Goal: Task Accomplishment & Management: Complete application form

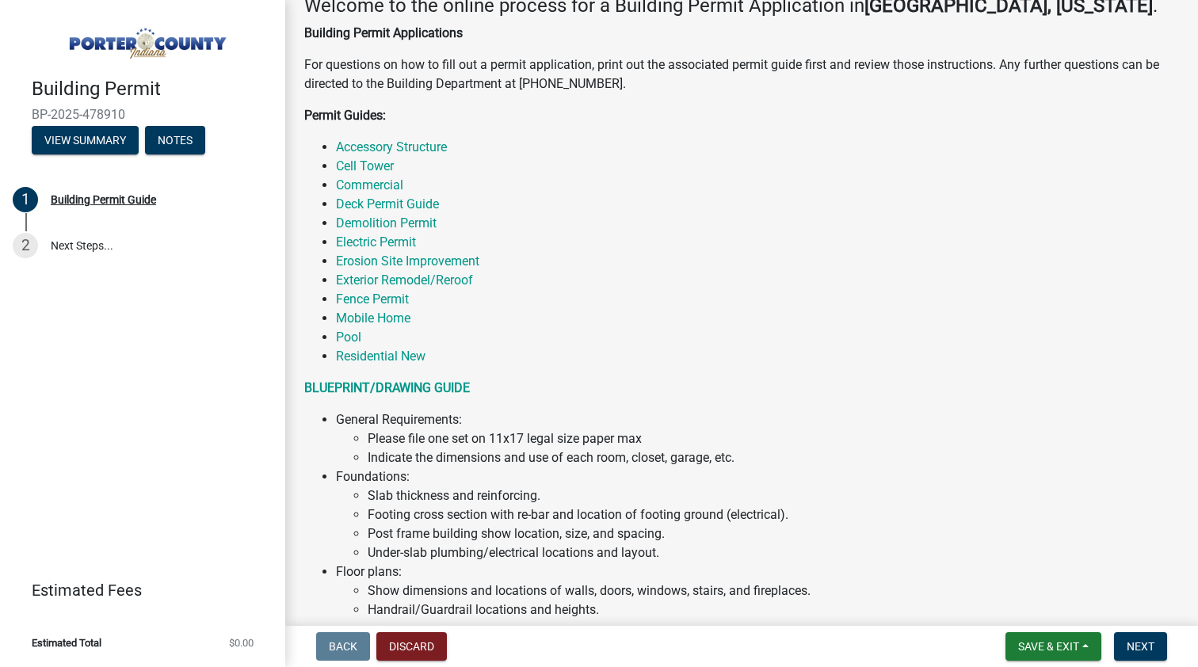
scroll to position [277, 0]
click at [440, 276] on link "Exterior Remodel/Reroof" at bounding box center [404, 278] width 137 height 15
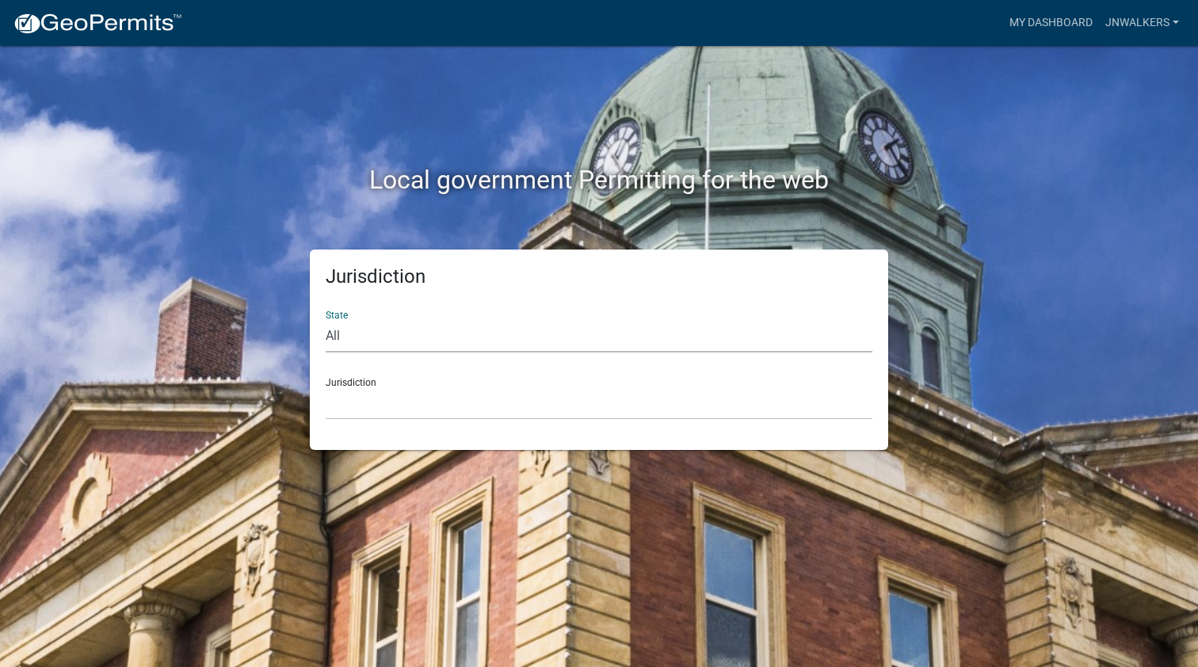
select select "[US_STATE]"
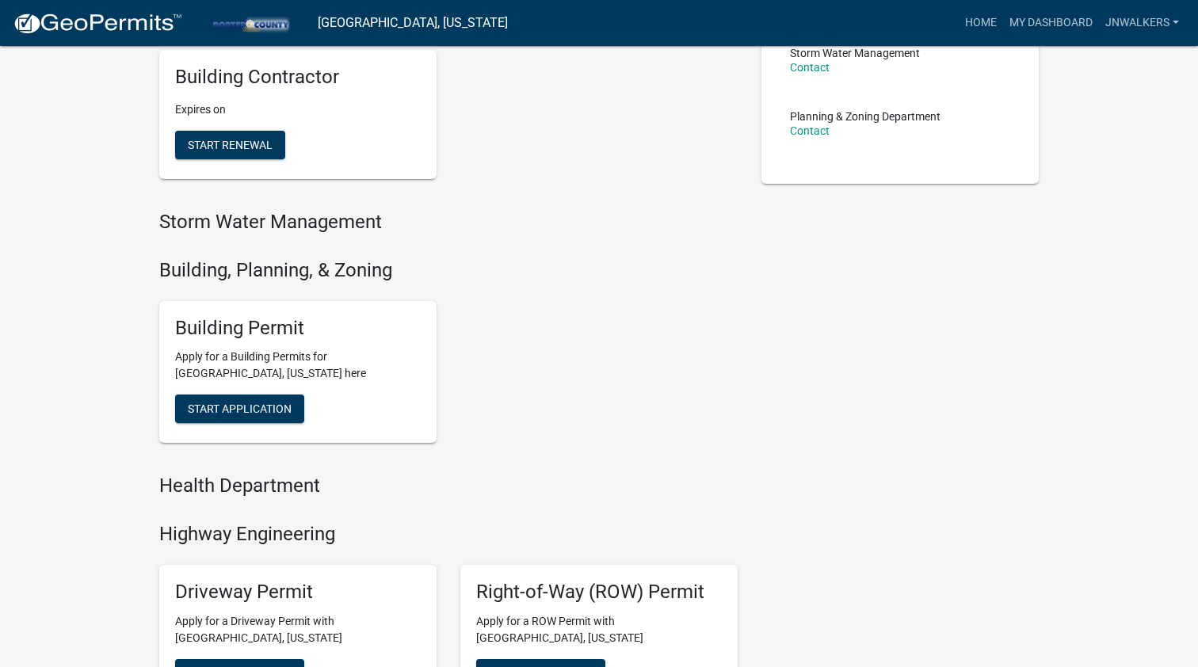
scroll to position [352, 0]
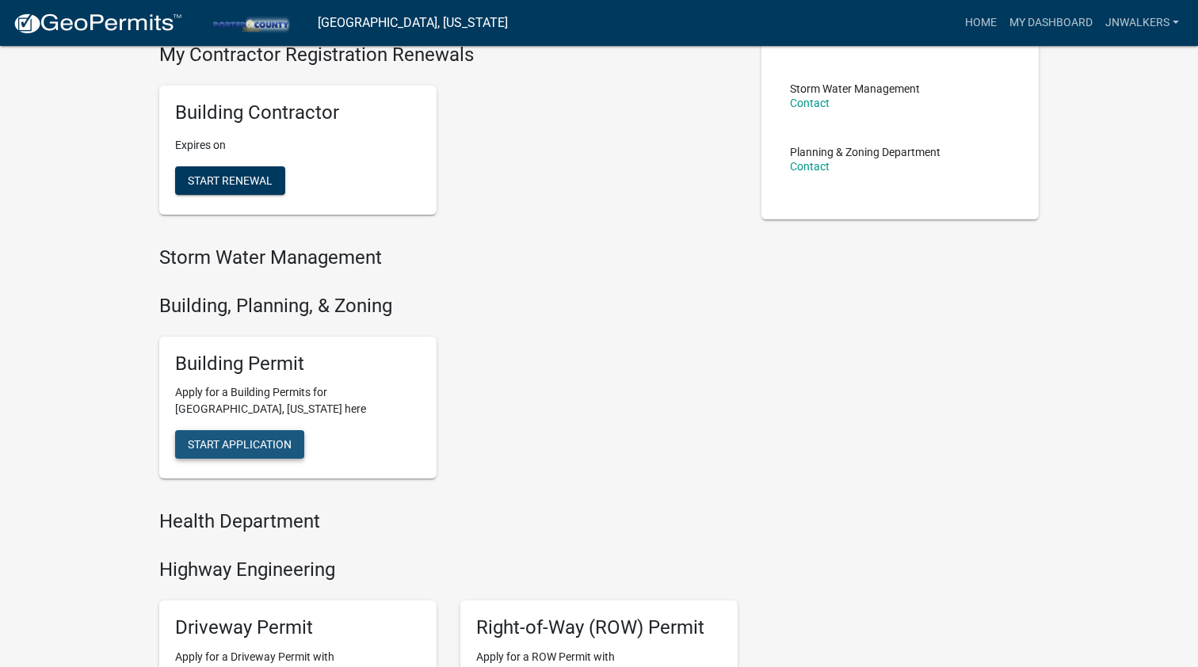
click at [276, 438] on span "Start Application" at bounding box center [240, 444] width 104 height 13
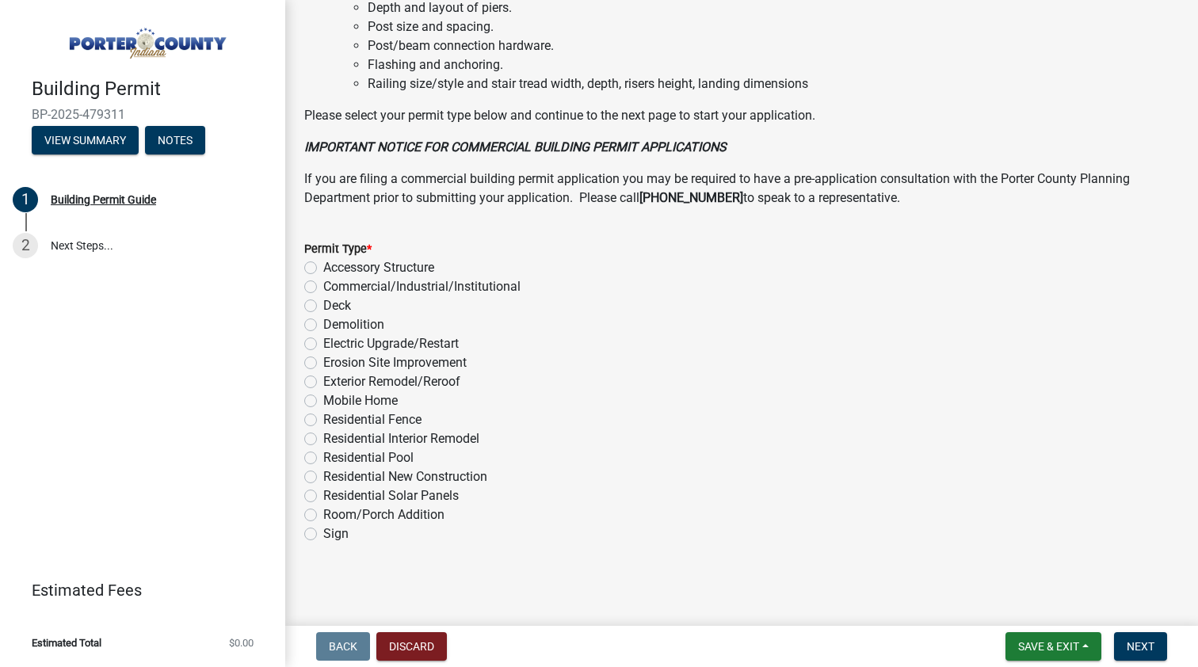
scroll to position [1162, 0]
click at [323, 437] on label "Residential Interior Remodel" at bounding box center [401, 440] width 156 height 19
click at [323, 437] on input "Residential Interior Remodel" at bounding box center [328, 436] width 10 height 10
radio input "true"
click at [1066, 650] on span "Save & Exit" at bounding box center [1048, 646] width 61 height 13
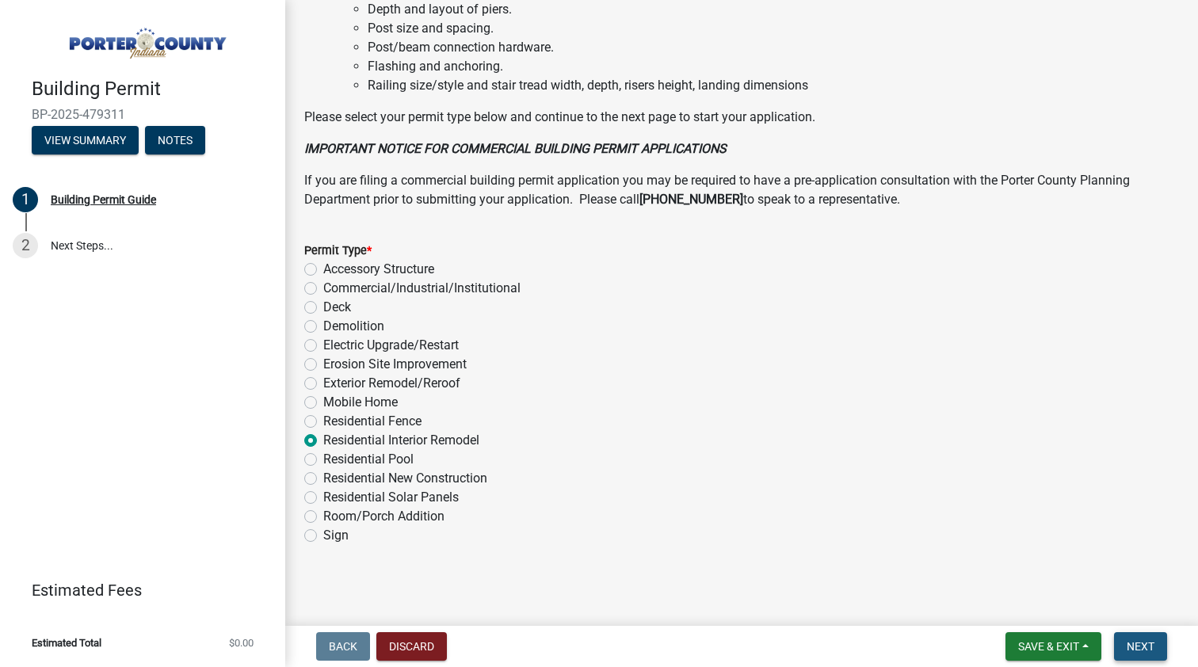
click at [1136, 655] on button "Next" at bounding box center [1140, 646] width 53 height 29
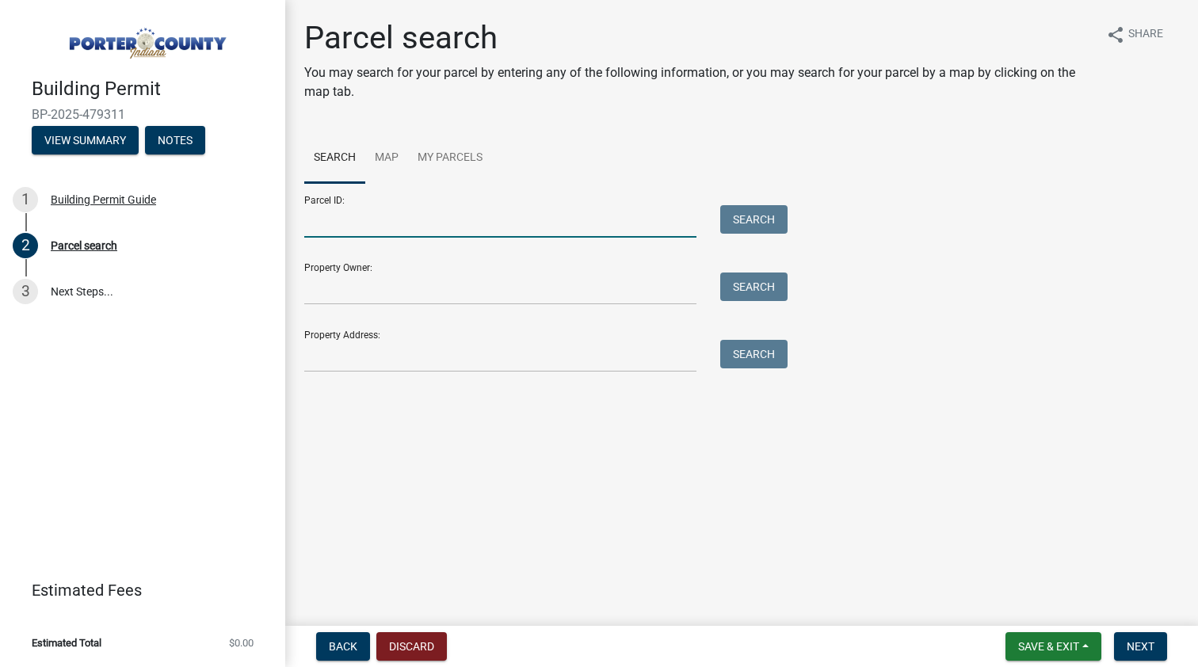
click at [410, 222] on input "Parcel ID:" at bounding box center [500, 221] width 392 height 32
type input "8"
click at [361, 363] on input "Property Address:" at bounding box center [500, 356] width 392 height 32
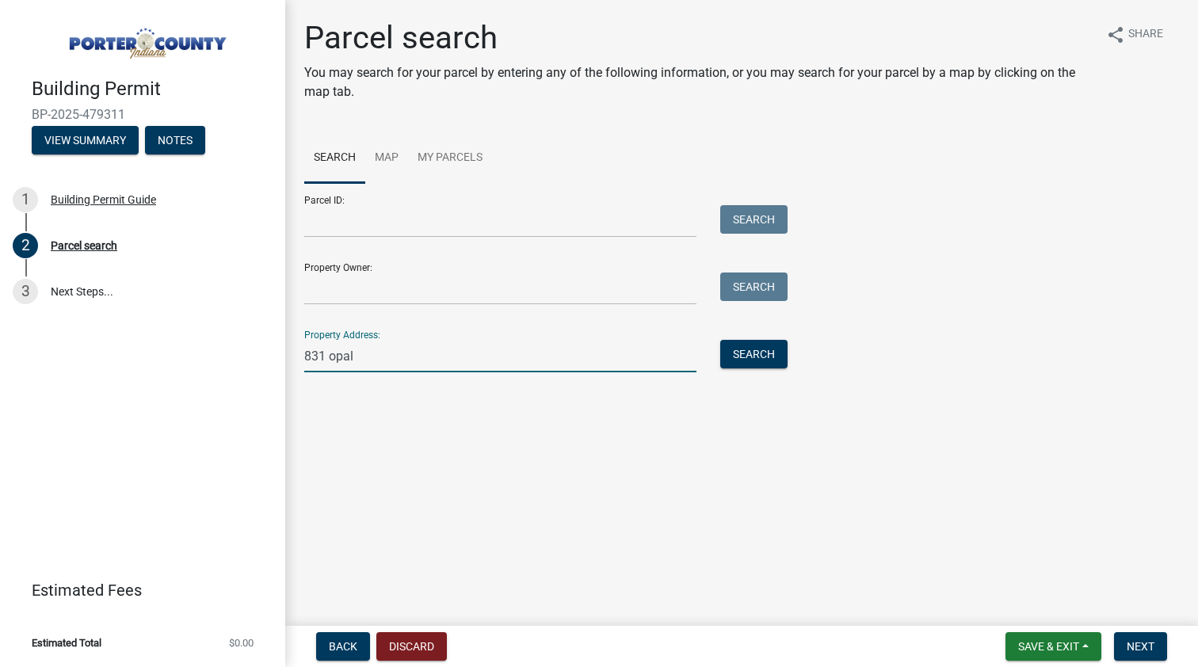
type input "831 opal"
click at [398, 216] on input "Parcel ID:" at bounding box center [500, 221] width 392 height 32
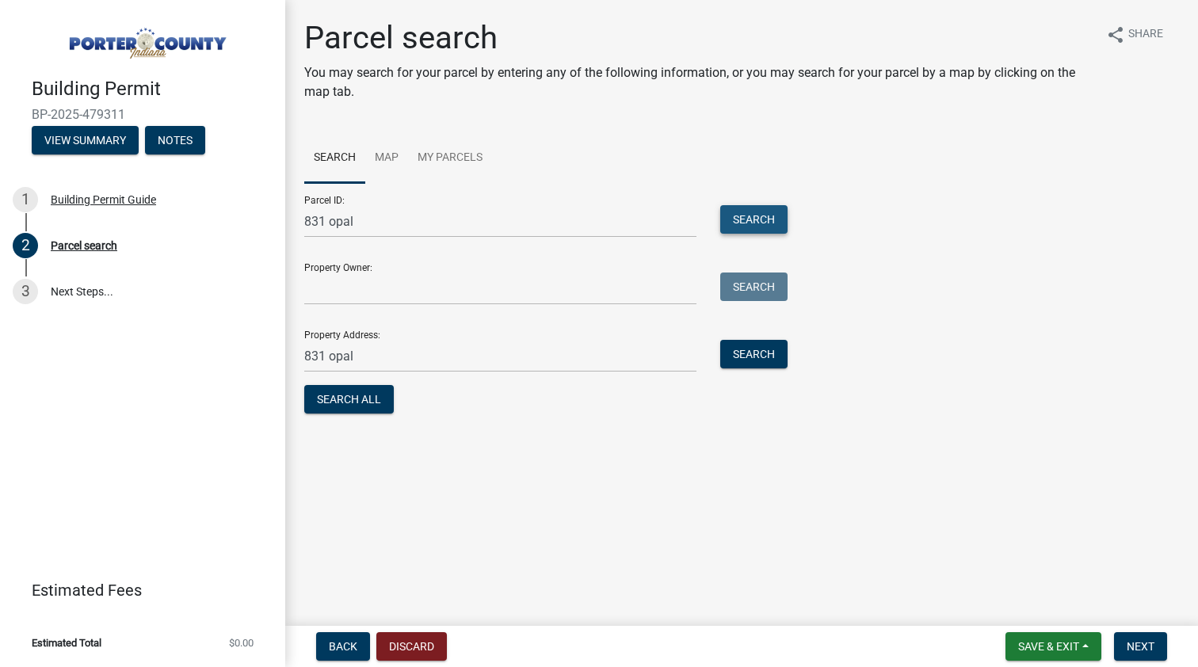
click at [740, 226] on button "Search" at bounding box center [753, 219] width 67 height 29
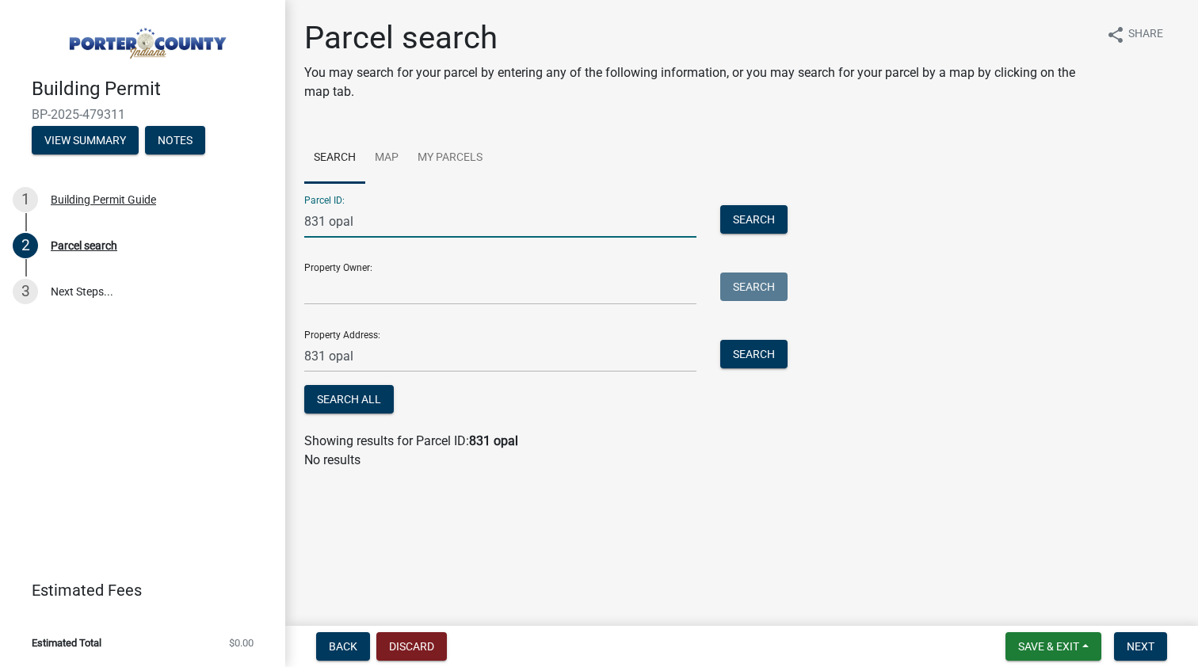
click at [372, 221] on input "831 opal" at bounding box center [500, 221] width 392 height 32
click at [758, 362] on button "Search" at bounding box center [753, 354] width 67 height 29
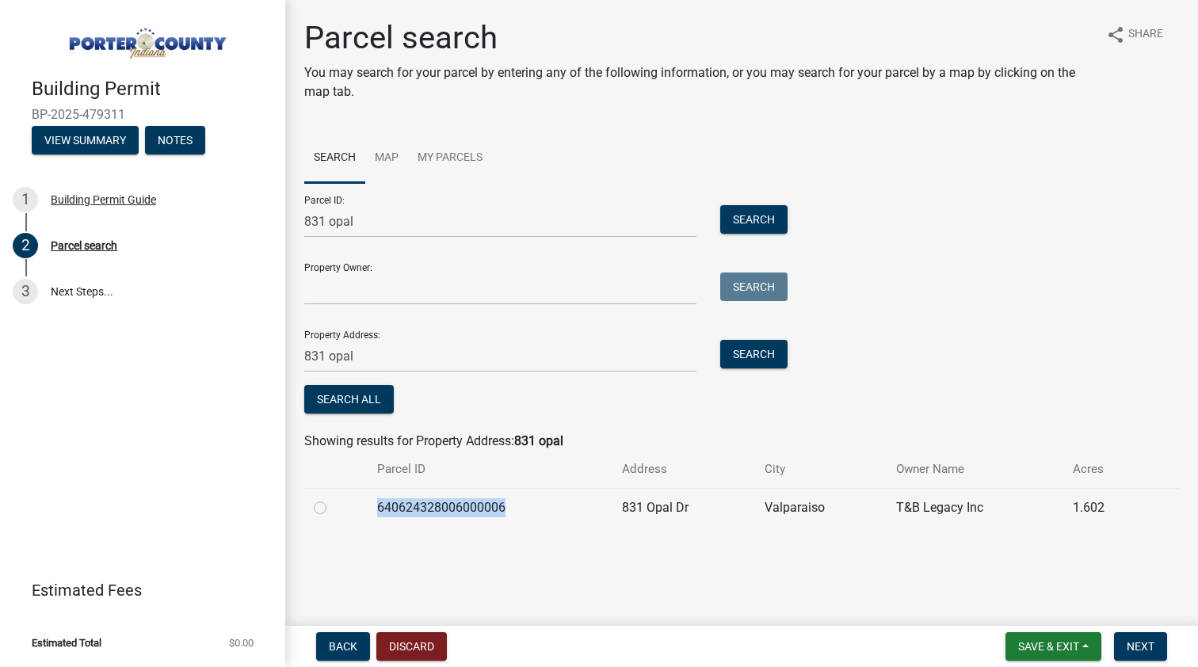
drag, startPoint x: 507, startPoint y: 506, endPoint x: 377, endPoint y: 507, distance: 130.0
click at [377, 507] on td "640624328006000006" at bounding box center [490, 507] width 245 height 39
copy td "640624328006000006"
click at [364, 227] on input "831 opal" at bounding box center [500, 221] width 392 height 32
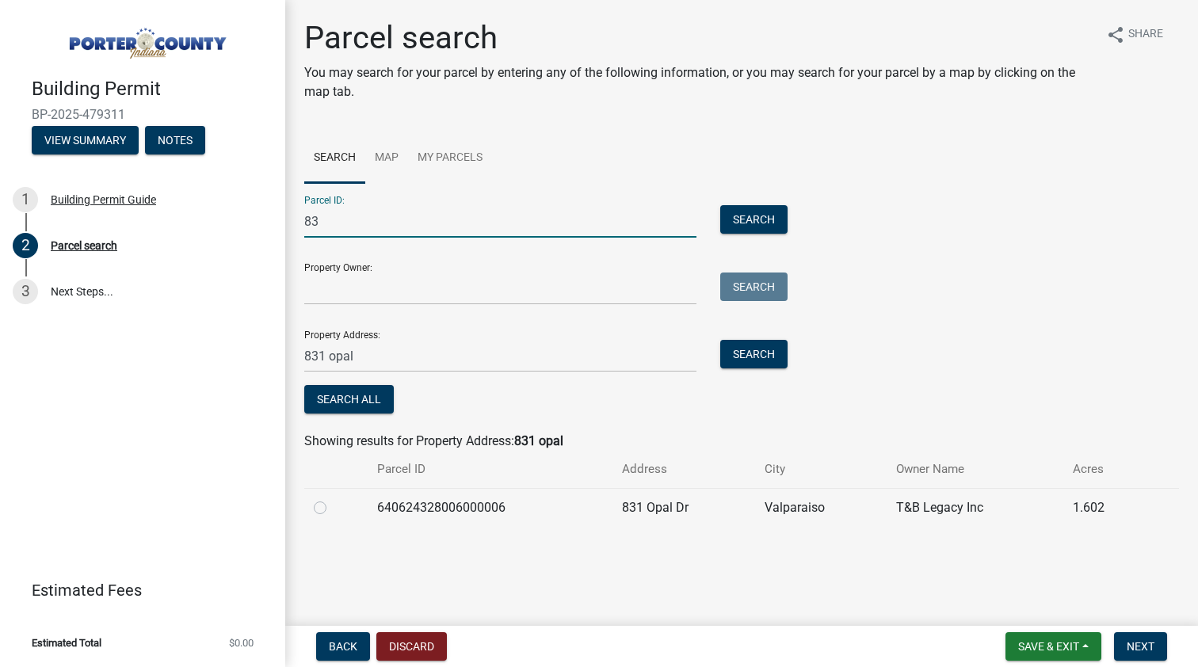
type input "8"
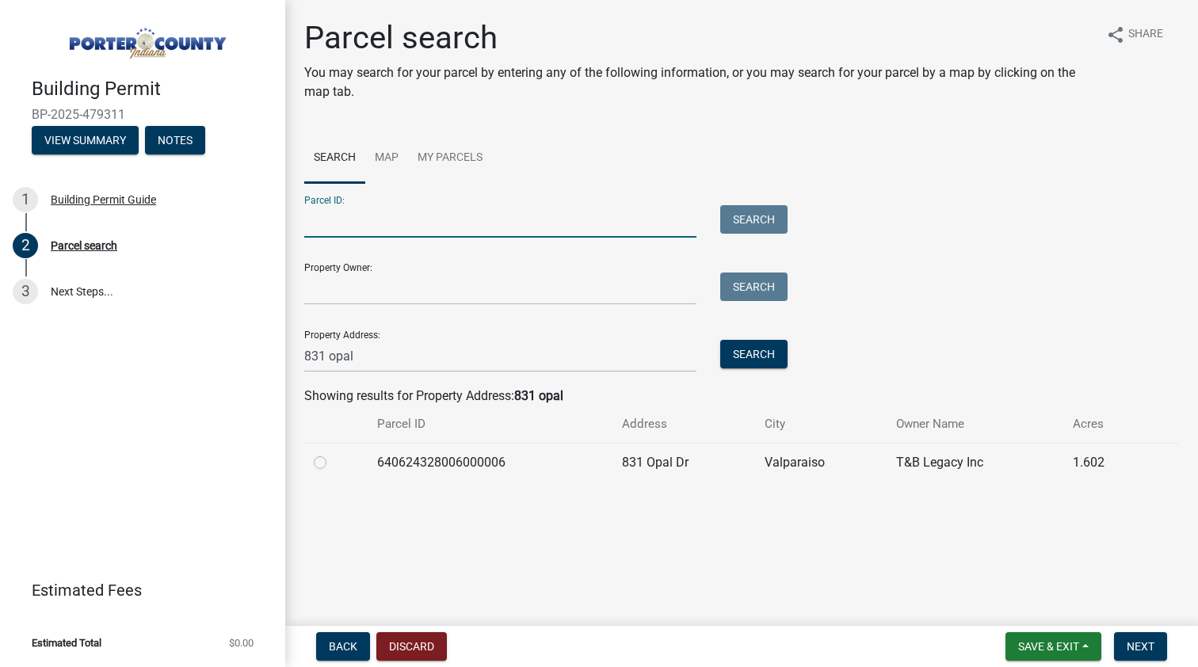
paste input "640624328006000006"
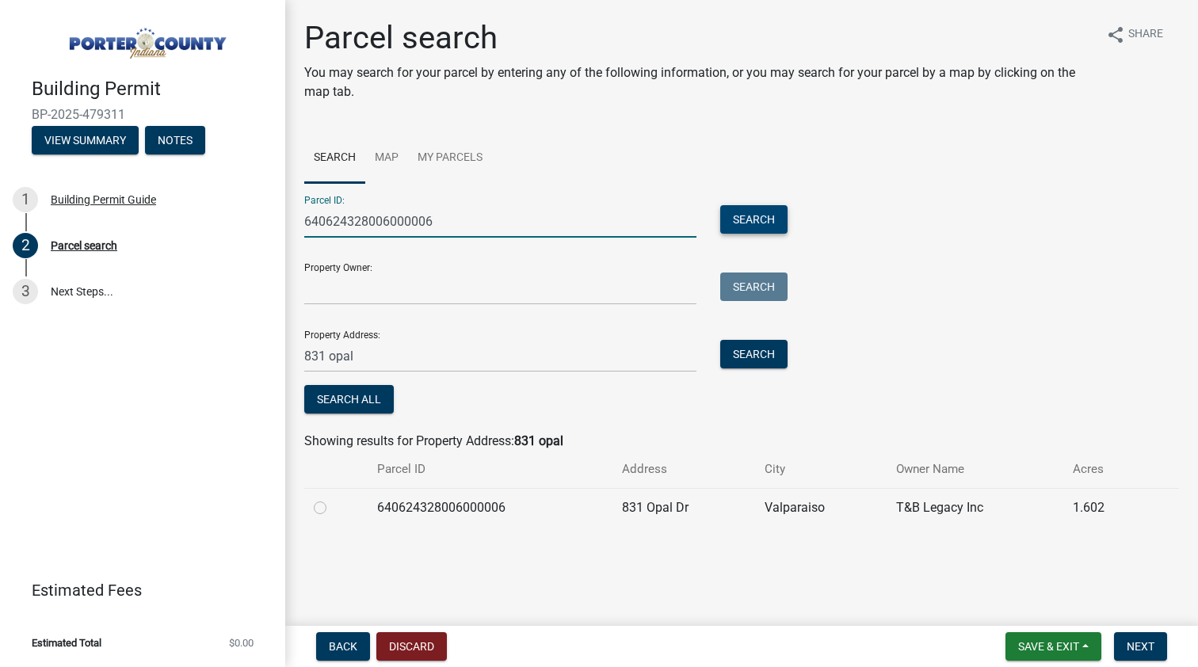
type input "640624328006000006"
click at [747, 208] on button "Search" at bounding box center [753, 219] width 67 height 29
click at [333, 498] on label at bounding box center [333, 498] width 0 height 0
click at [333, 503] on input "radio" at bounding box center [338, 503] width 10 height 10
radio input "true"
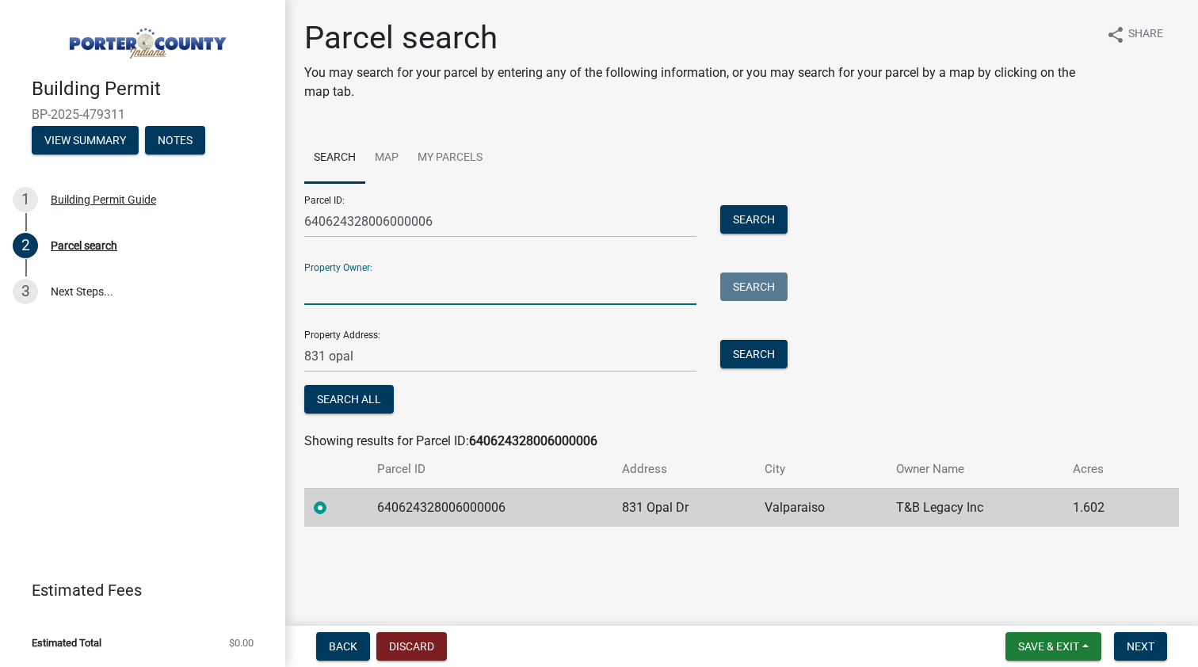
click at [364, 294] on input "Property Owner:" at bounding box center [500, 289] width 392 height 32
type input "t&b"
click at [752, 279] on button "Search" at bounding box center [753, 287] width 67 height 29
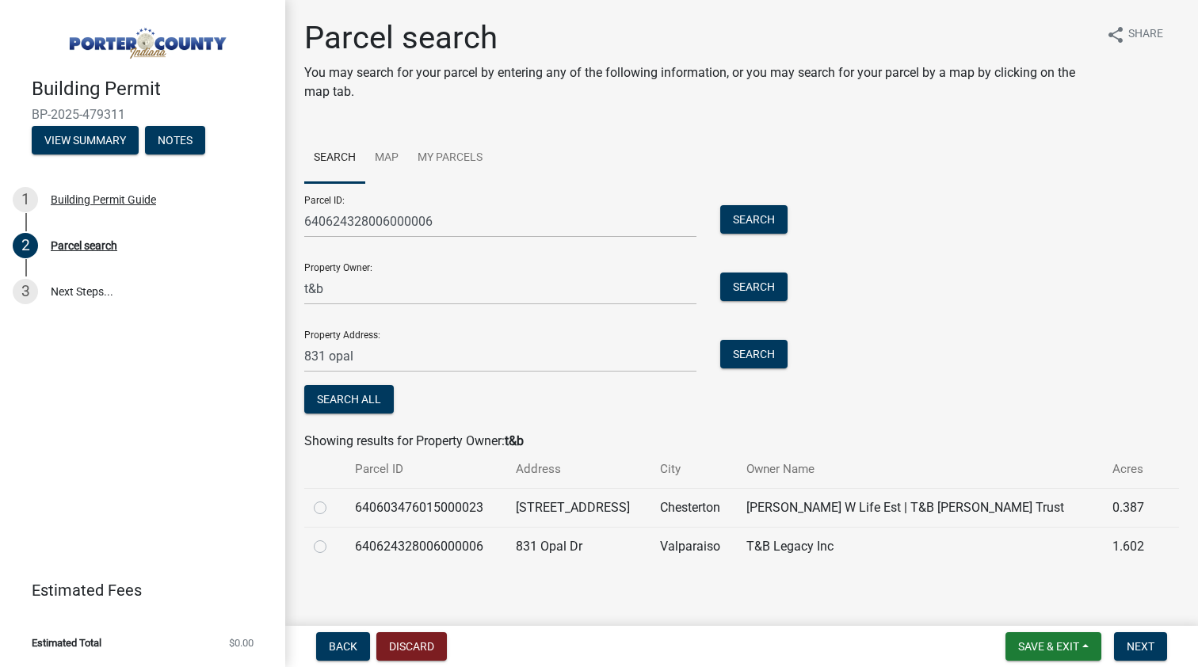
click at [333, 537] on label at bounding box center [333, 537] width 0 height 0
click at [333, 547] on input "radio" at bounding box center [338, 542] width 10 height 10
radio input "true"
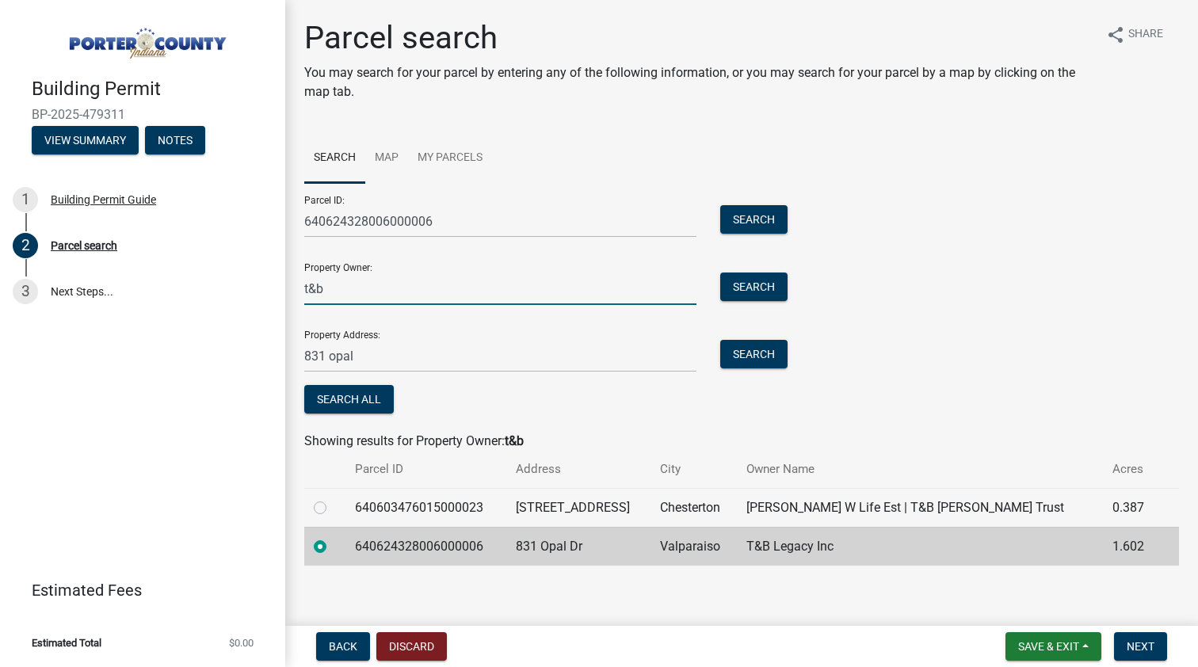
click at [329, 290] on input "t&b" at bounding box center [500, 289] width 392 height 32
type input "t"
click at [414, 363] on input "831 opal" at bounding box center [500, 356] width 392 height 32
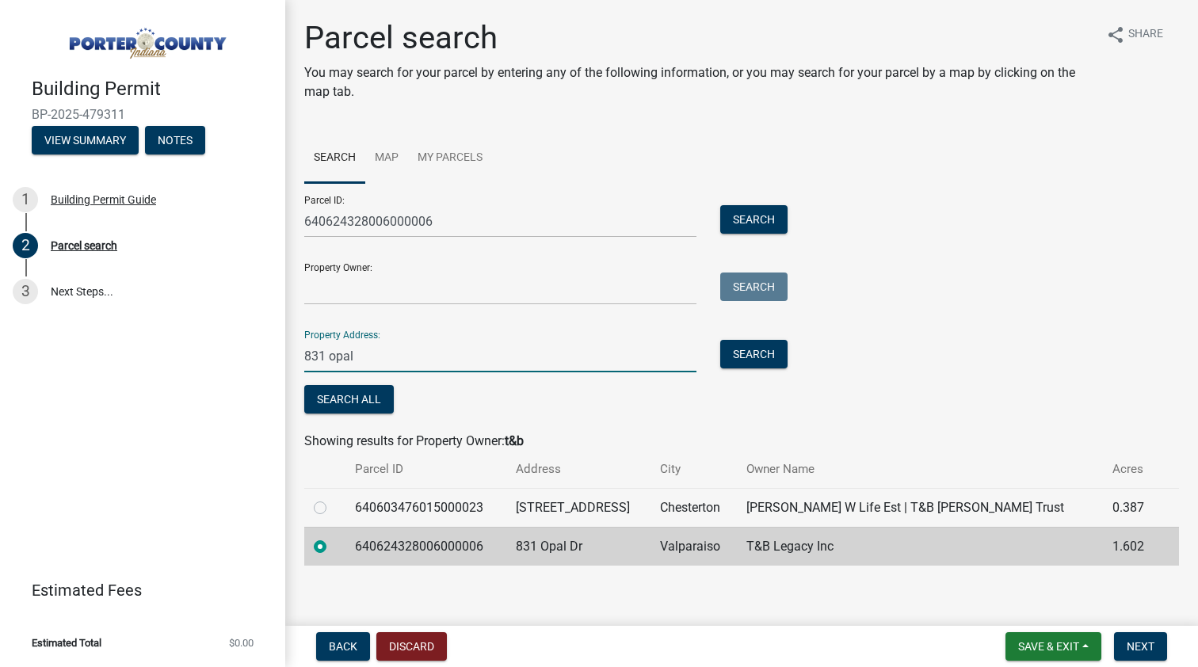
click at [392, 355] on input "831 opal" at bounding box center [500, 356] width 392 height 32
click at [333, 537] on label at bounding box center [333, 537] width 0 height 0
click at [333, 546] on input "radio" at bounding box center [338, 542] width 10 height 10
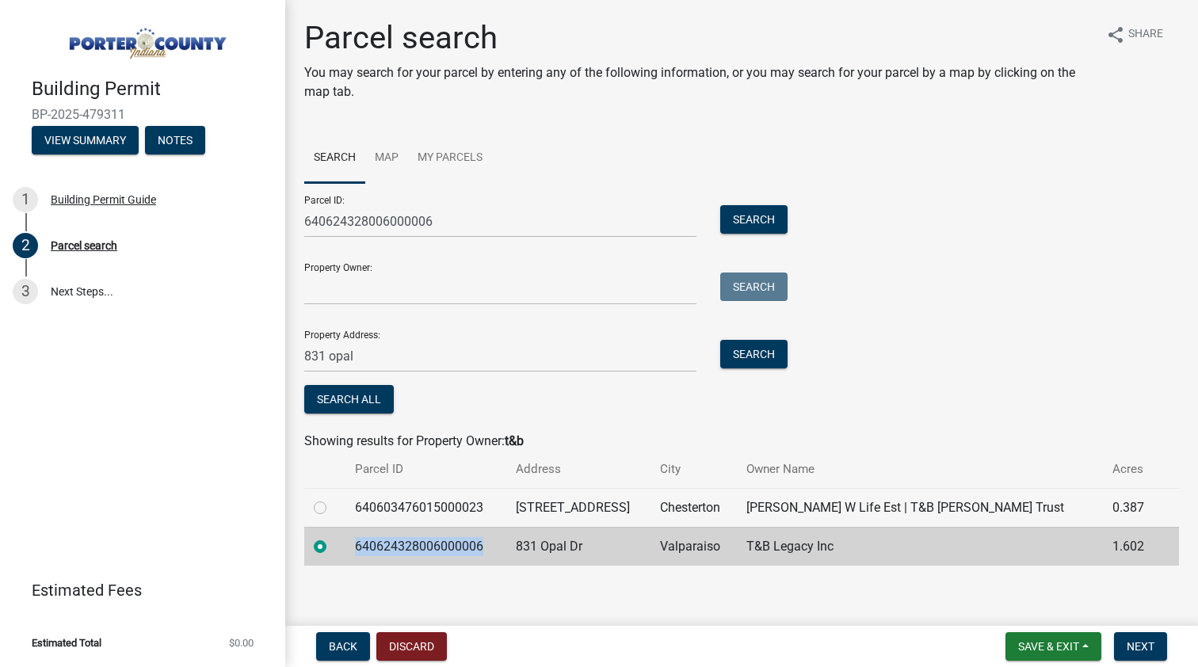
click at [333, 537] on label at bounding box center [333, 537] width 0 height 0
click at [333, 546] on input "radio" at bounding box center [338, 542] width 10 height 10
click at [333, 537] on label at bounding box center [333, 537] width 0 height 0
click at [333, 546] on input "radio" at bounding box center [338, 542] width 10 height 10
click at [512, 374] on form "Parcel ID: 640624328006000006 Search Property Owner: Search Property Address: 8…" at bounding box center [541, 300] width 475 height 235
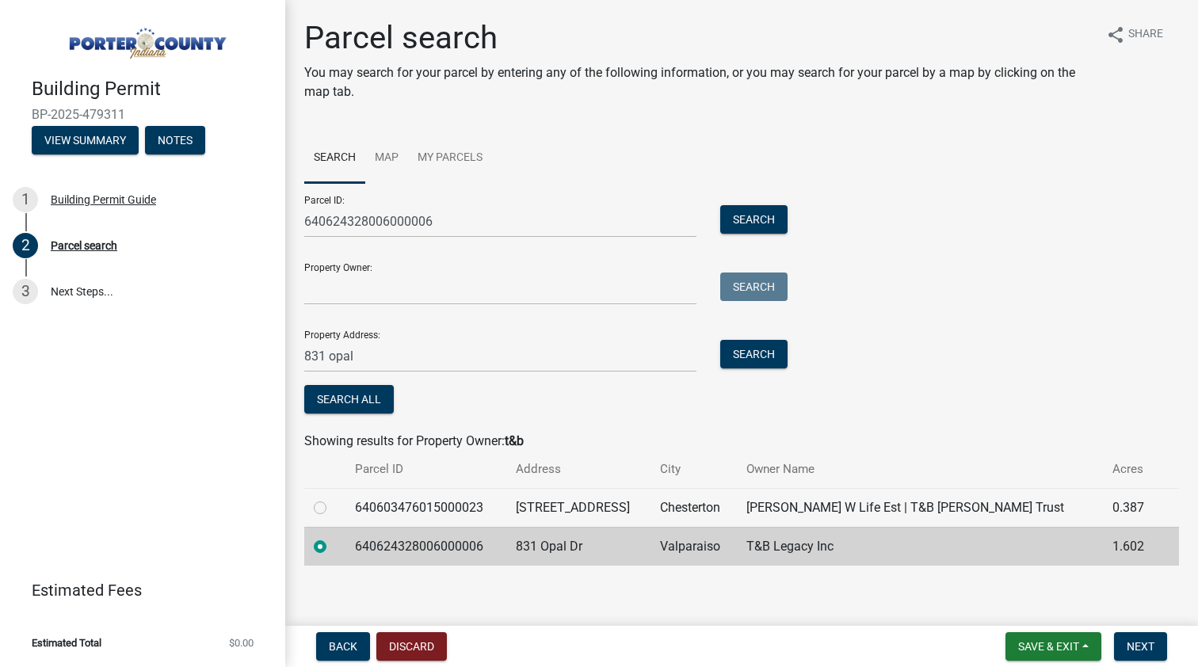
click at [512, 374] on form "Parcel ID: 640624328006000006 Search Property Owner: Search Property Address: 8…" at bounding box center [541, 300] width 475 height 235
click at [483, 294] on input "Property Owner:" at bounding box center [500, 289] width 392 height 32
click at [1147, 652] on span "Next" at bounding box center [1141, 646] width 28 height 13
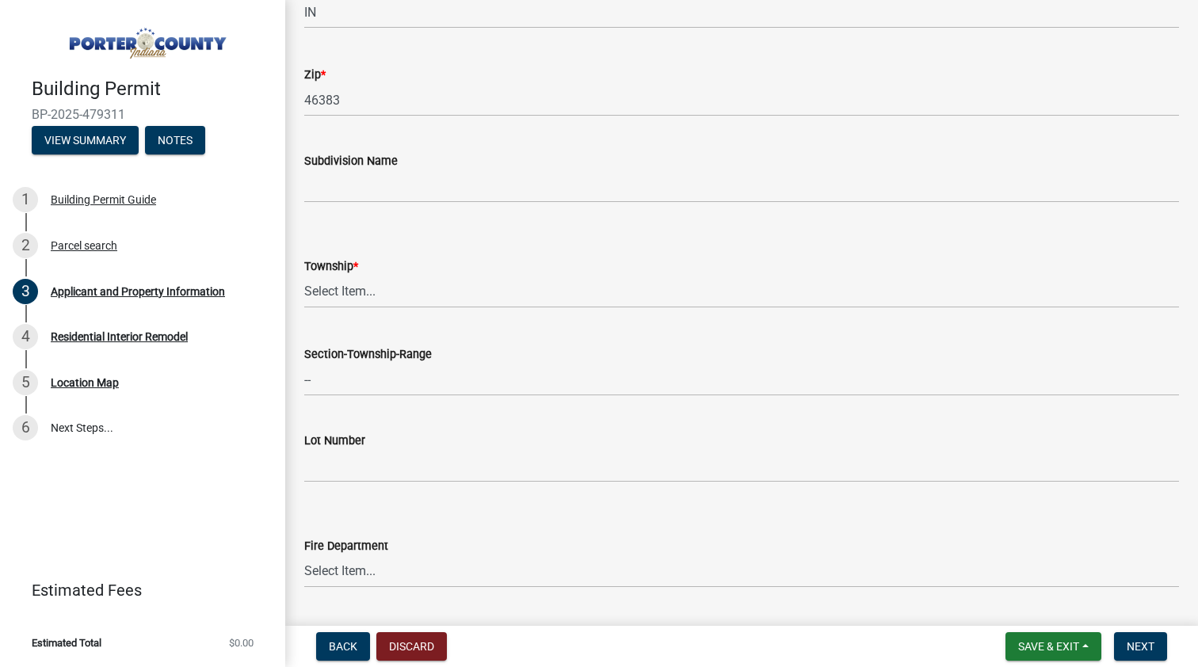
scroll to position [517, 0]
click at [400, 307] on wm-data-entity-input "Township * Select Item... [PERSON_NAME][GEOGRAPHIC_DATA] [PERSON_NAME][GEOGRAPH…" at bounding box center [741, 266] width 875 height 107
select select "403f4b3c-c23a-4b9f-b6b7-b4f73366513c"
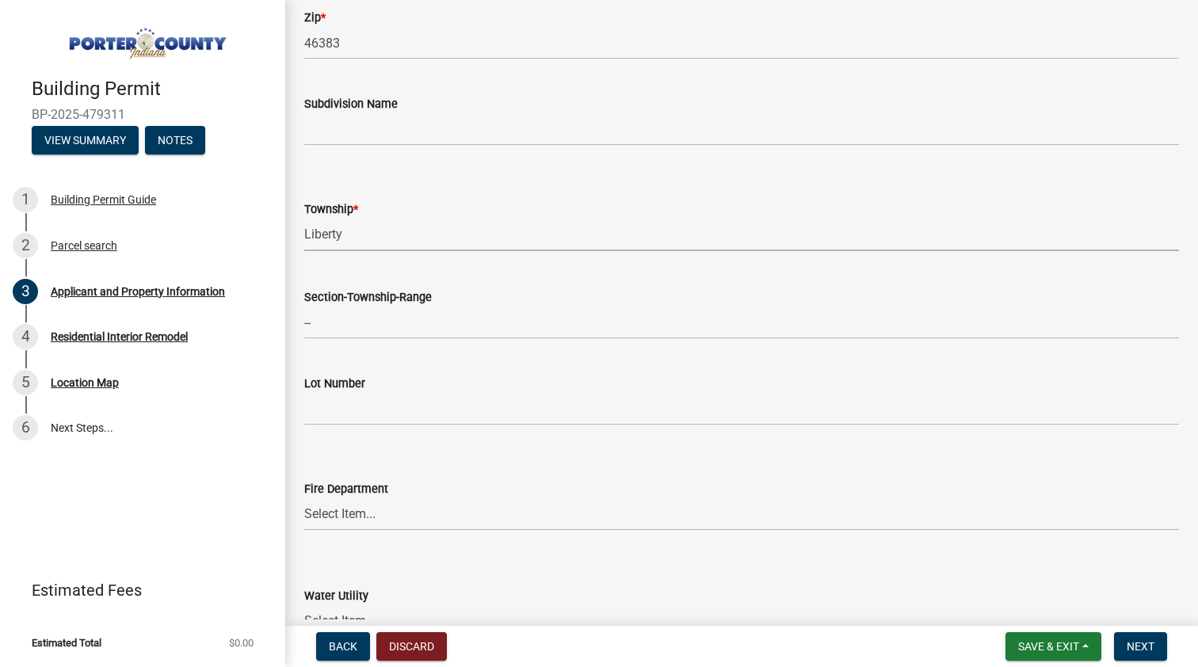
scroll to position [594, 0]
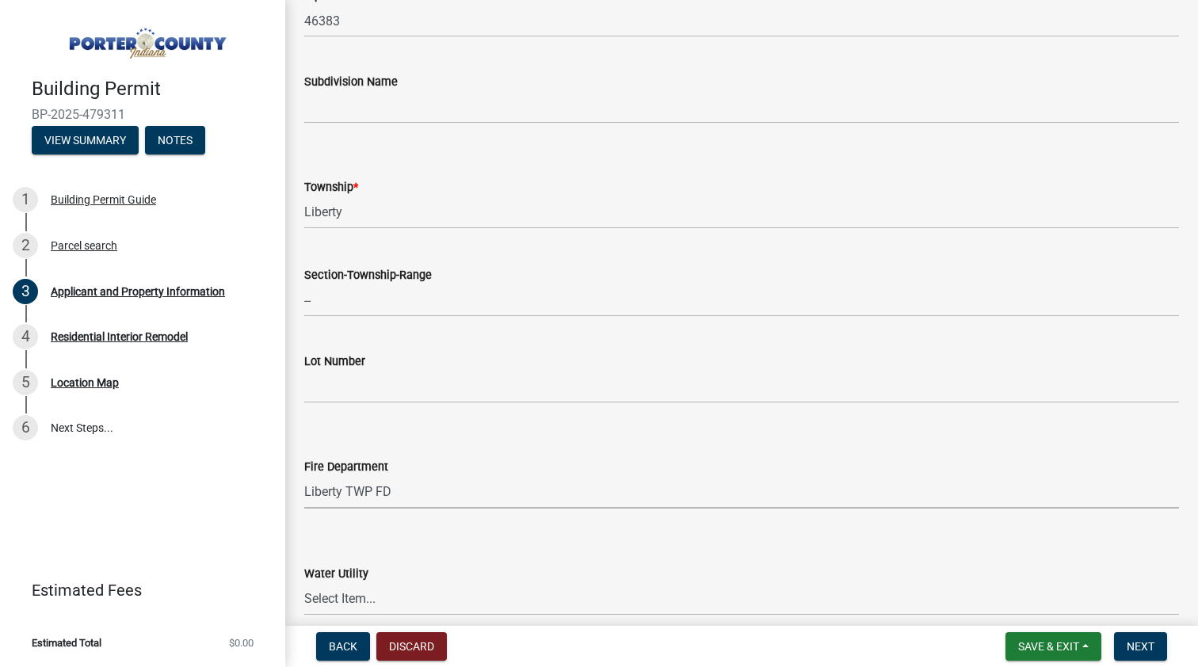
select select "cab7bb26-0259-4021-a4e9-b3a2d3356afe"
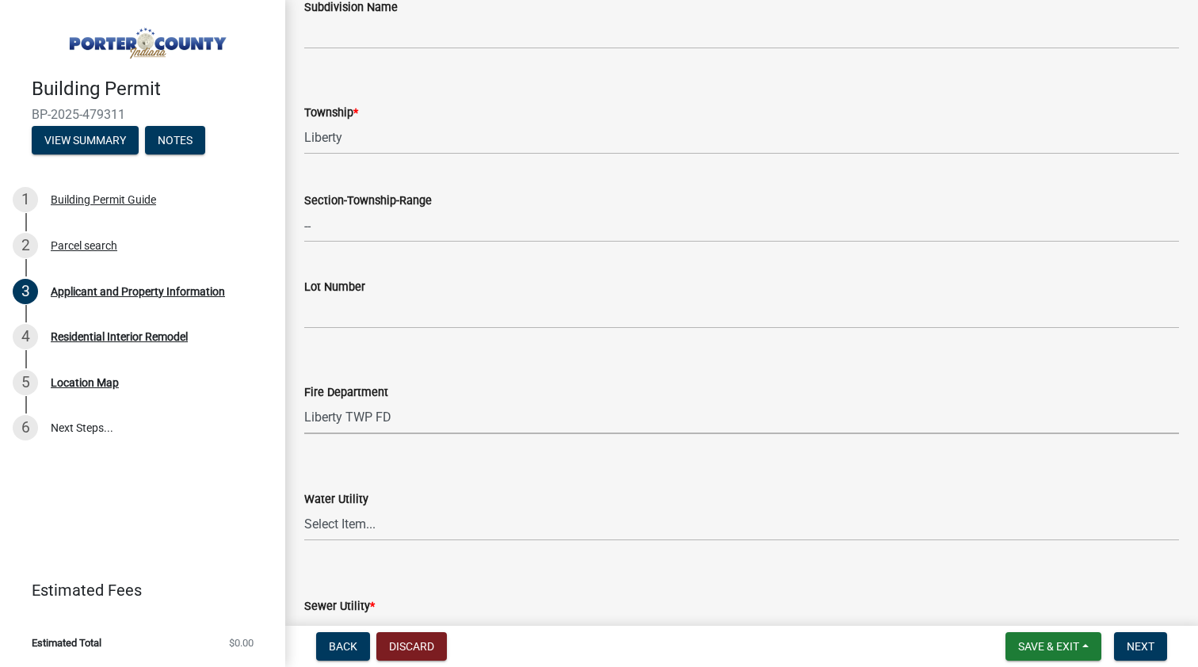
scroll to position [670, 0]
select select "b0f6f87b-588c-48c3-b728-322303c6bafe"
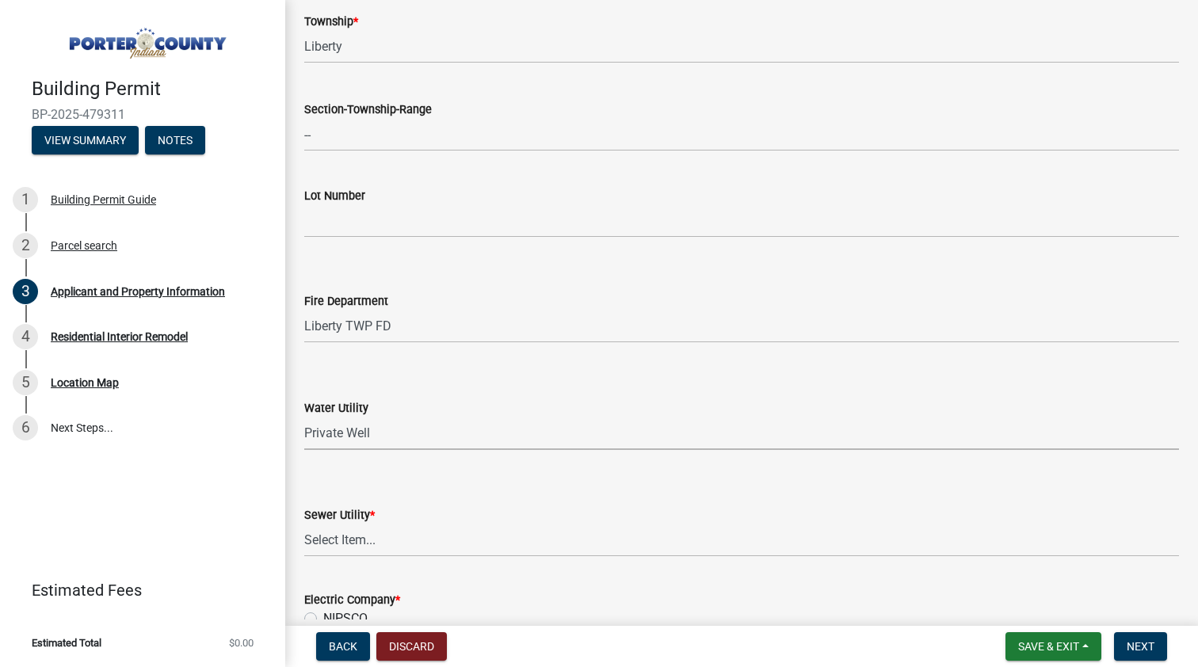
scroll to position [761, 0]
select select "ea6751d4-6bf7-4a16-89ee-f7801ab82aa1"
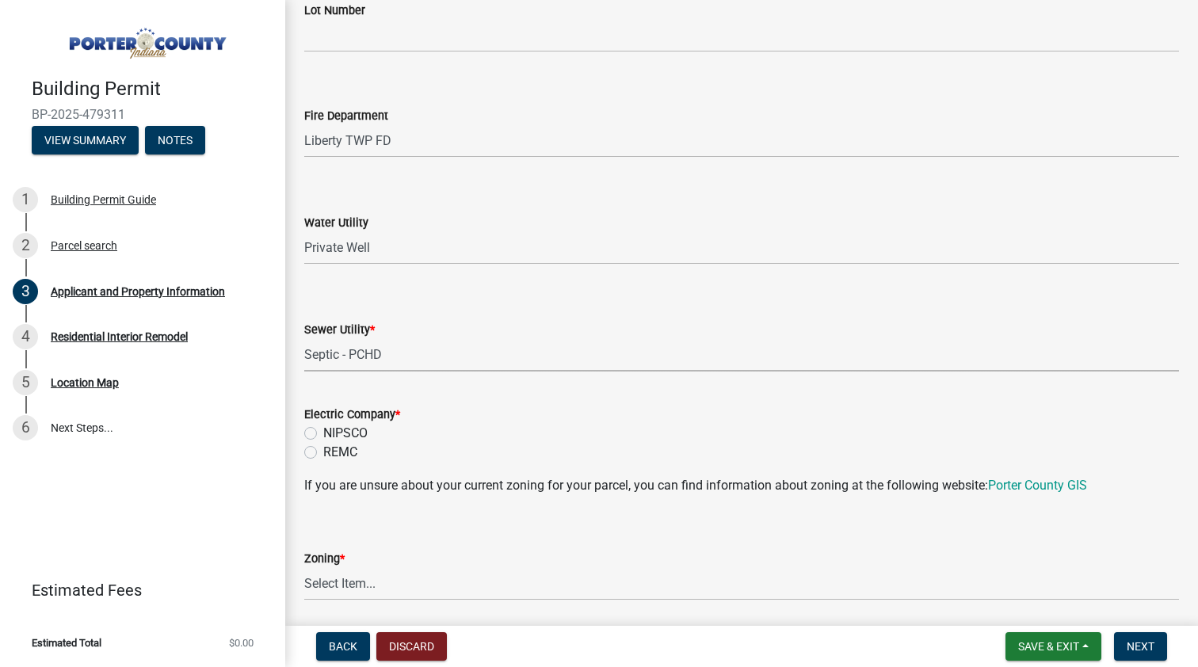
scroll to position [954, 0]
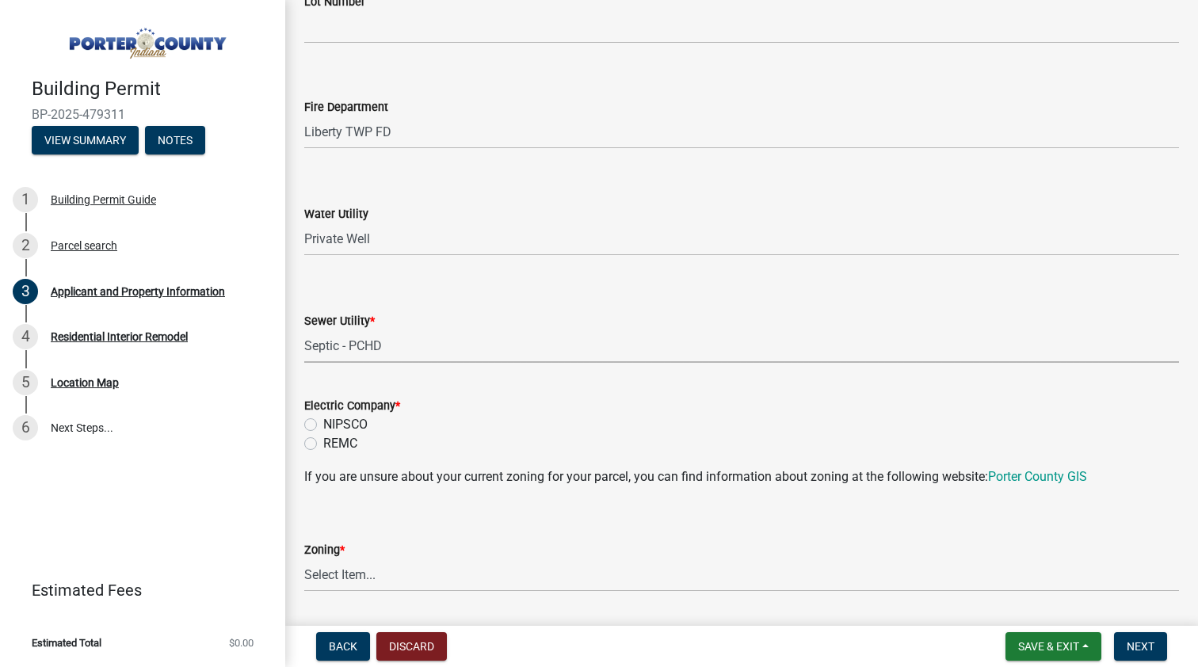
click at [323, 424] on label "NIPSCO" at bounding box center [345, 424] width 44 height 19
click at [323, 424] on input "NIPSCO" at bounding box center [328, 420] width 10 height 10
radio input "true"
select select "e2d1b1d7-ccc9-456b-9e96-e16306515997"
click at [273, 534] on div "Building Permit BP-2025-479311 View Summary Notes 1 Building Permit Guide 2 Par…" at bounding box center [142, 333] width 285 height 667
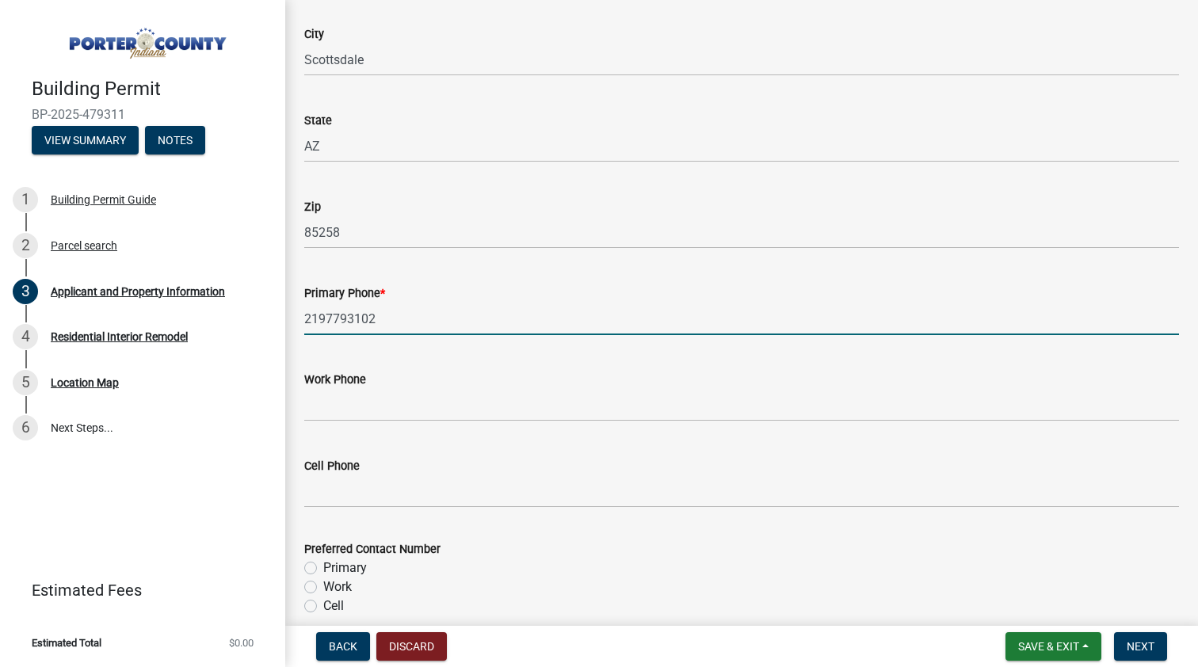
scroll to position [0, 0]
type input "2197793102"
click at [311, 559] on div "Primary" at bounding box center [741, 568] width 875 height 19
click at [323, 570] on label "Primary" at bounding box center [345, 568] width 44 height 19
click at [323, 569] on input "Primary" at bounding box center [328, 564] width 10 height 10
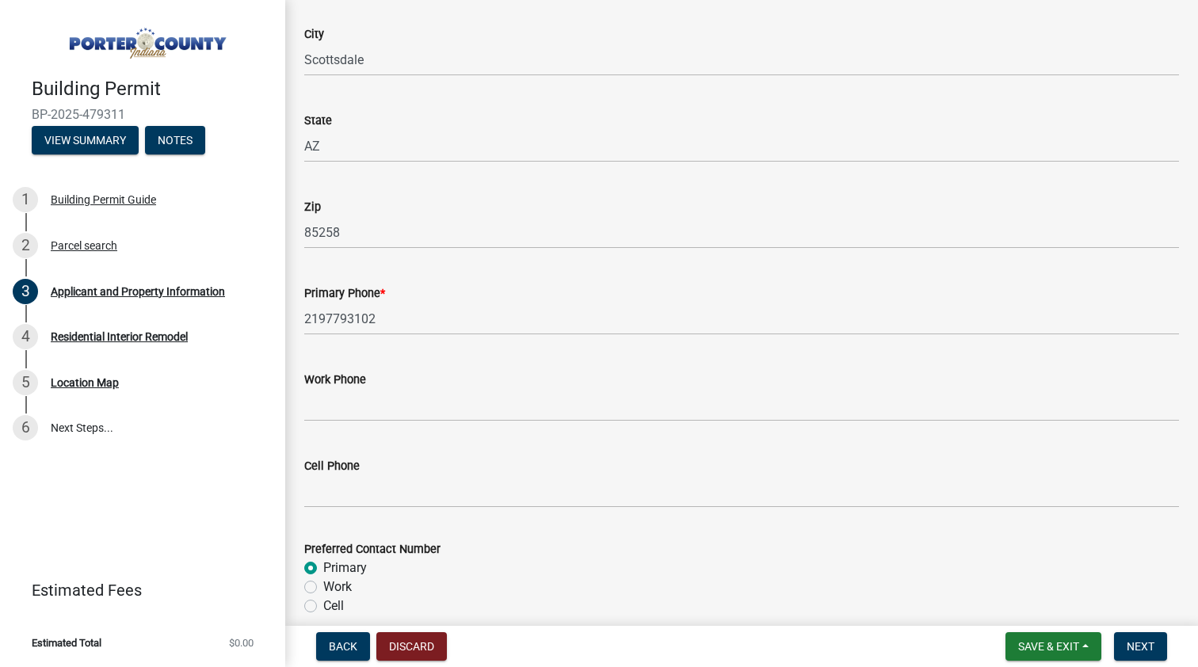
radio input "true"
click at [1150, 642] on span "Next" at bounding box center [1141, 646] width 28 height 13
click at [1135, 643] on span "Next" at bounding box center [1141, 646] width 28 height 13
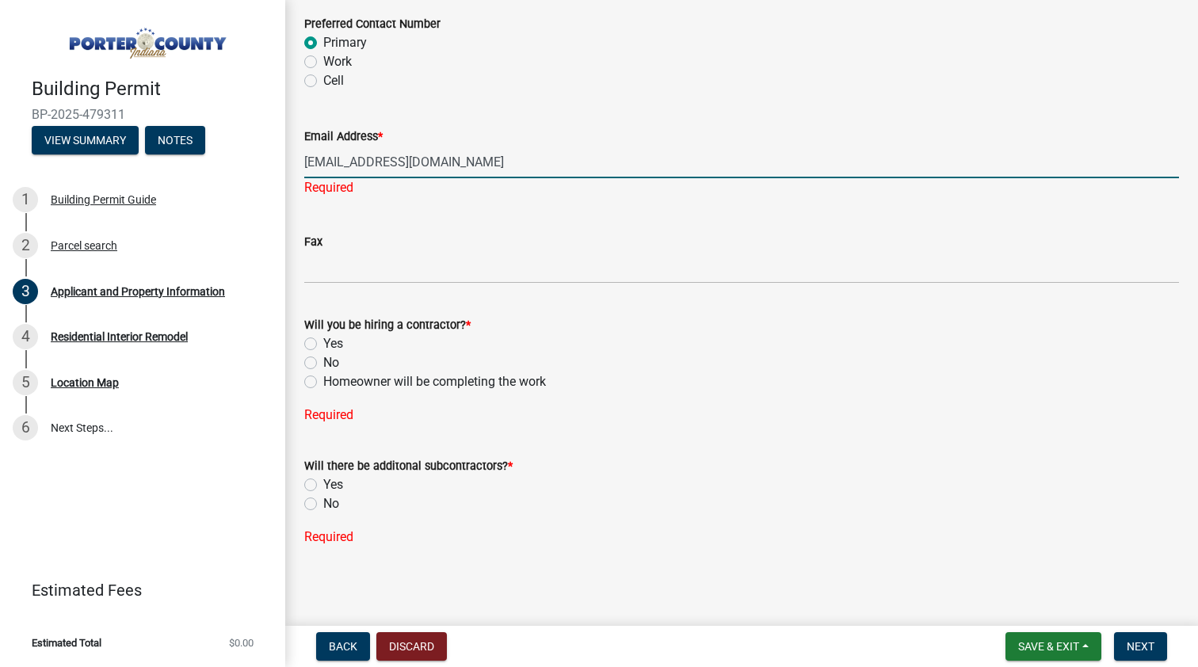
type input "[EMAIL_ADDRESS][DOMAIN_NAME]"
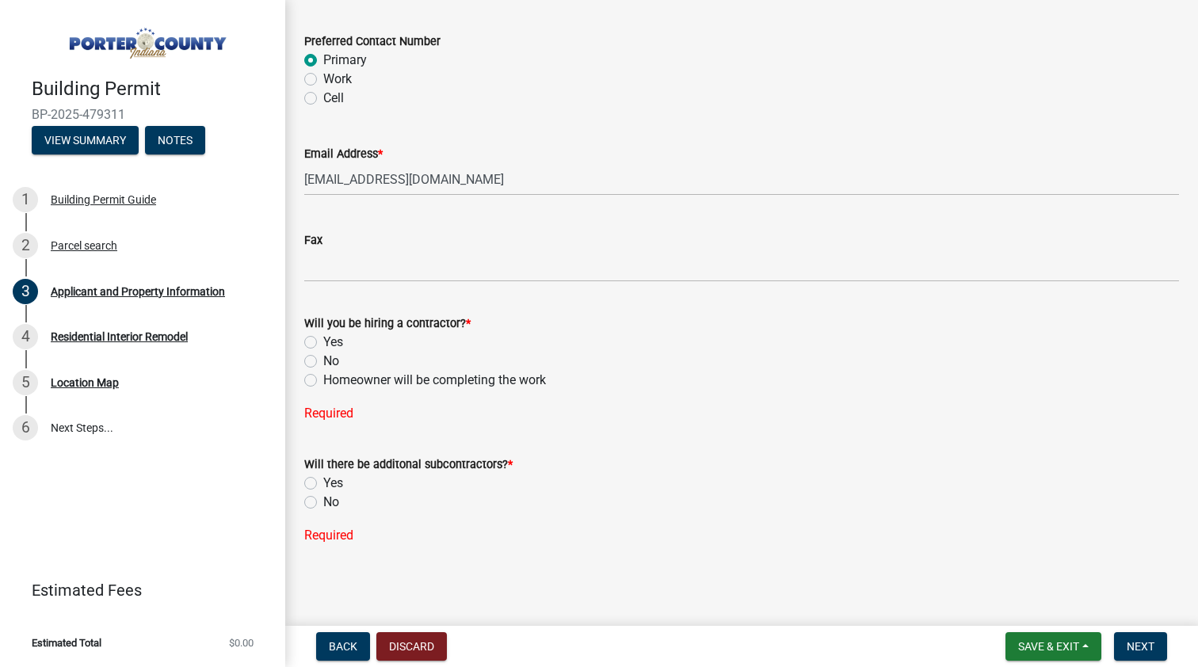
click at [311, 365] on div "Will you be hiring a contractor? * Yes No Homeowner will be completing the work" at bounding box center [741, 352] width 875 height 76
click at [323, 352] on label "No" at bounding box center [331, 361] width 16 height 19
click at [323, 352] on input "No" at bounding box center [328, 357] width 10 height 10
radio input "true"
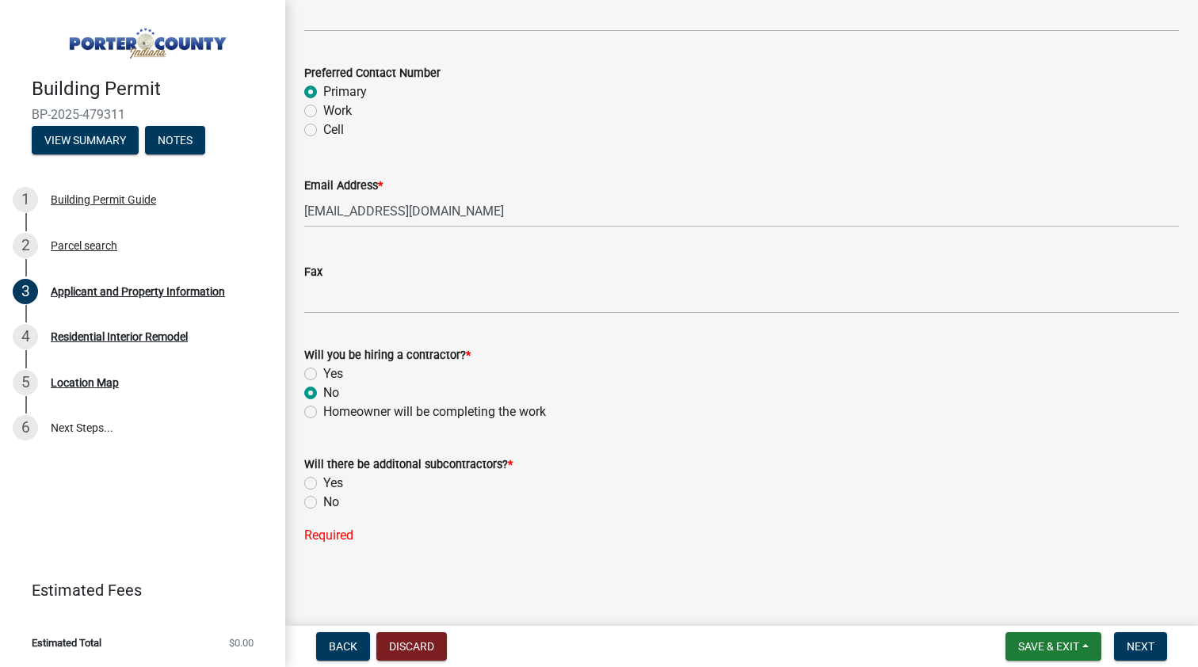
click at [323, 493] on label "No" at bounding box center [331, 502] width 16 height 19
click at [323, 493] on input "No" at bounding box center [328, 498] width 10 height 10
radio input "true"
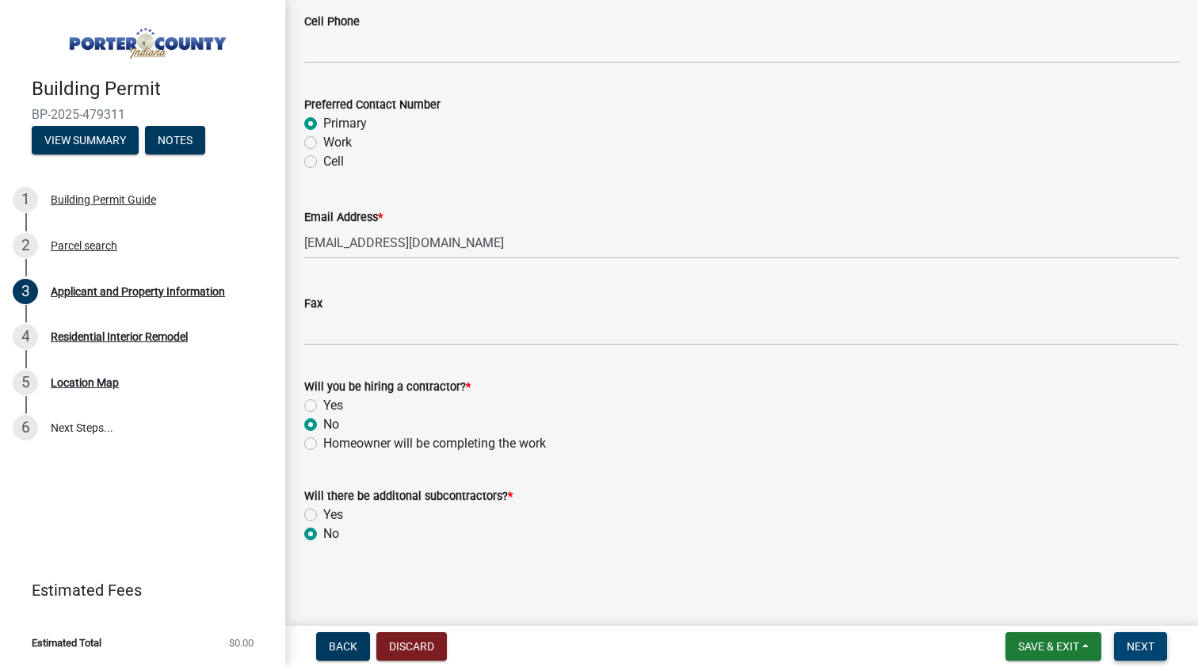
click at [1140, 652] on span "Next" at bounding box center [1141, 646] width 28 height 13
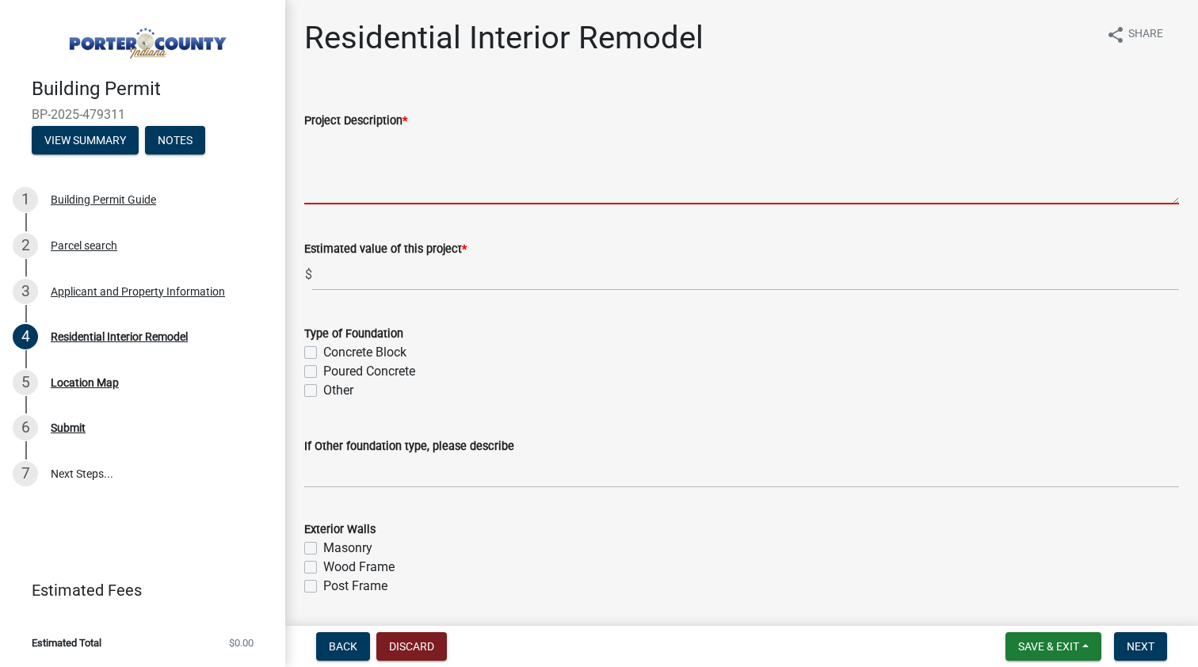
click at [349, 188] on textarea "Project Description *" at bounding box center [741, 167] width 875 height 74
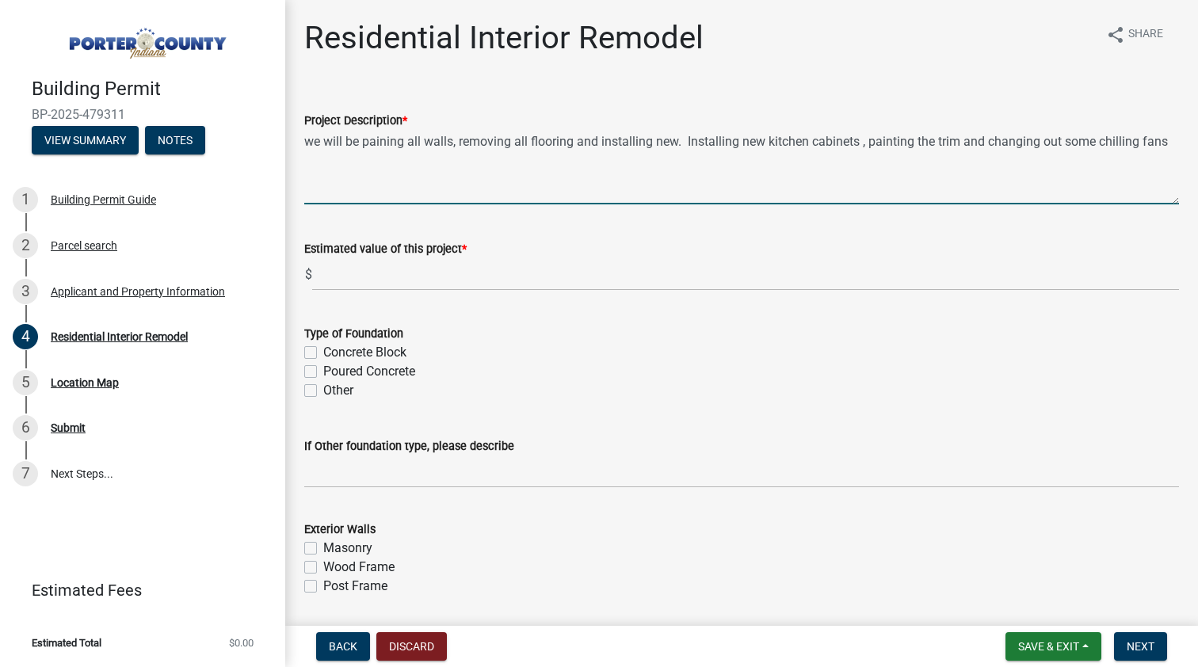
type textarea "we will be paining all walls, removing all flooring and installing new. Install…"
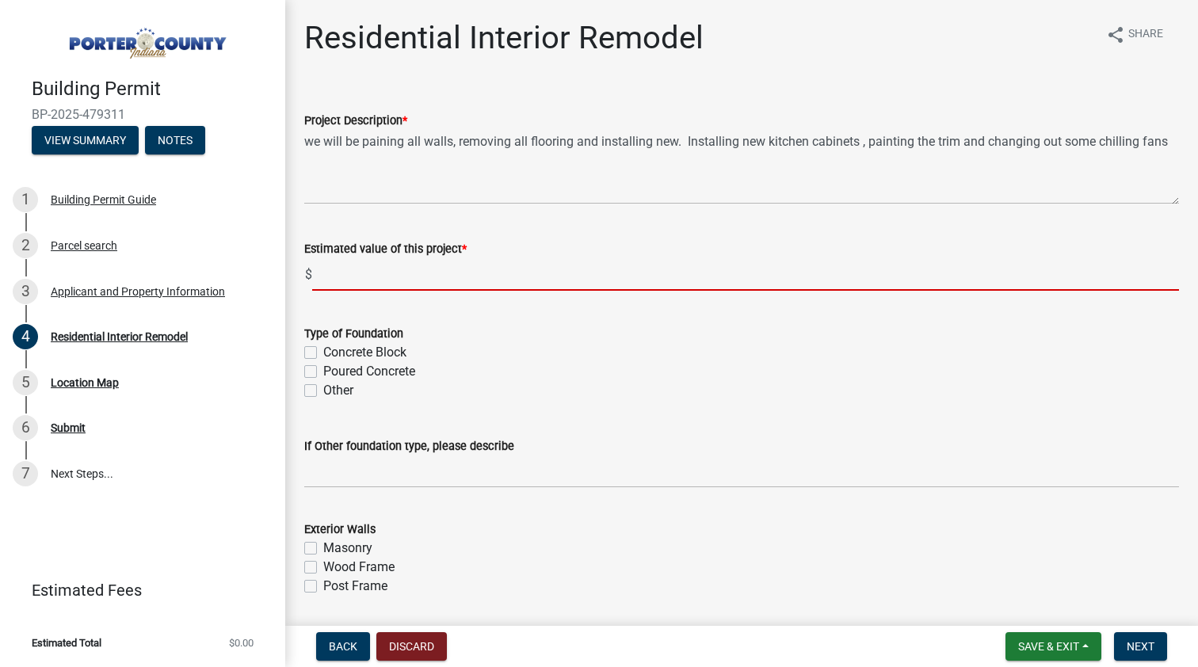
click at [349, 272] on input "text" at bounding box center [745, 274] width 867 height 32
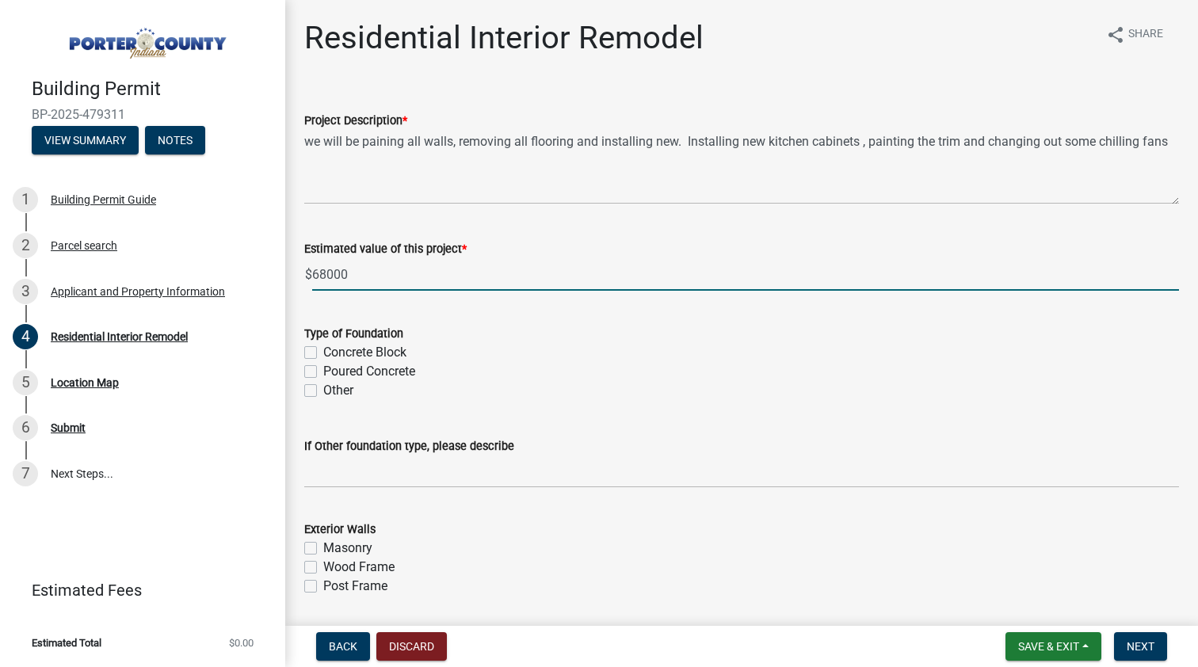
type input "68000"
click at [460, 296] on wm-data-entity-input "Estimated value of this project * $ 68000" at bounding box center [741, 261] width 875 height 88
click at [399, 262] on input "68000" at bounding box center [745, 274] width 867 height 32
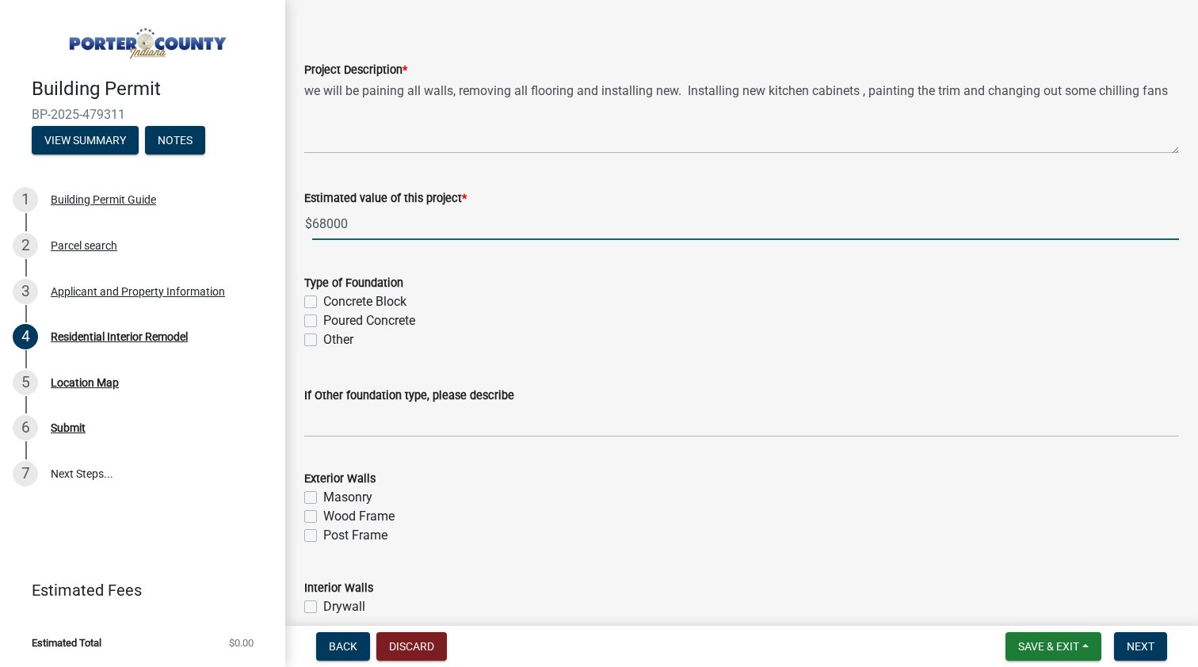
scroll to position [62, 0]
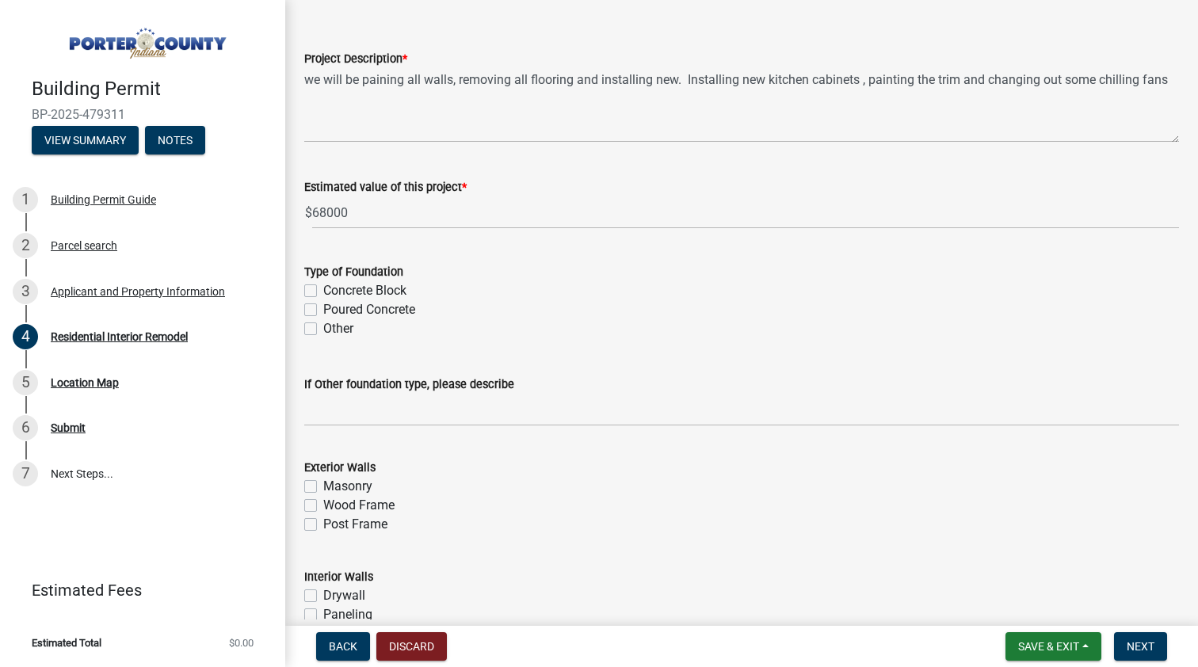
click at [323, 308] on label "Poured Concrete" at bounding box center [369, 309] width 92 height 19
click at [323, 308] on input "Poured Concrete" at bounding box center [328, 305] width 10 height 10
checkbox input "true"
checkbox input "false"
checkbox input "true"
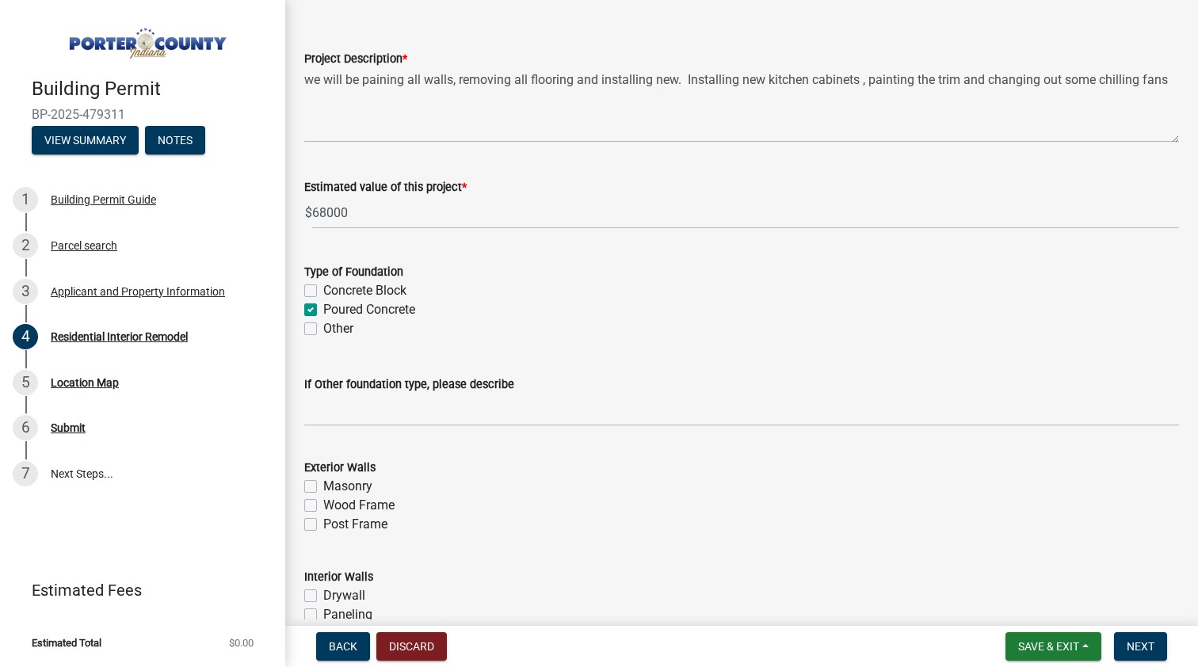
checkbox input "false"
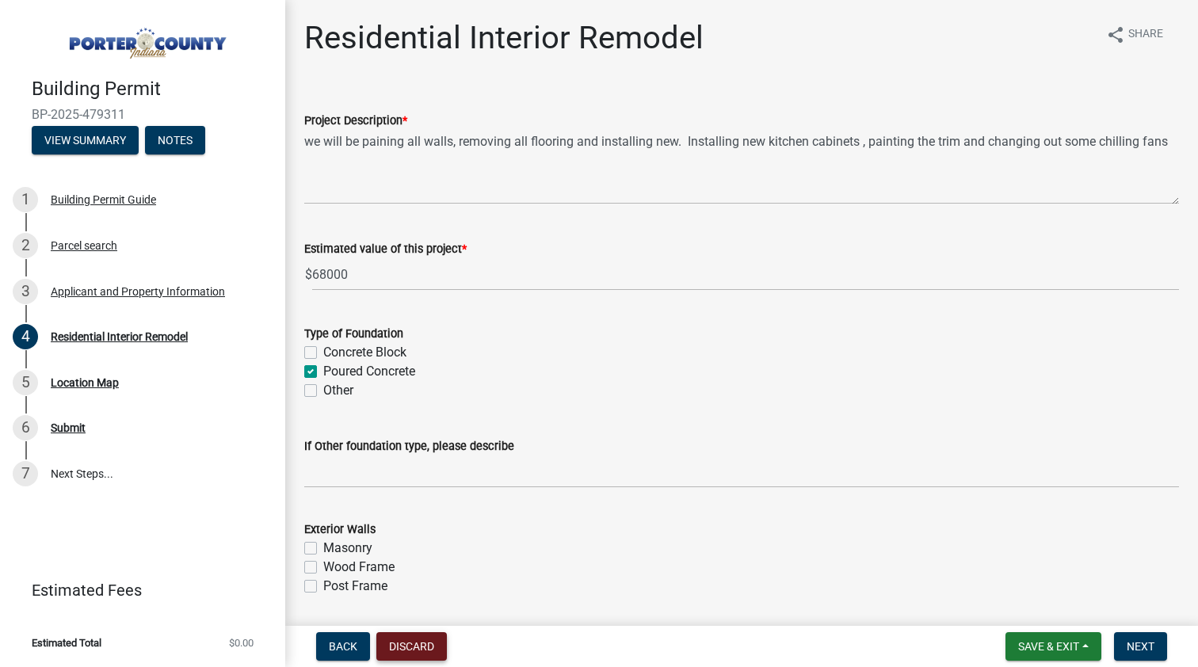
scroll to position [0, 0]
click at [404, 652] on button "Discard" at bounding box center [411, 646] width 71 height 29
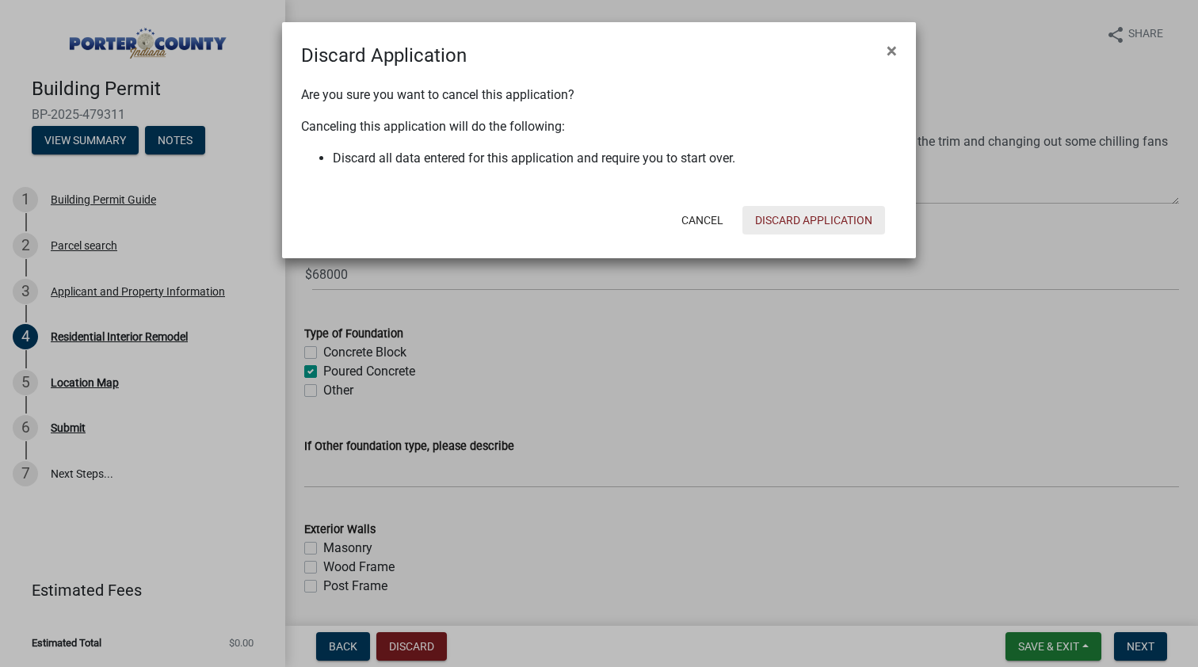
click at [795, 223] on button "Discard Application" at bounding box center [814, 220] width 143 height 29
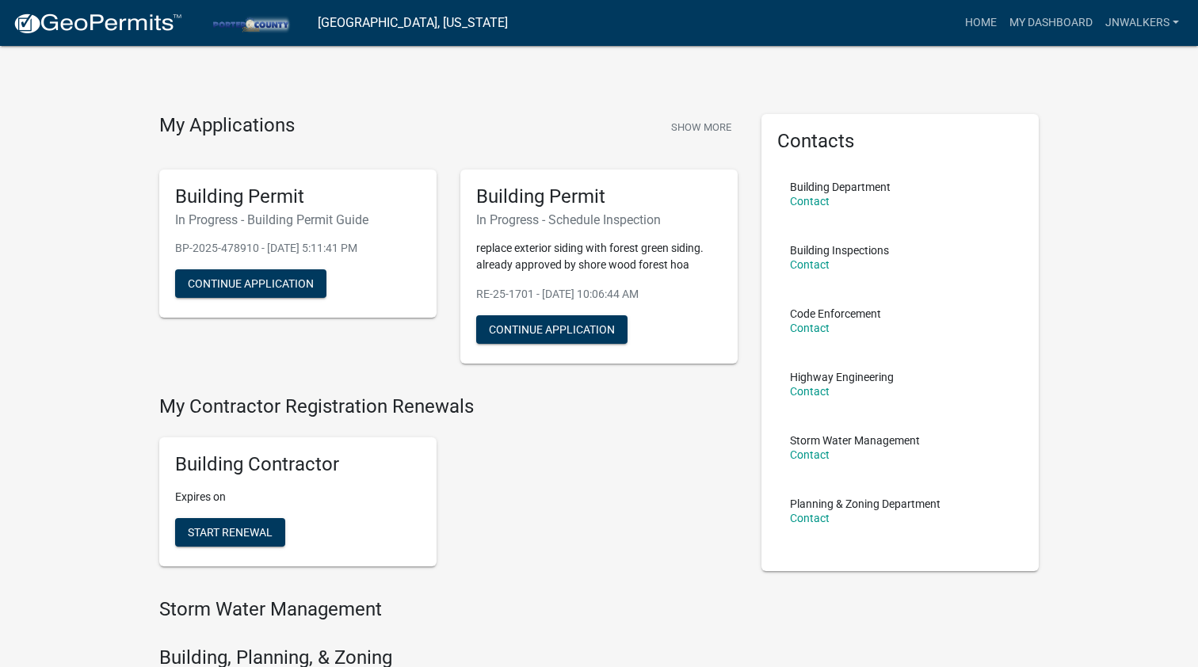
scroll to position [125, 0]
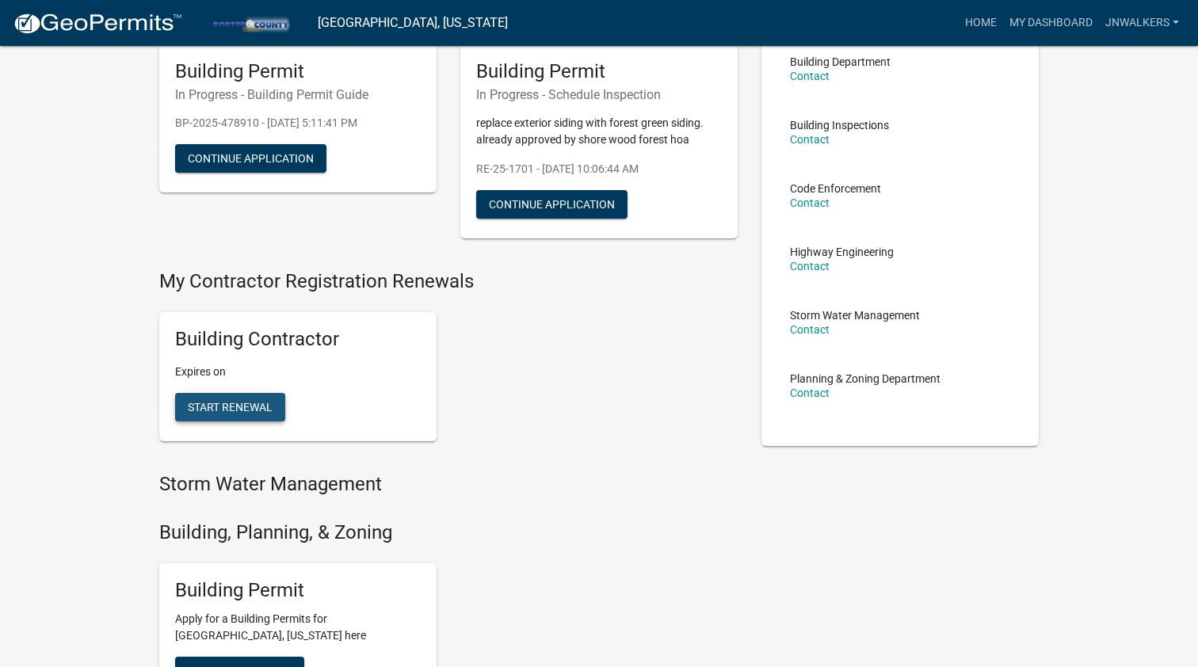
click at [254, 401] on span "Start Renewal" at bounding box center [230, 407] width 85 height 13
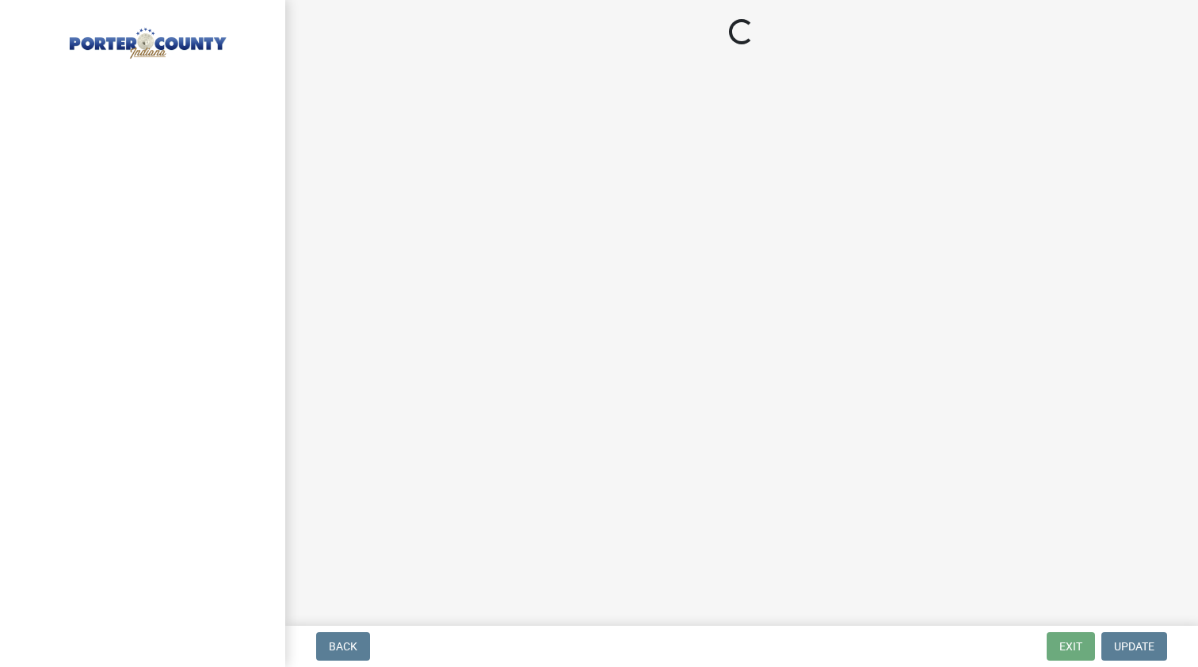
select select "in"
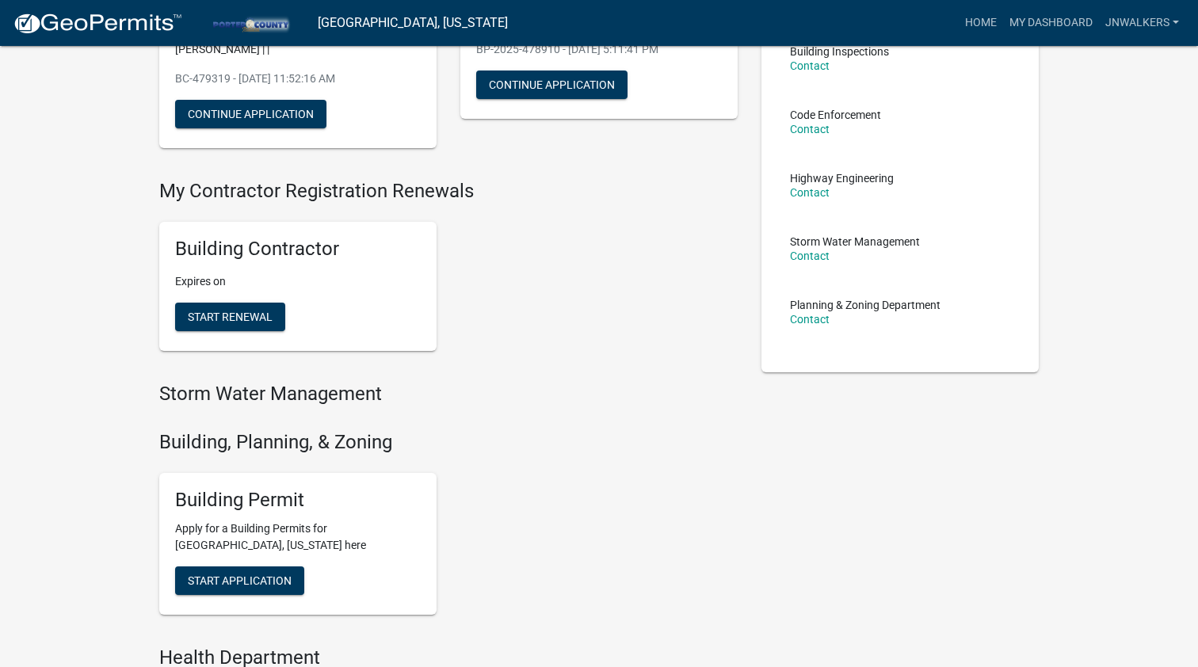
scroll to position [215, 0]
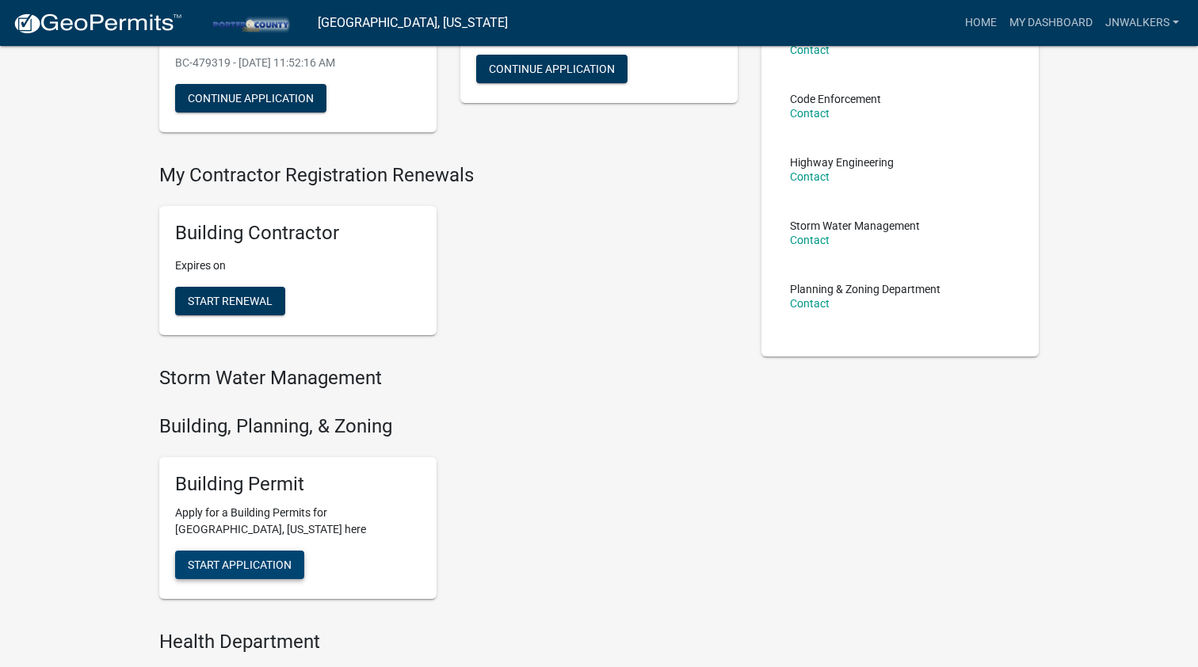
click at [277, 559] on span "Start Application" at bounding box center [240, 565] width 104 height 13
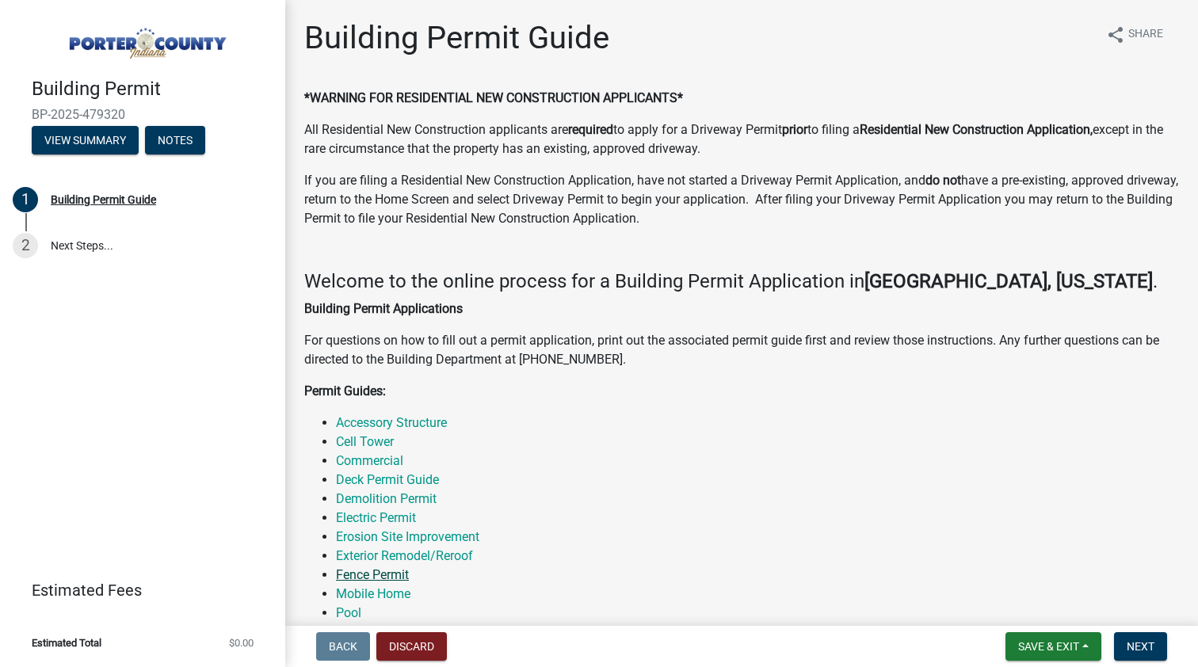
scroll to position [35, 0]
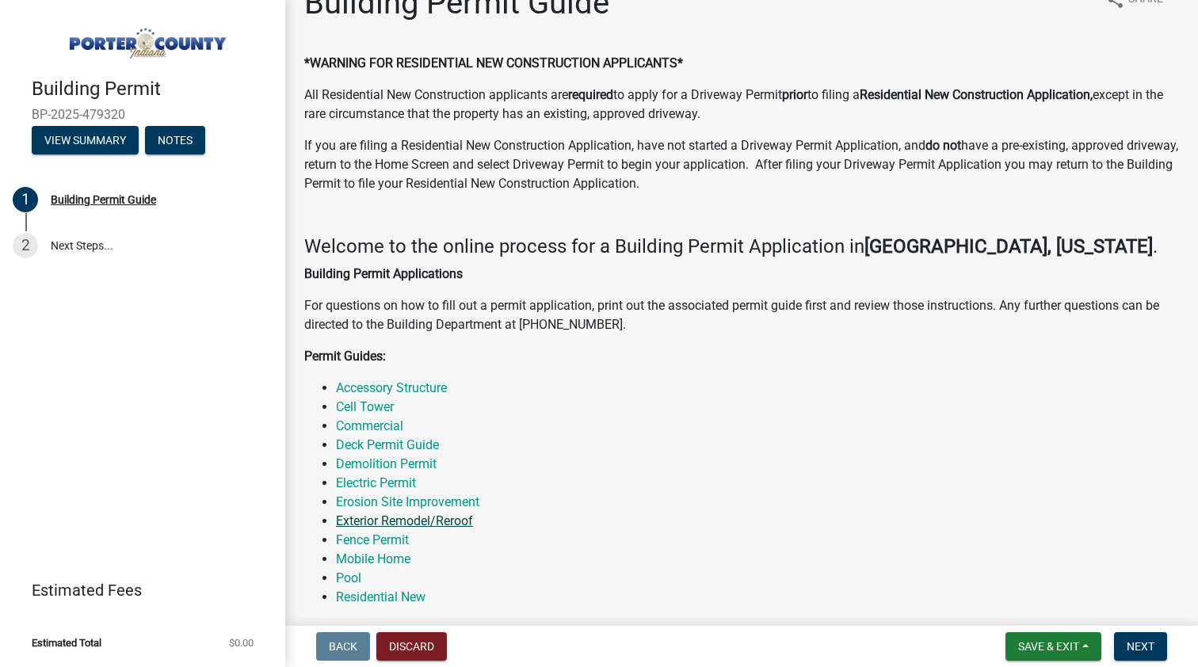
click at [393, 519] on link "Exterior Remodel/Reroof" at bounding box center [404, 521] width 137 height 15
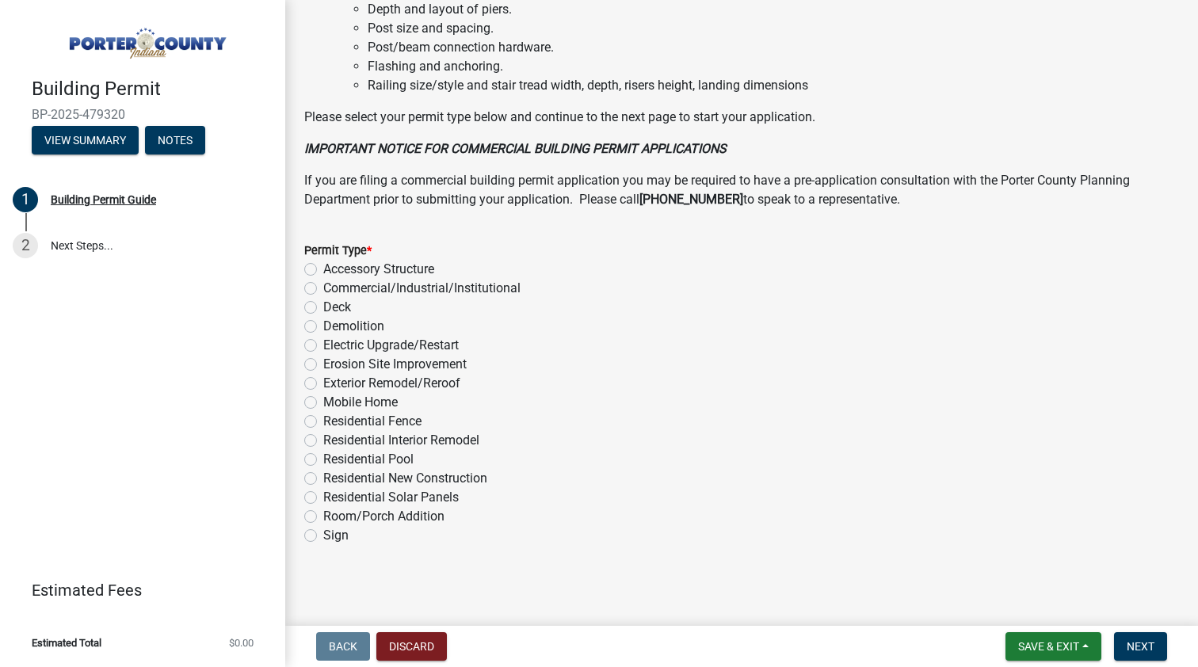
scroll to position [0, 0]
click at [323, 381] on label "Exterior Remodel/Reroof" at bounding box center [391, 383] width 137 height 19
click at [323, 381] on input "Exterior Remodel/Reroof" at bounding box center [328, 379] width 10 height 10
radio input "true"
click at [1132, 651] on span "Next" at bounding box center [1141, 646] width 28 height 13
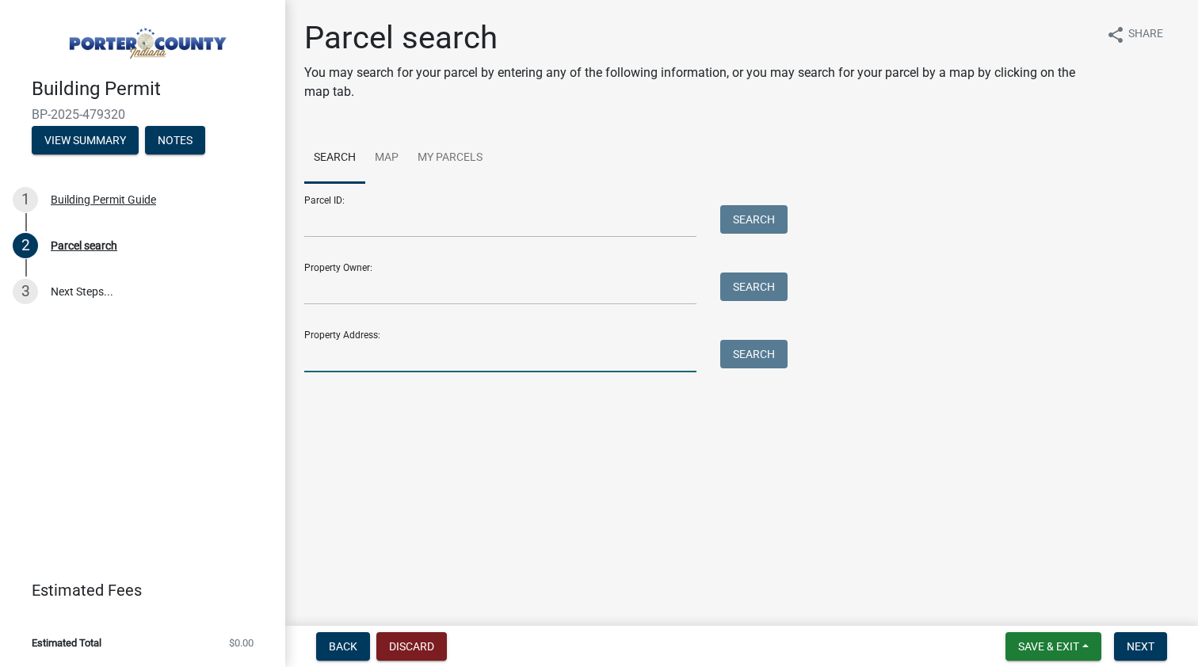
click at [357, 350] on input "Property Address:" at bounding box center [500, 356] width 392 height 32
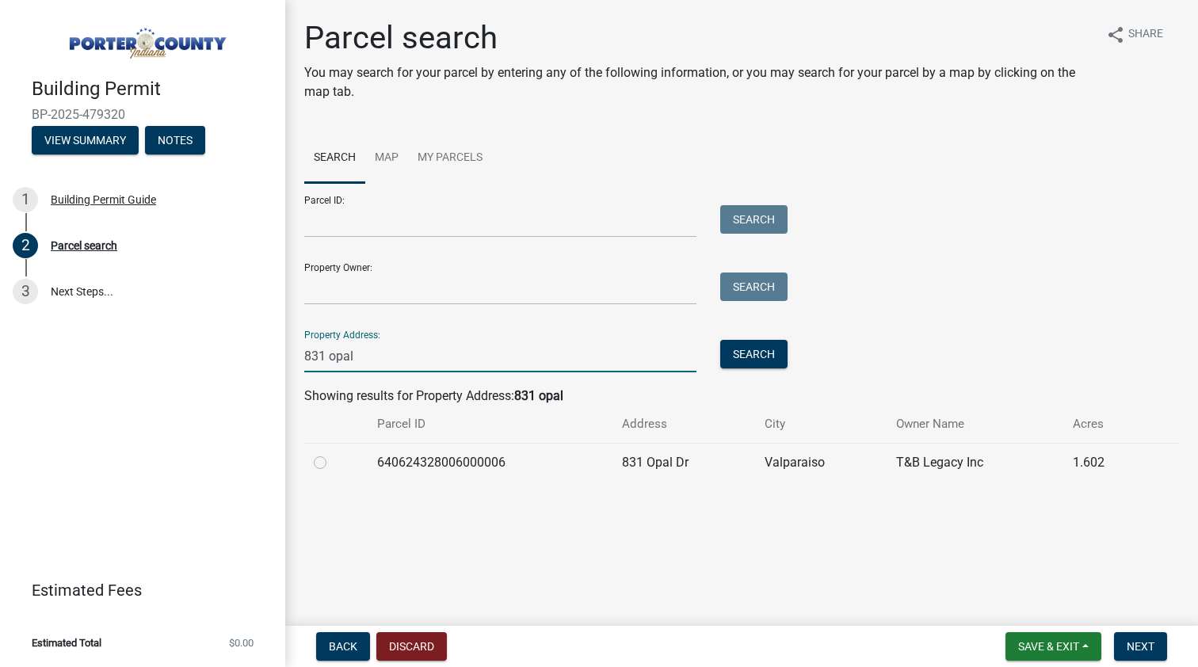
type input "831 opal"
click at [333, 453] on label at bounding box center [333, 453] width 0 height 0
click at [333, 461] on input "radio" at bounding box center [338, 458] width 10 height 10
radio input "true"
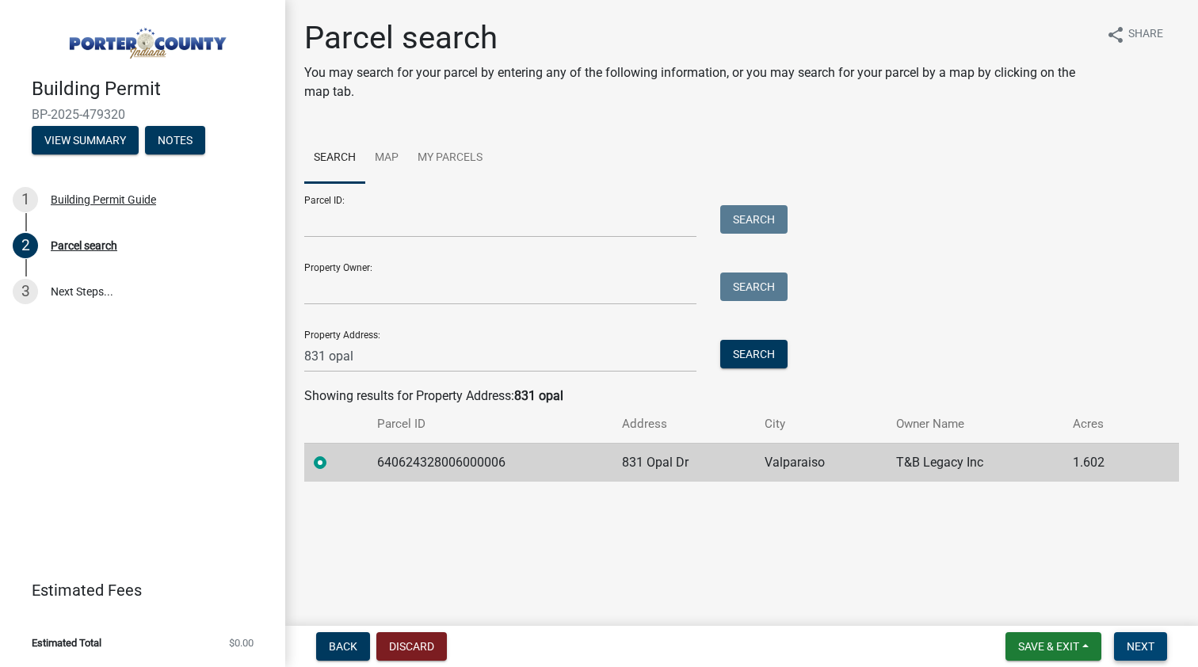
click at [1149, 650] on span "Next" at bounding box center [1141, 646] width 28 height 13
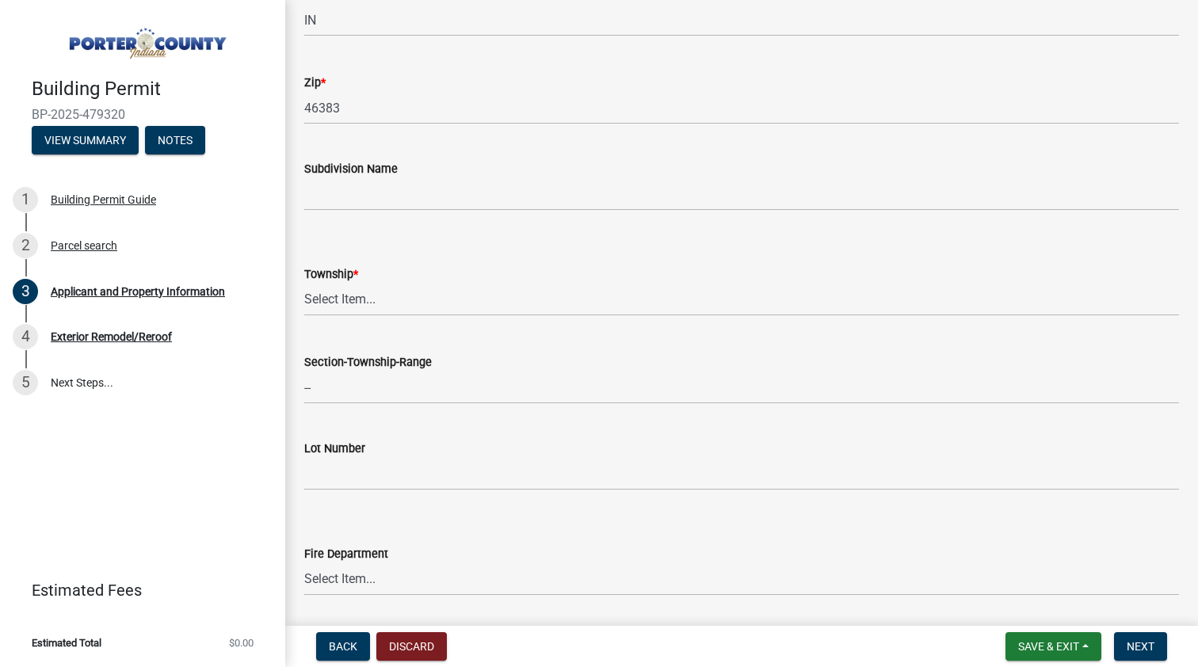
scroll to position [512, 0]
select select "403f4b3c-c23a-4b9f-b6b7-b4f73366513c"
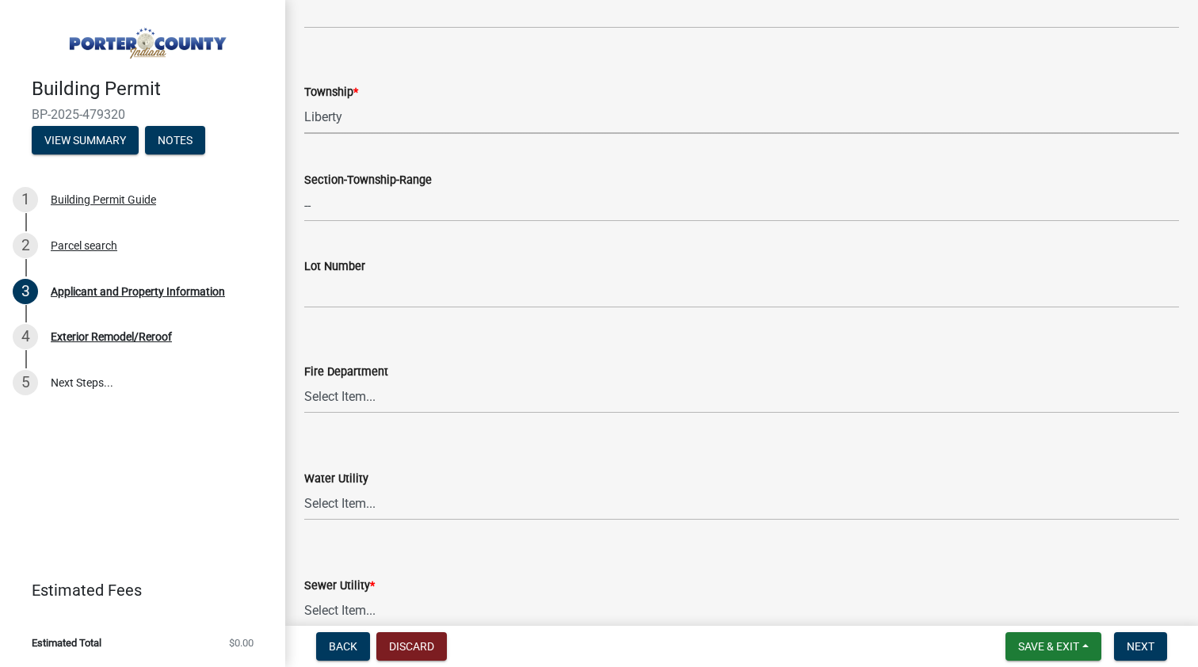
scroll to position [689, 0]
select select "cab7bb26-0259-4021-a4e9-b3a2d3356afe"
select select "b0f6f87b-588c-48c3-b728-322303c6bafe"
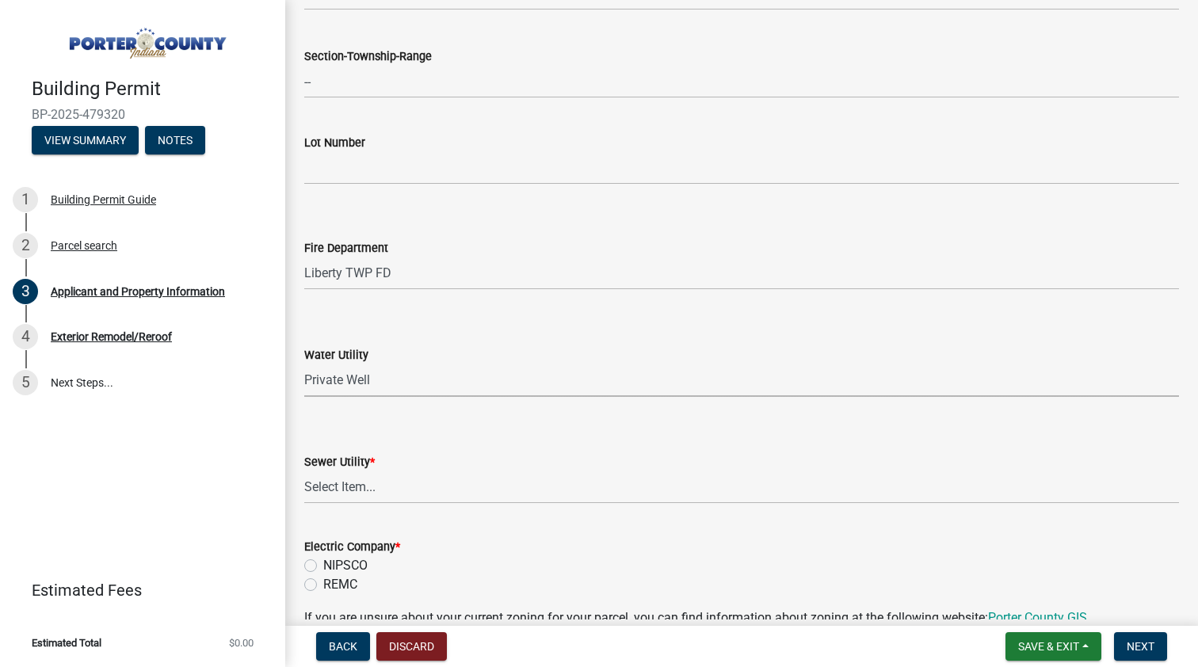
scroll to position [841, 0]
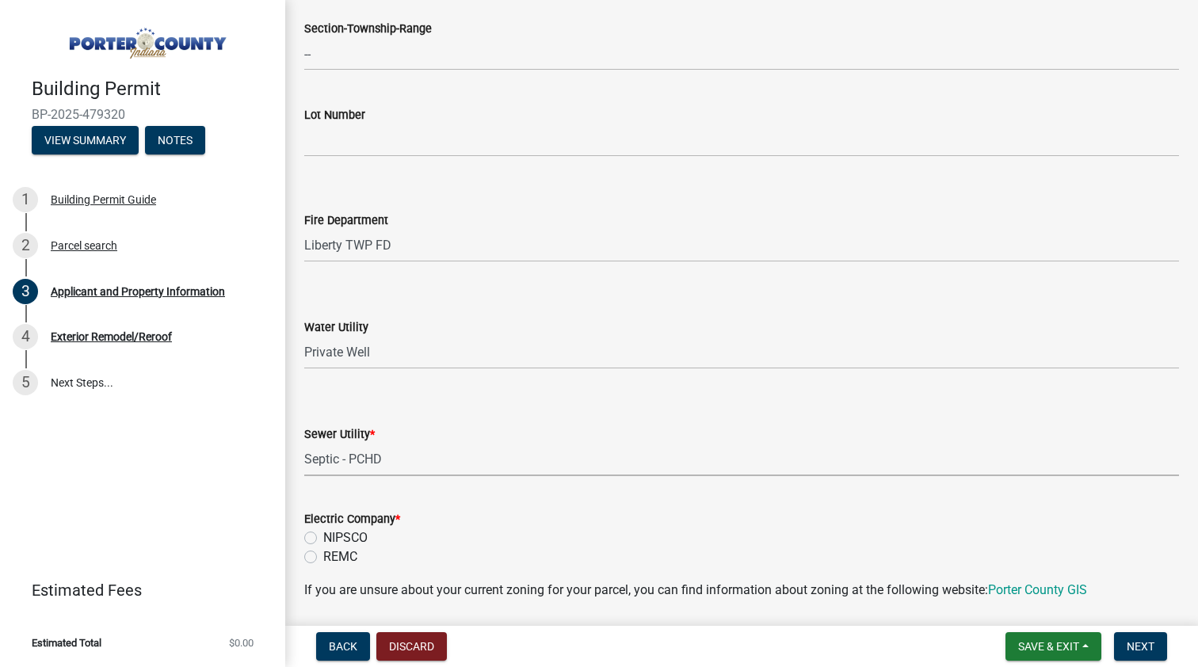
select select "ea6751d4-6bf7-4a16-89ee-f7801ab82aa1"
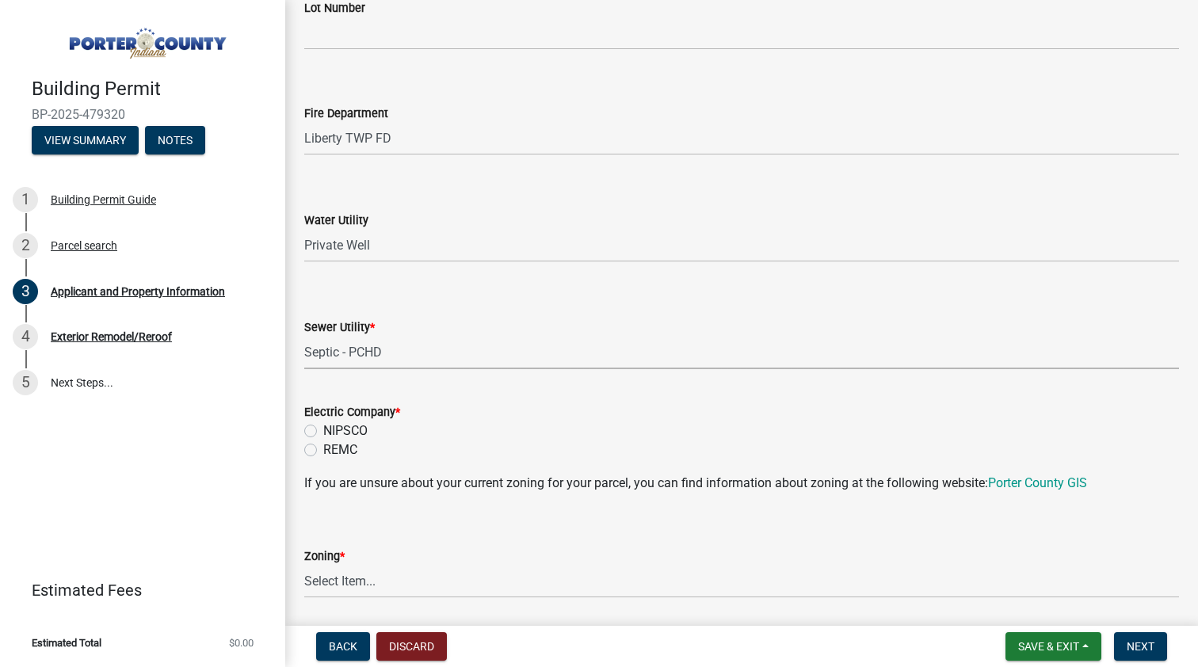
scroll to position [965, 0]
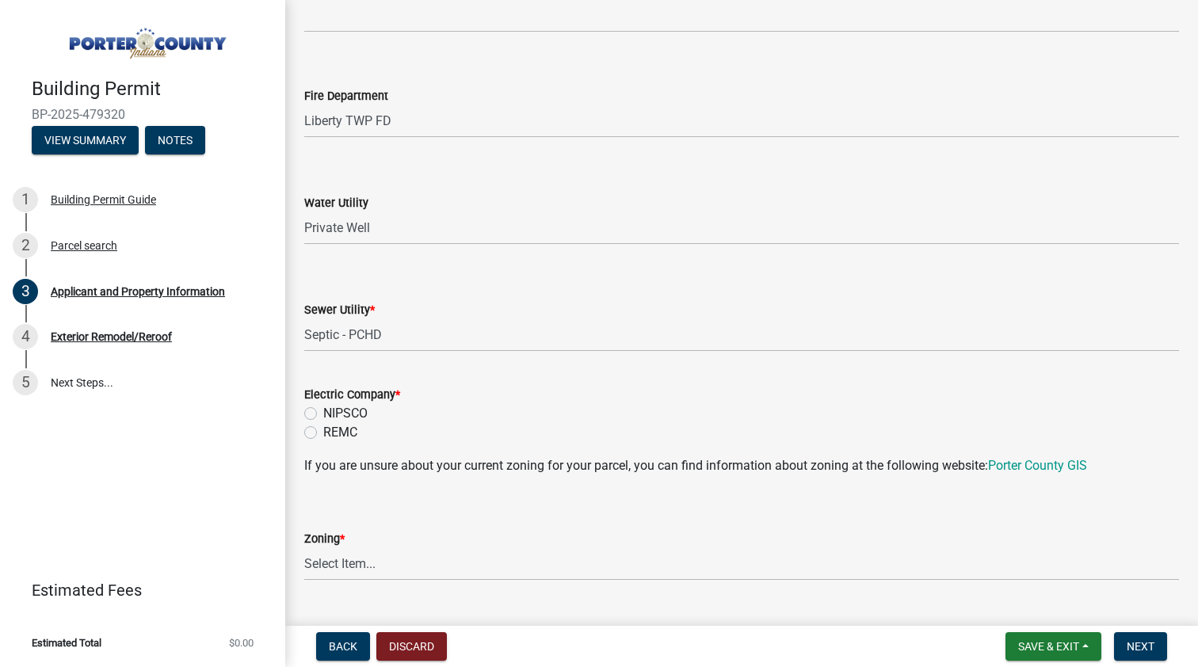
click at [323, 416] on label "NIPSCO" at bounding box center [345, 413] width 44 height 19
click at [323, 414] on input "NIPSCO" at bounding box center [328, 409] width 10 height 10
radio input "true"
select select "e2d1b1d7-ccc9-456b-9e96-e16306515997"
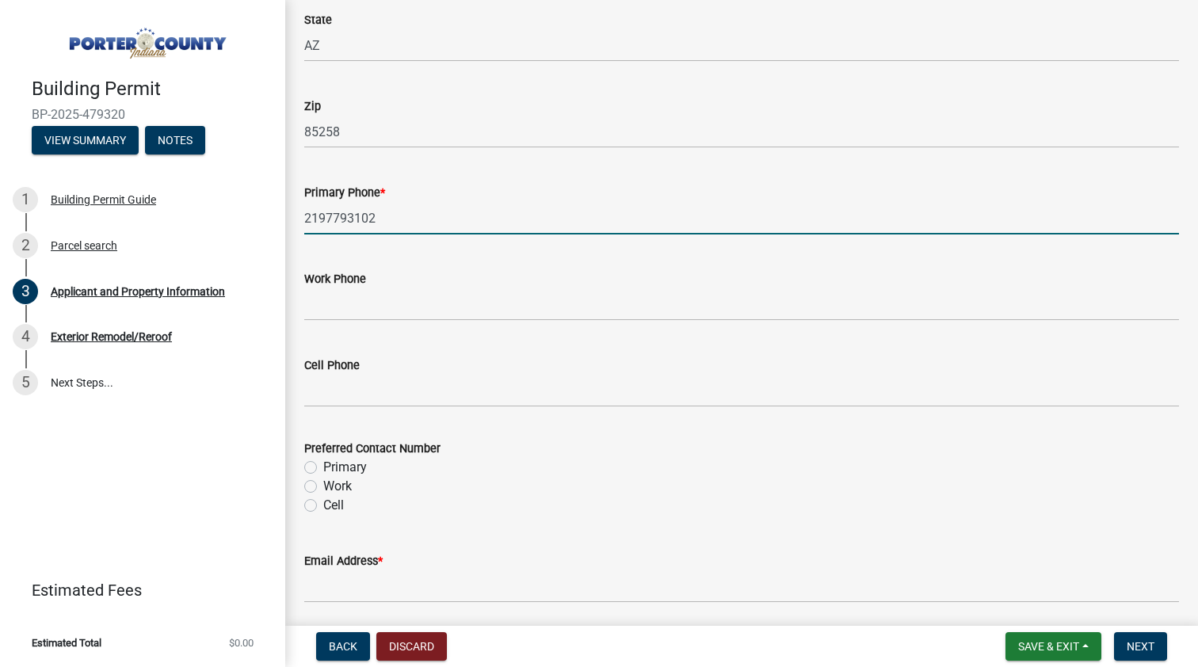
scroll to position [2049, 0]
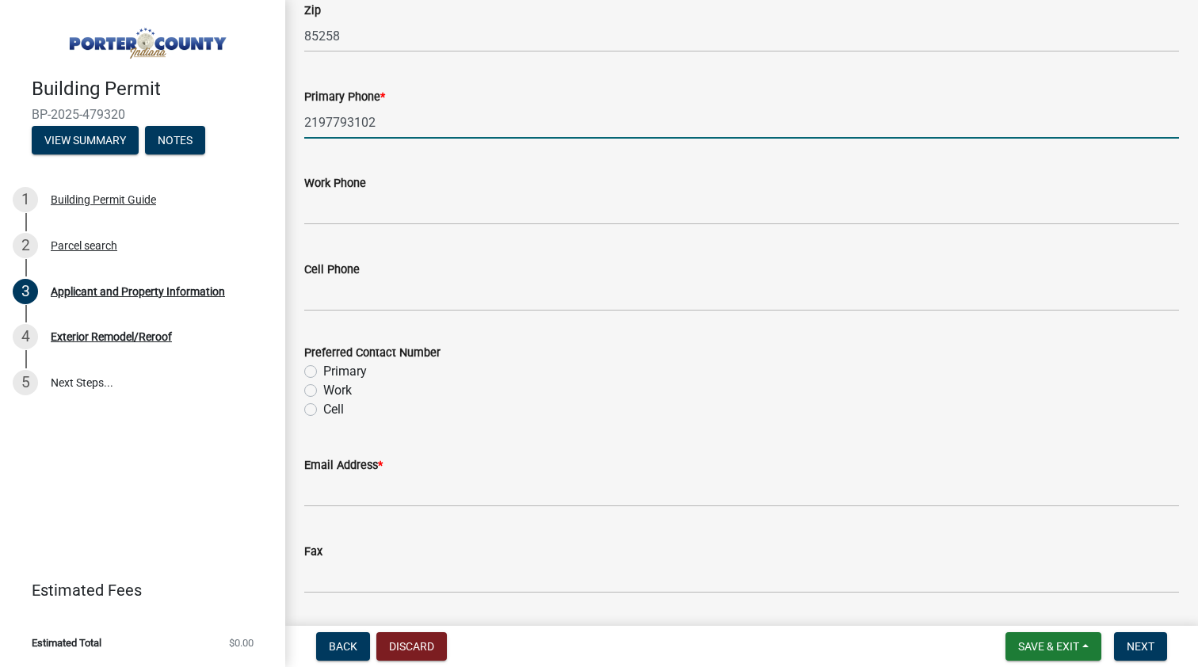
type input "2197793102"
click at [323, 368] on label "Primary" at bounding box center [345, 371] width 44 height 19
click at [323, 368] on input "Primary" at bounding box center [328, 367] width 10 height 10
radio input "true"
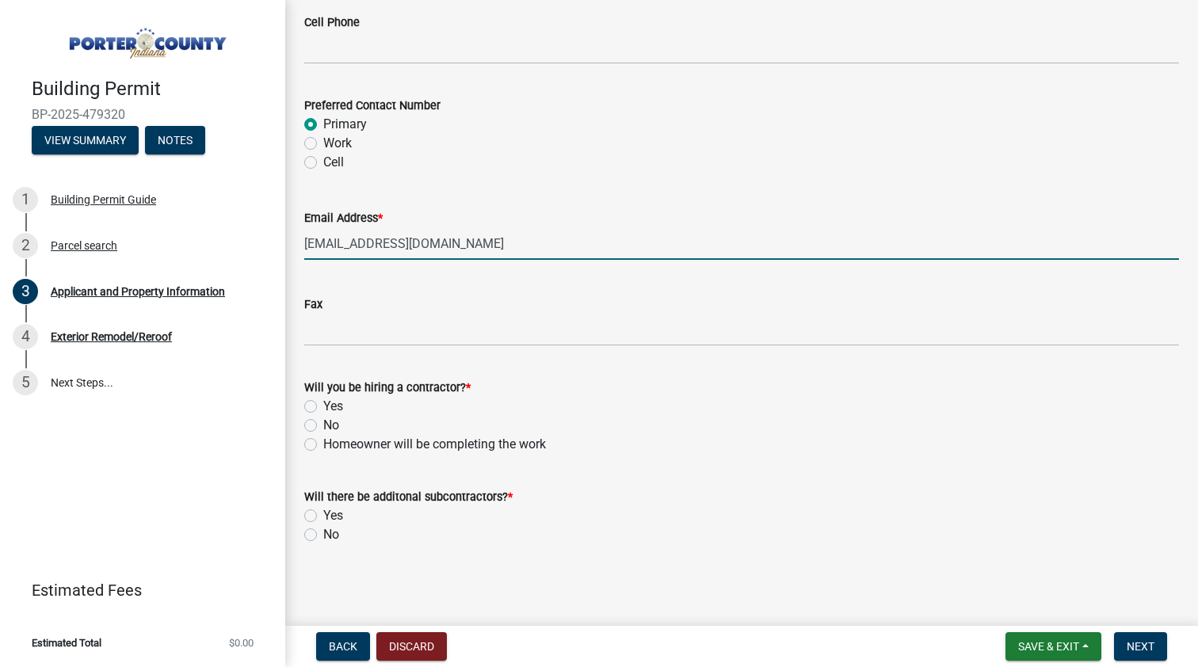
scroll to position [2296, 0]
type input "[EMAIL_ADDRESS][DOMAIN_NAME]"
click at [323, 421] on label "No" at bounding box center [331, 426] width 16 height 19
click at [323, 421] on input "No" at bounding box center [328, 422] width 10 height 10
radio input "true"
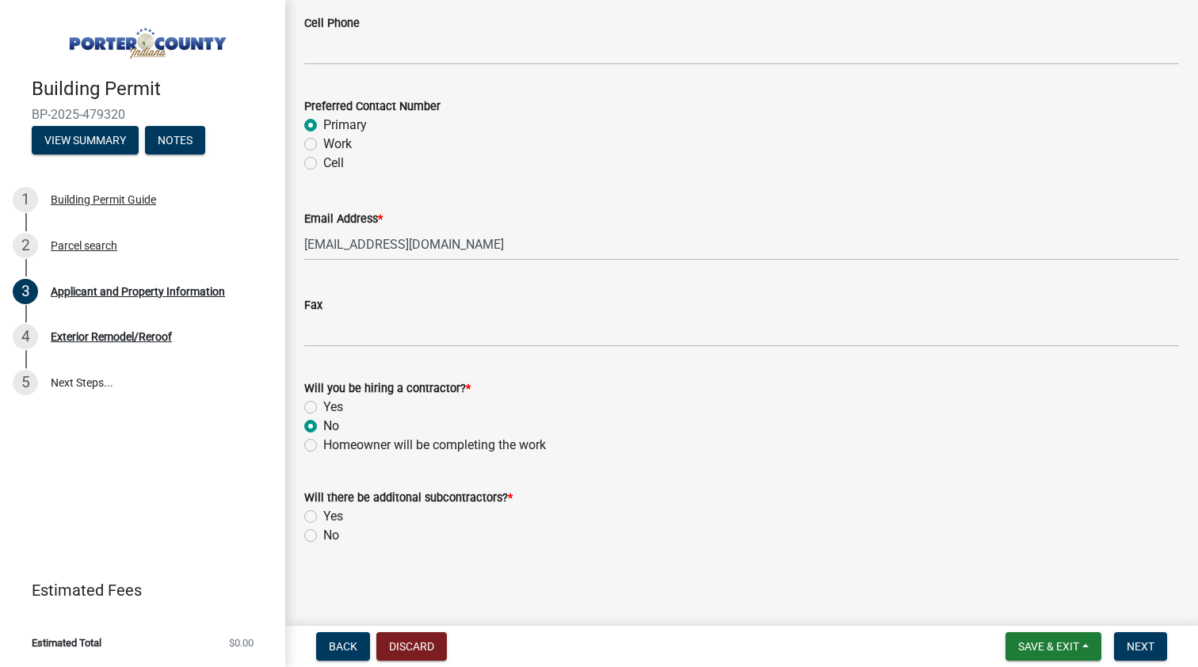
click at [323, 533] on label "No" at bounding box center [331, 535] width 16 height 19
click at [323, 533] on input "No" at bounding box center [328, 531] width 10 height 10
radio input "true"
click at [1155, 647] on button "Next" at bounding box center [1140, 646] width 53 height 29
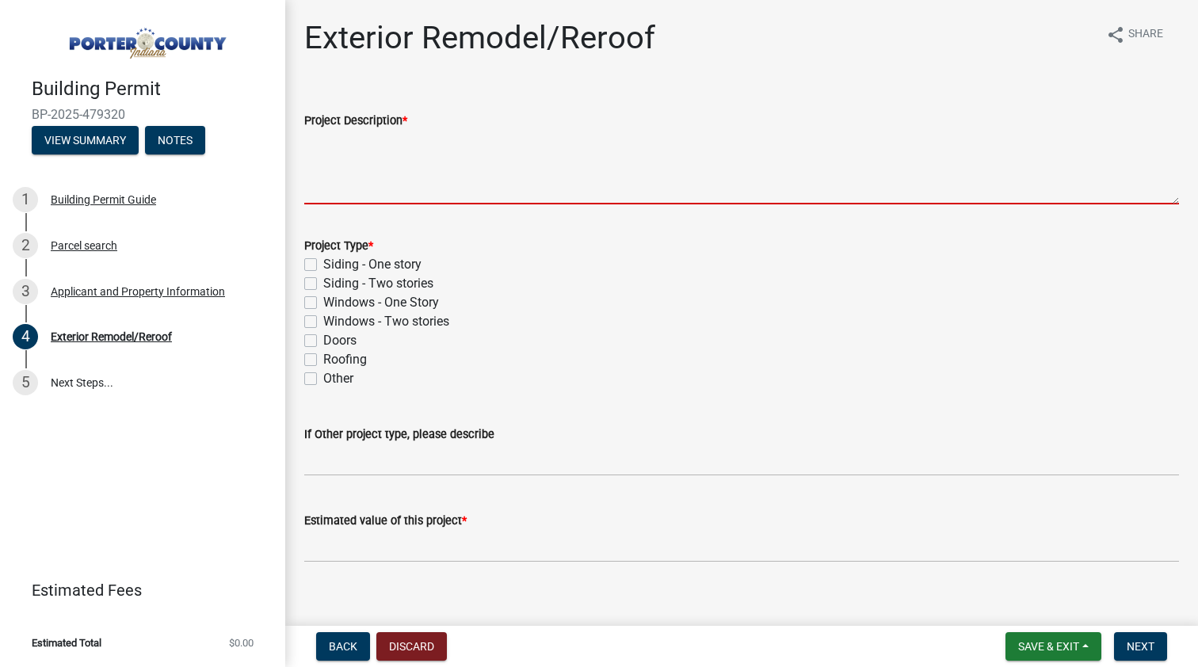
click at [388, 160] on textarea "Project Description *" at bounding box center [741, 167] width 875 height 74
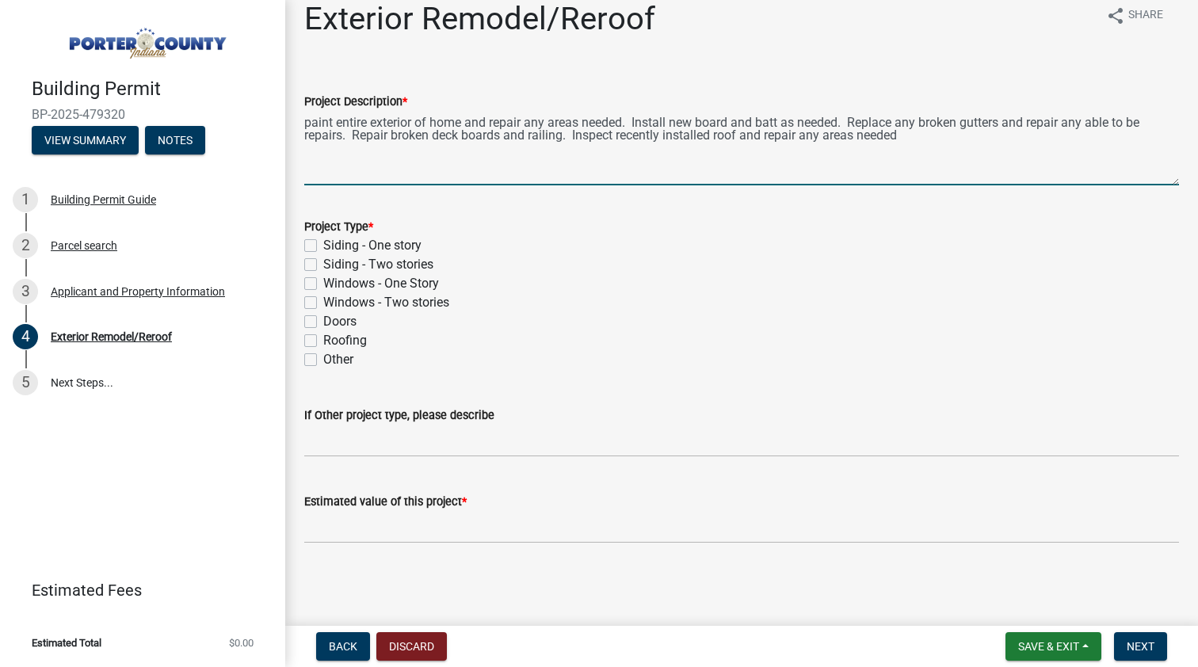
scroll to position [19, 0]
type textarea "paint entire exterior of home and repair any areas needed. Install new board an…"
click at [323, 265] on label "Siding - Two stories" at bounding box center [378, 264] width 110 height 19
click at [323, 265] on input "Siding - Two stories" at bounding box center [328, 260] width 10 height 10
checkbox input "true"
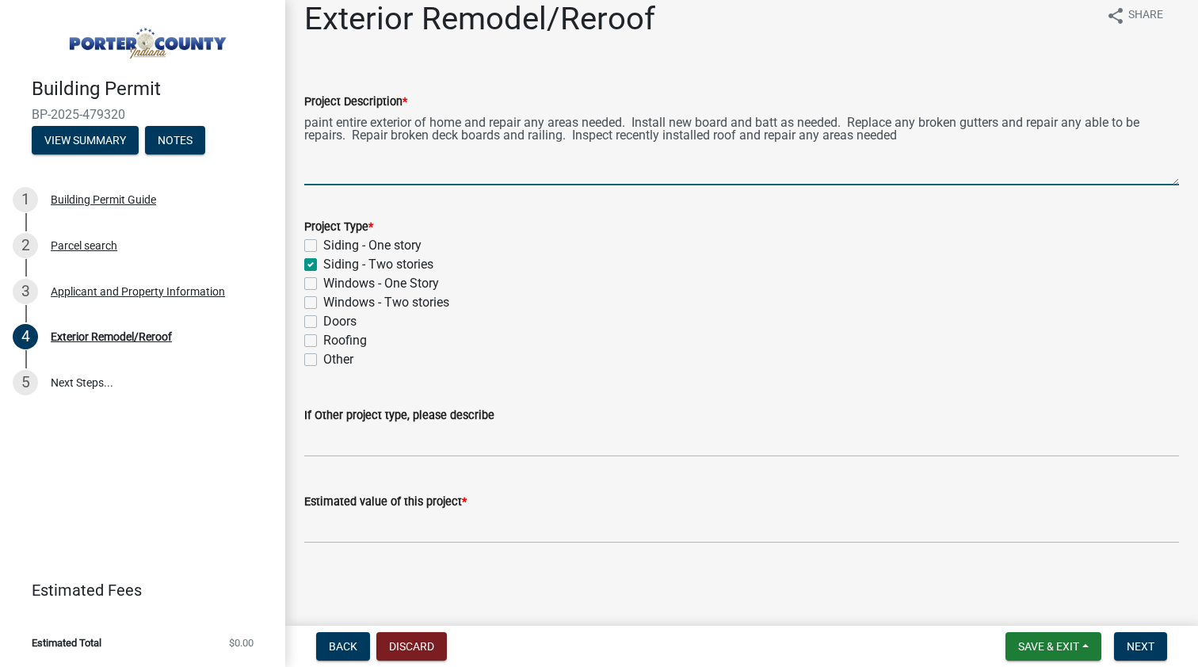
checkbox input "false"
checkbox input "true"
checkbox input "false"
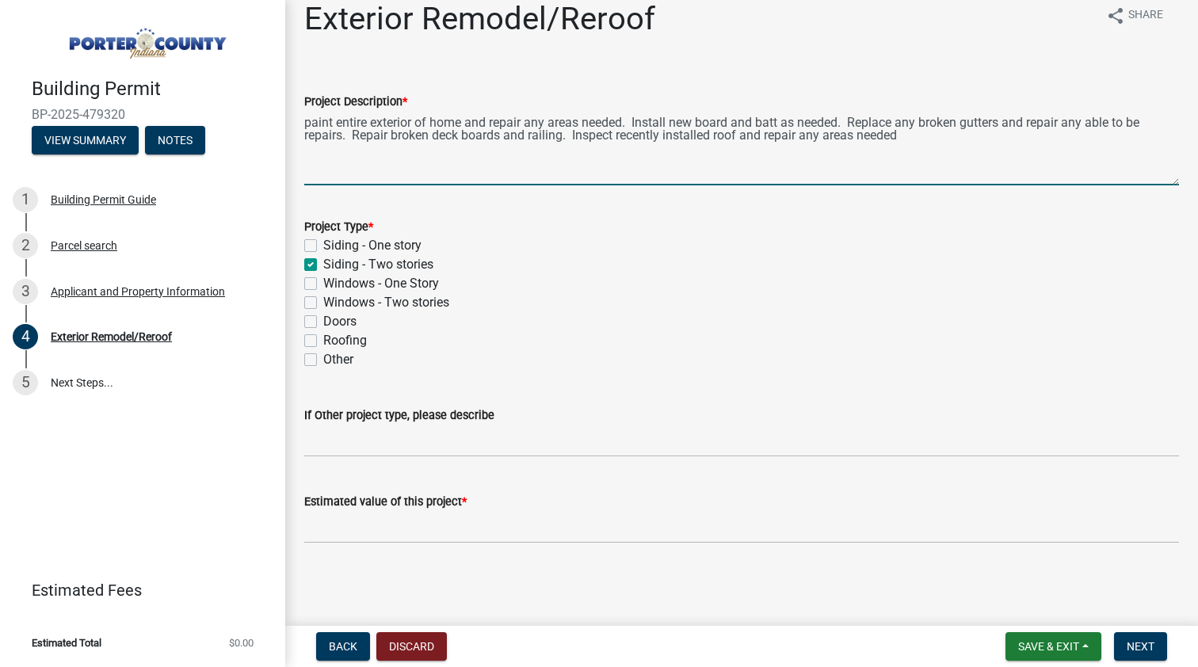
checkbox input "false"
click at [323, 304] on label "Windows - Two stories" at bounding box center [386, 302] width 126 height 19
click at [323, 304] on input "Windows - Two stories" at bounding box center [328, 298] width 10 height 10
checkbox input "true"
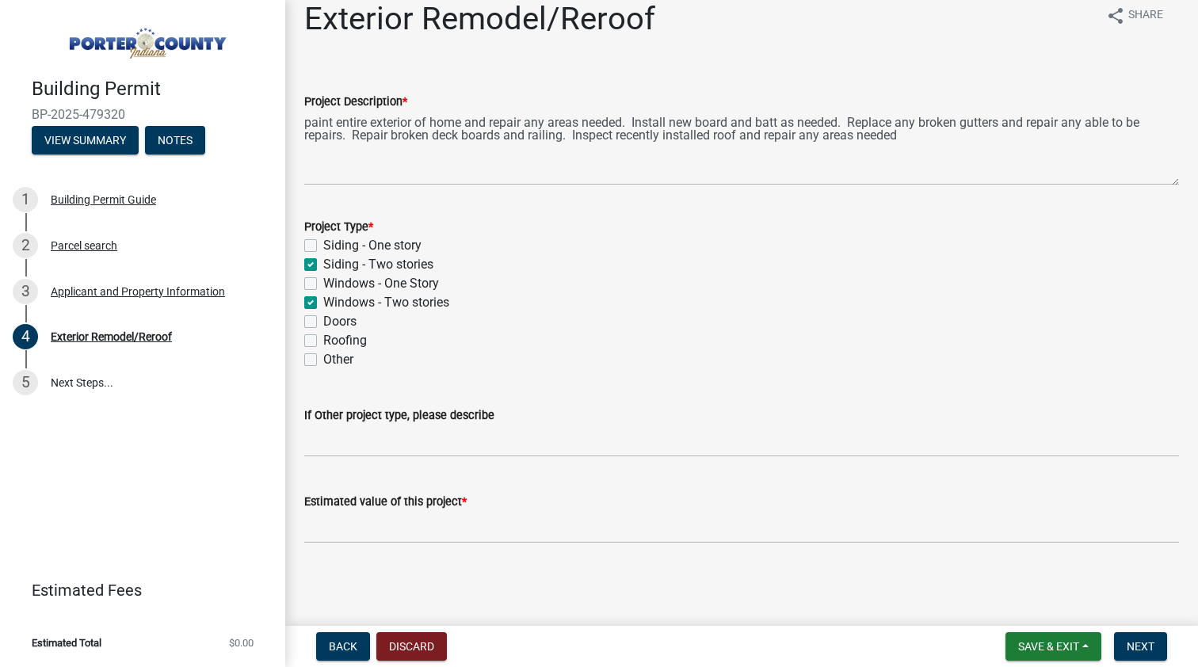
checkbox input "false"
checkbox input "true"
checkbox input "false"
checkbox input "true"
checkbox input "false"
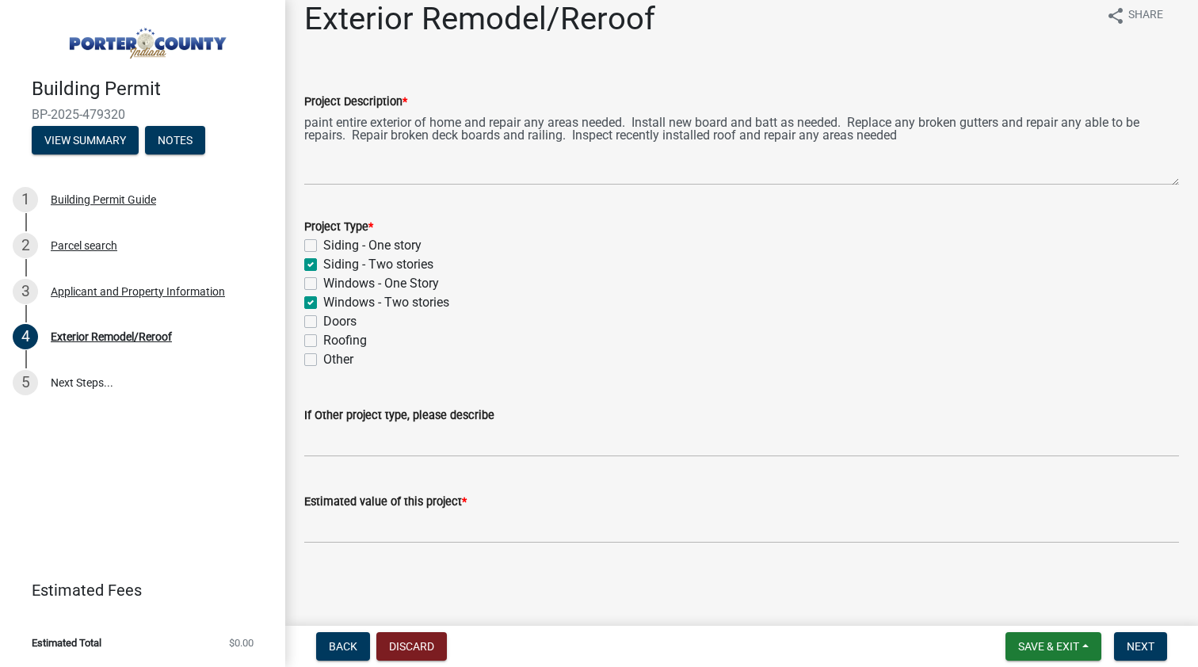
checkbox input "false"
click at [323, 302] on label "Windows - Two stories" at bounding box center [386, 302] width 126 height 19
click at [323, 302] on input "Windows - Two stories" at bounding box center [328, 298] width 10 height 10
checkbox input "false"
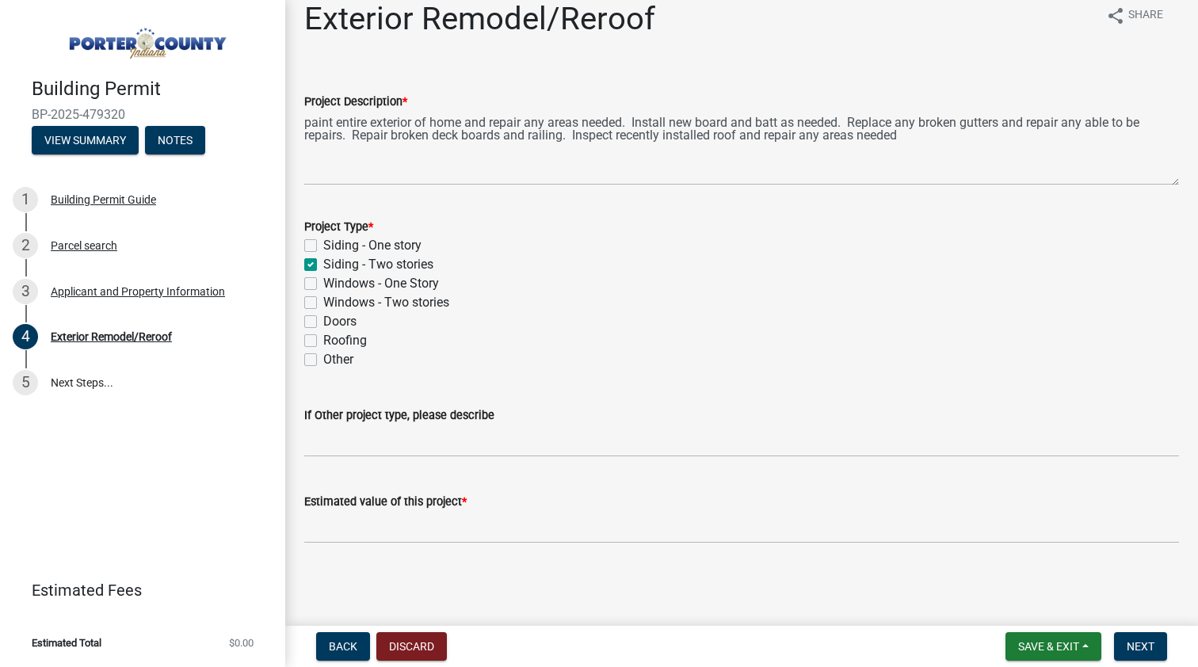
checkbox input "false"
checkbox input "true"
checkbox input "false"
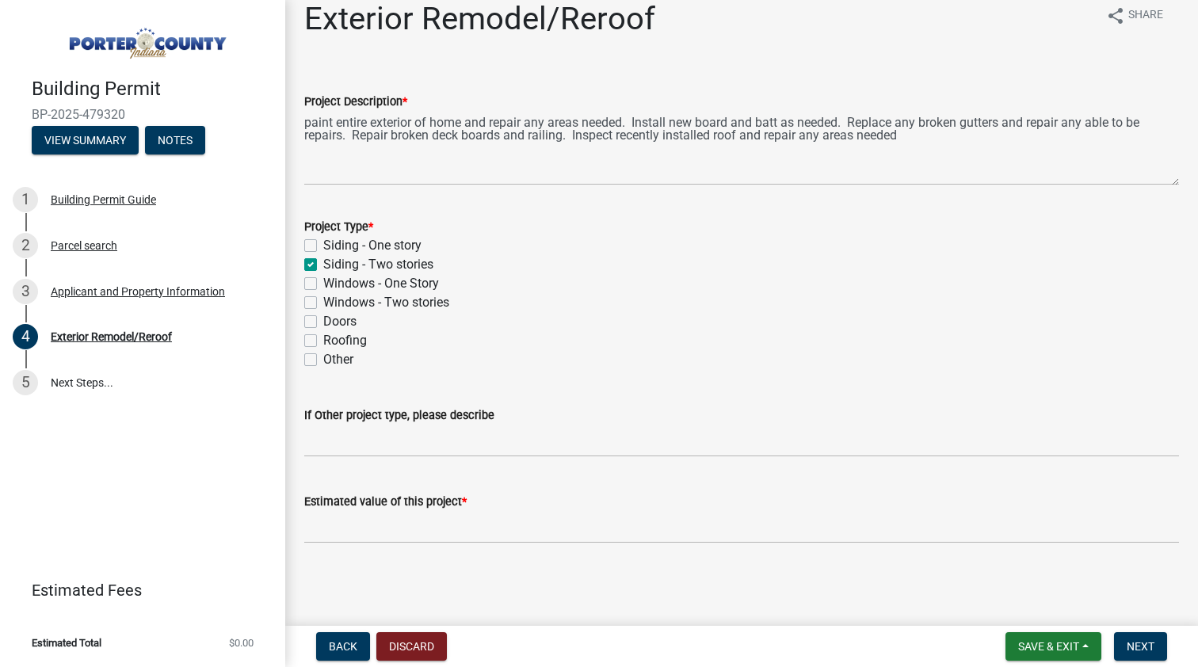
checkbox input "false"
click at [937, 145] on textarea "paint entire exterior of home and repair any areas needed. Install new board an…" at bounding box center [741, 148] width 875 height 74
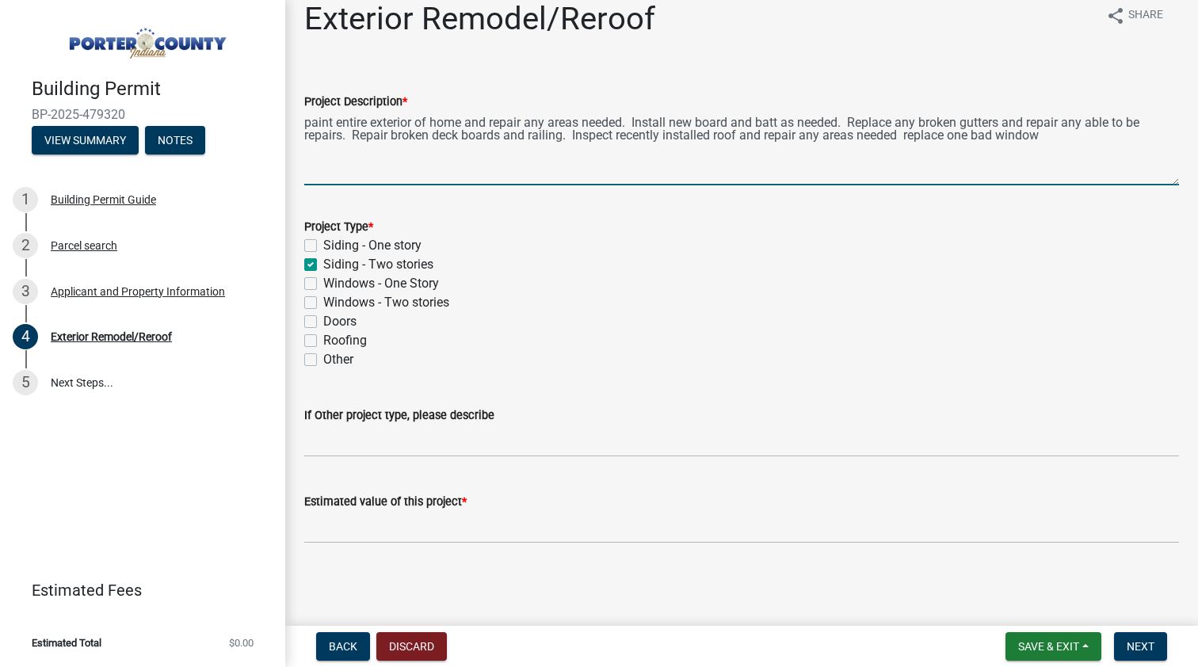
type textarea "paint entire exterior of home and repair any areas needed. Install new board an…"
click at [323, 324] on label "Doors" at bounding box center [339, 321] width 33 height 19
click at [323, 323] on input "Doors" at bounding box center [328, 317] width 10 height 10
checkbox input "true"
checkbox input "false"
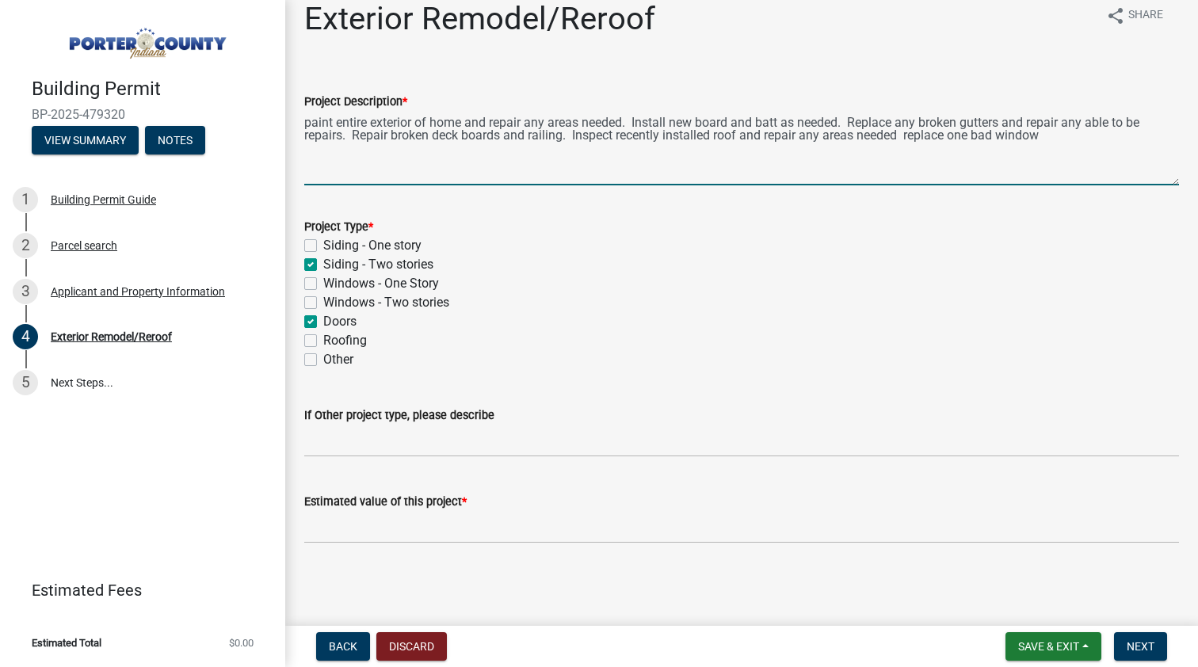
checkbox input "true"
checkbox input "false"
checkbox input "true"
checkbox input "false"
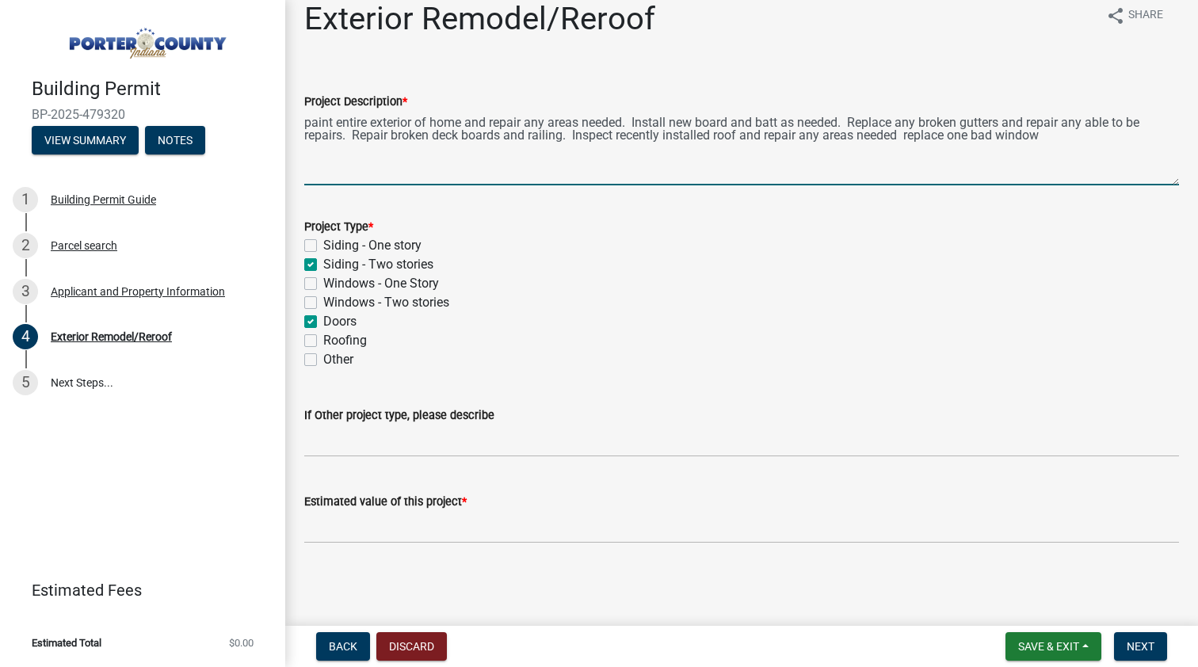
checkbox input "false"
click at [1071, 139] on textarea "paint entire exterior of home and repair any areas needed. Install new board an…" at bounding box center [741, 148] width 875 height 74
type textarea "paint entire exterior of home and repair any areas needed. Install new board an…"
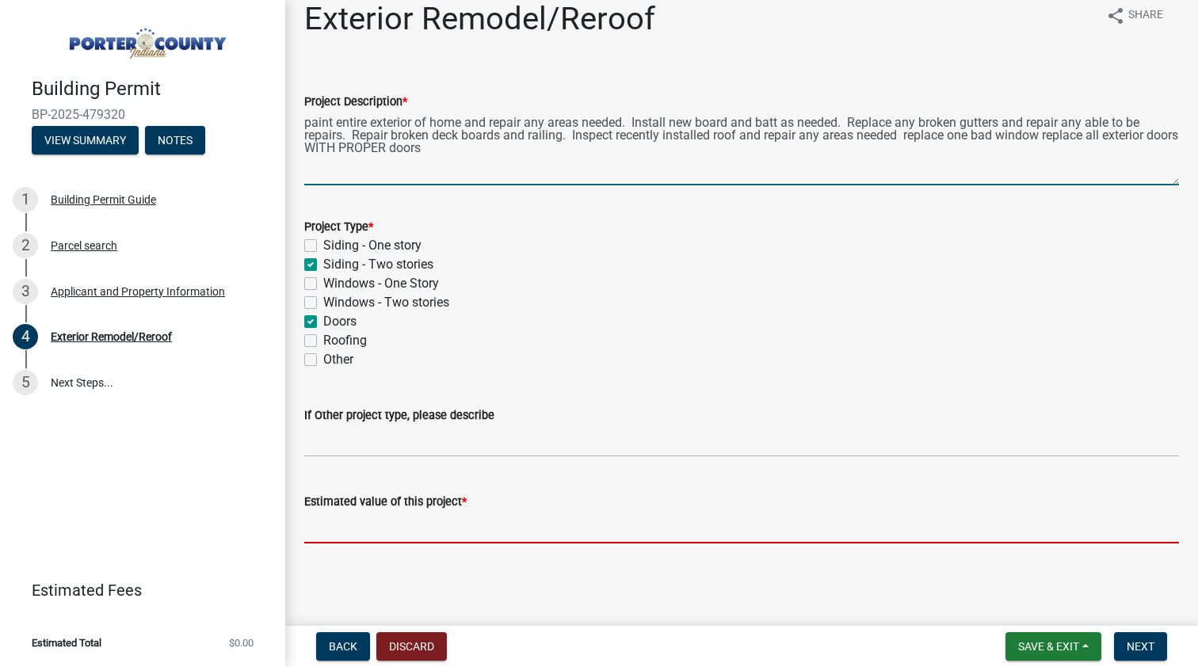
click at [472, 533] on input "text" at bounding box center [741, 527] width 875 height 32
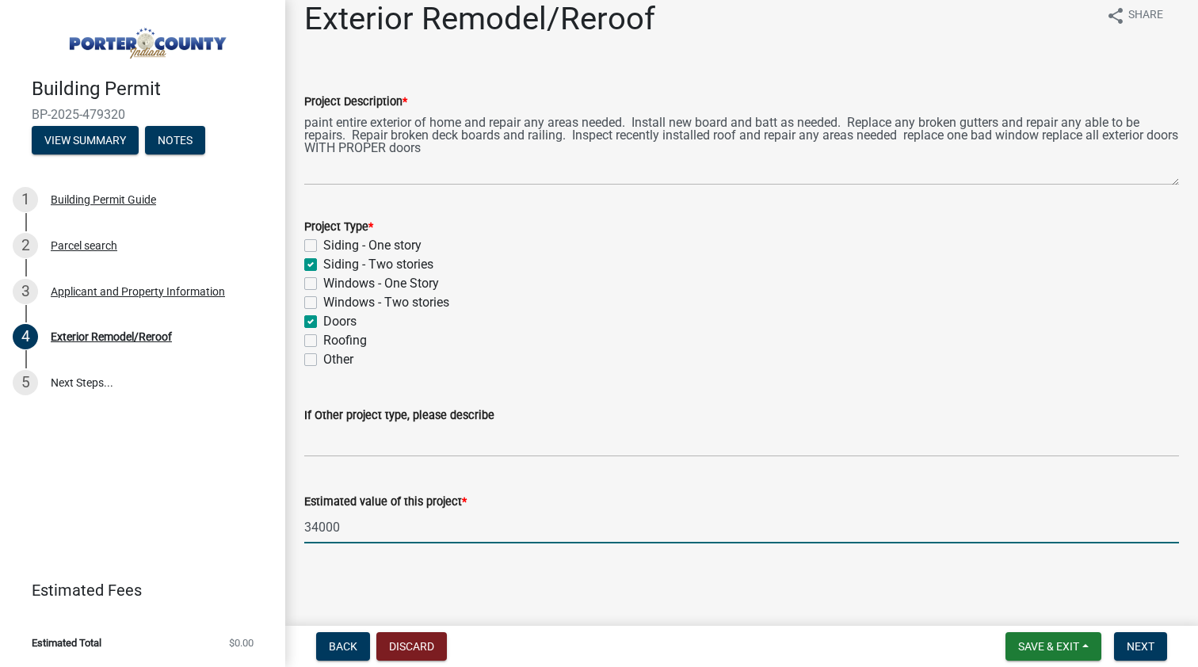
type input "34000"
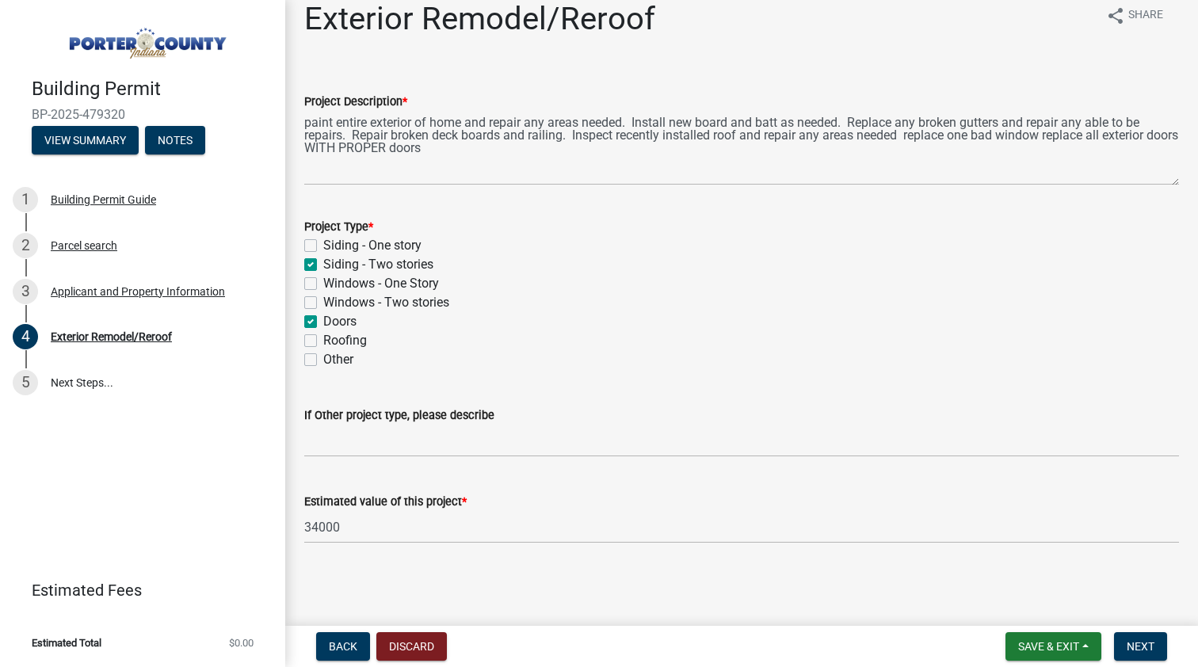
click at [571, 506] on div "Estimated value of this project *" at bounding box center [741, 501] width 875 height 19
click at [1124, 650] on button "Next" at bounding box center [1140, 646] width 53 height 29
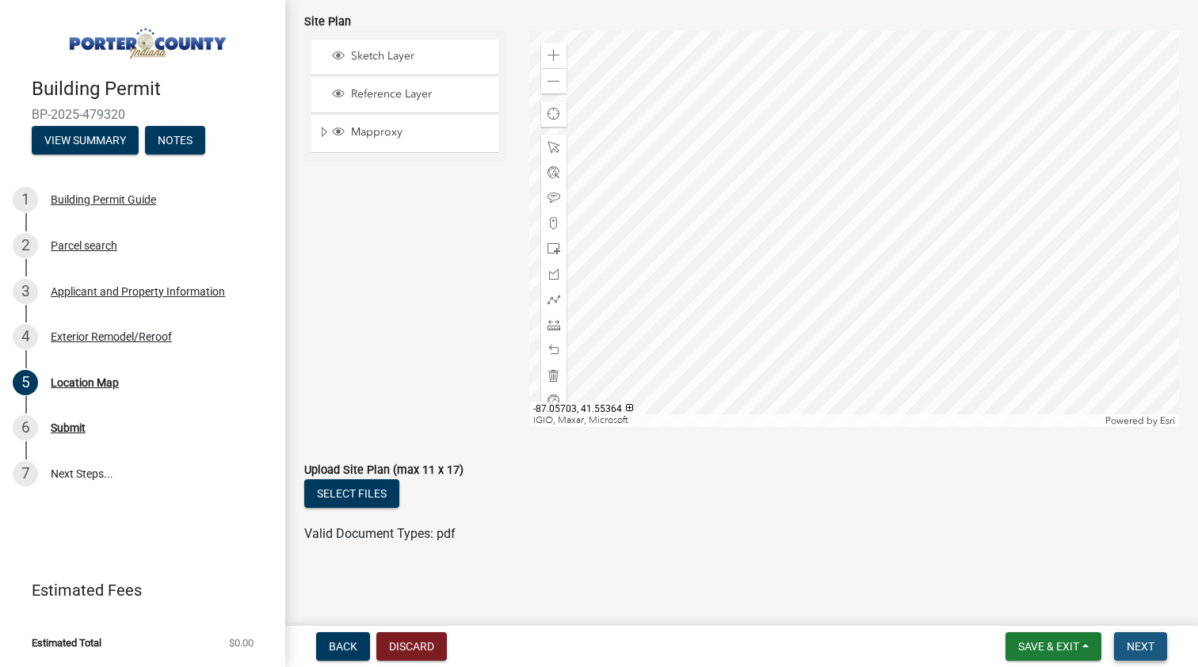
click at [1143, 646] on span "Next" at bounding box center [1141, 646] width 28 height 13
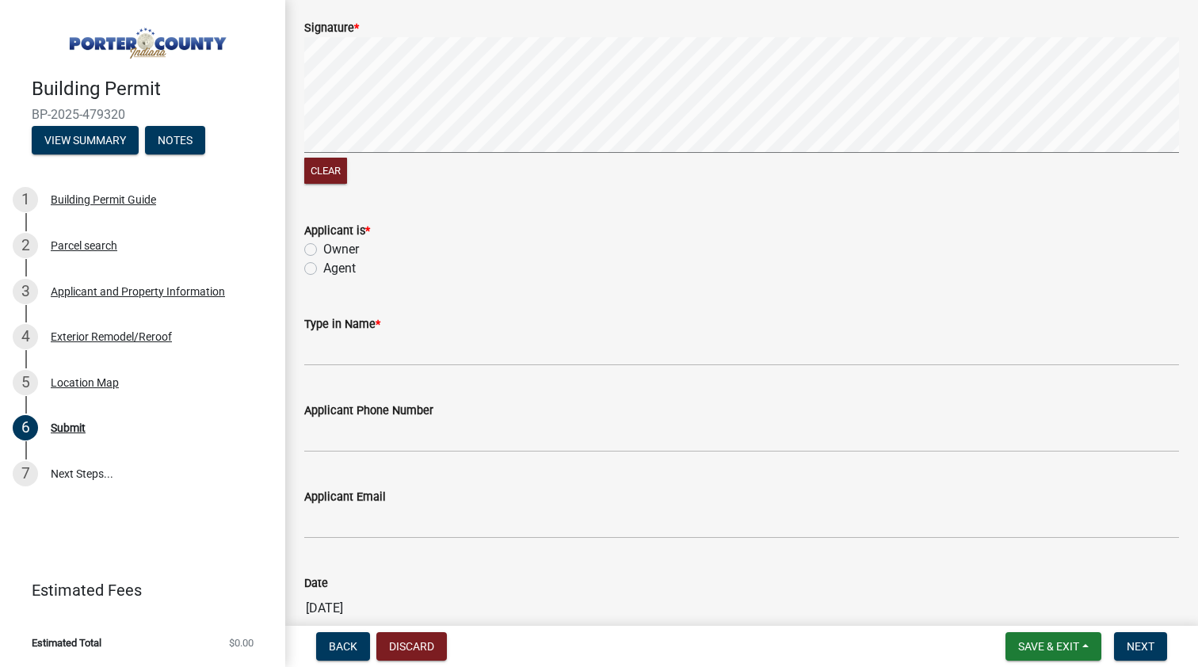
click at [323, 266] on label "Agent" at bounding box center [339, 268] width 32 height 19
click at [323, 266] on input "Agent" at bounding box center [328, 264] width 10 height 10
radio input "true"
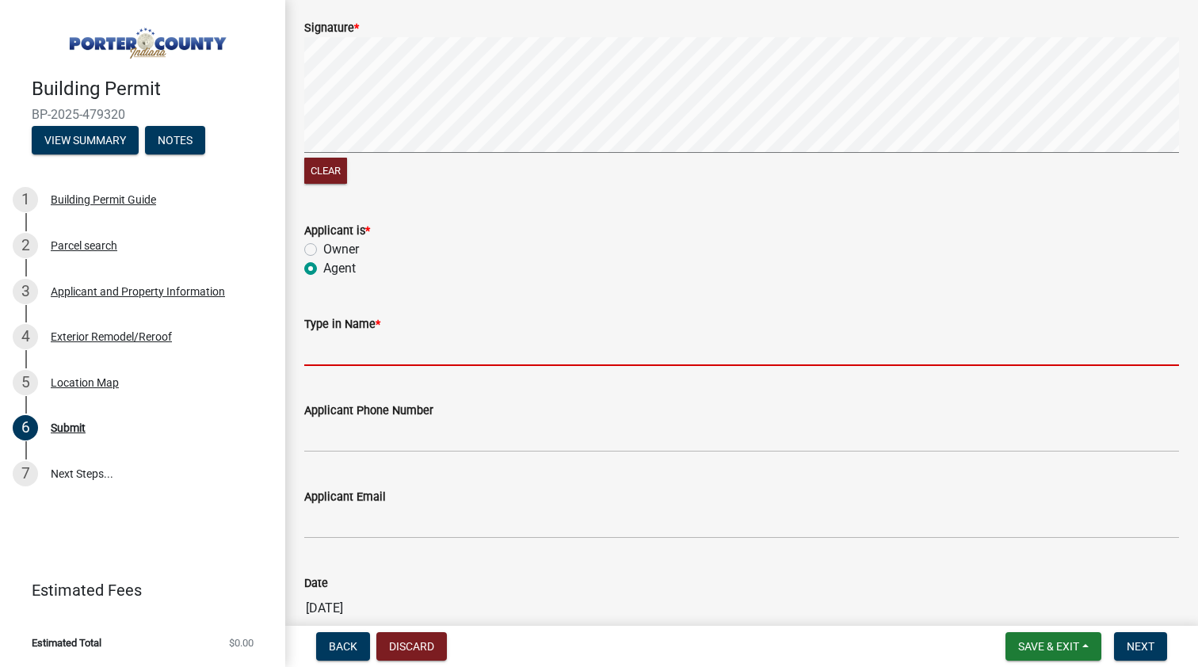
click at [352, 357] on input "Type in Name *" at bounding box center [741, 350] width 875 height 32
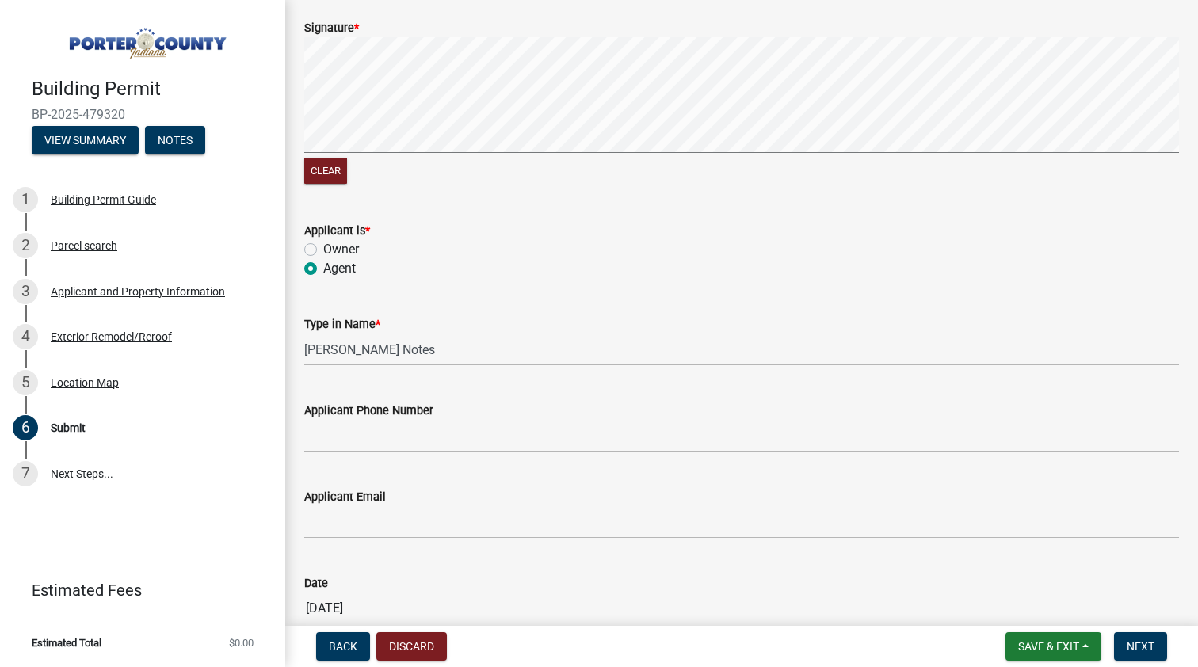
click at [398, 349] on input "[PERSON_NAME] Notes" at bounding box center [741, 350] width 875 height 32
type input "[PERSON_NAME]"
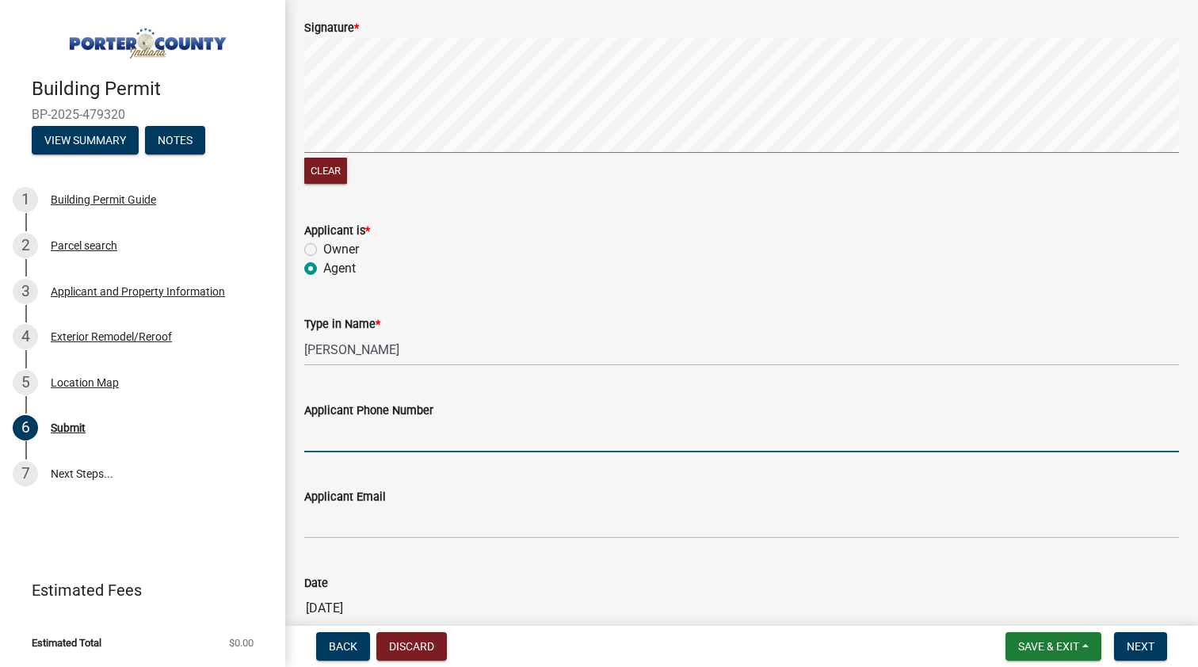
click at [353, 451] on input "Applicant Phone Number" at bounding box center [741, 436] width 875 height 32
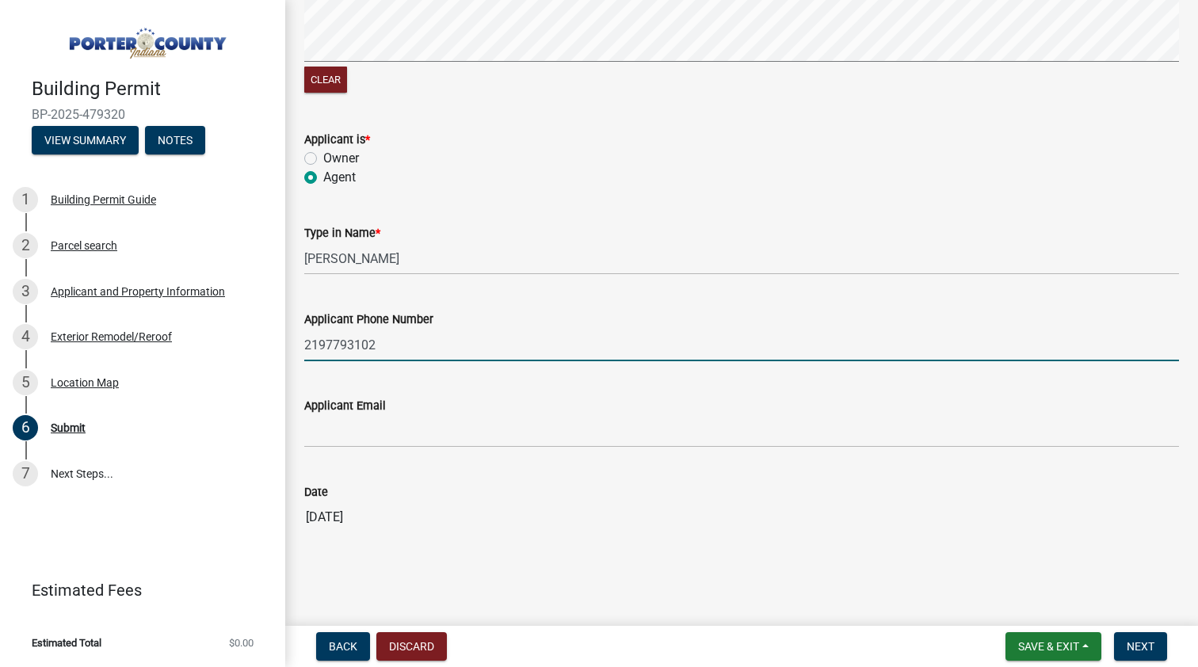
type input "2197793102"
click at [353, 436] on input "Applicant Email" at bounding box center [741, 431] width 875 height 32
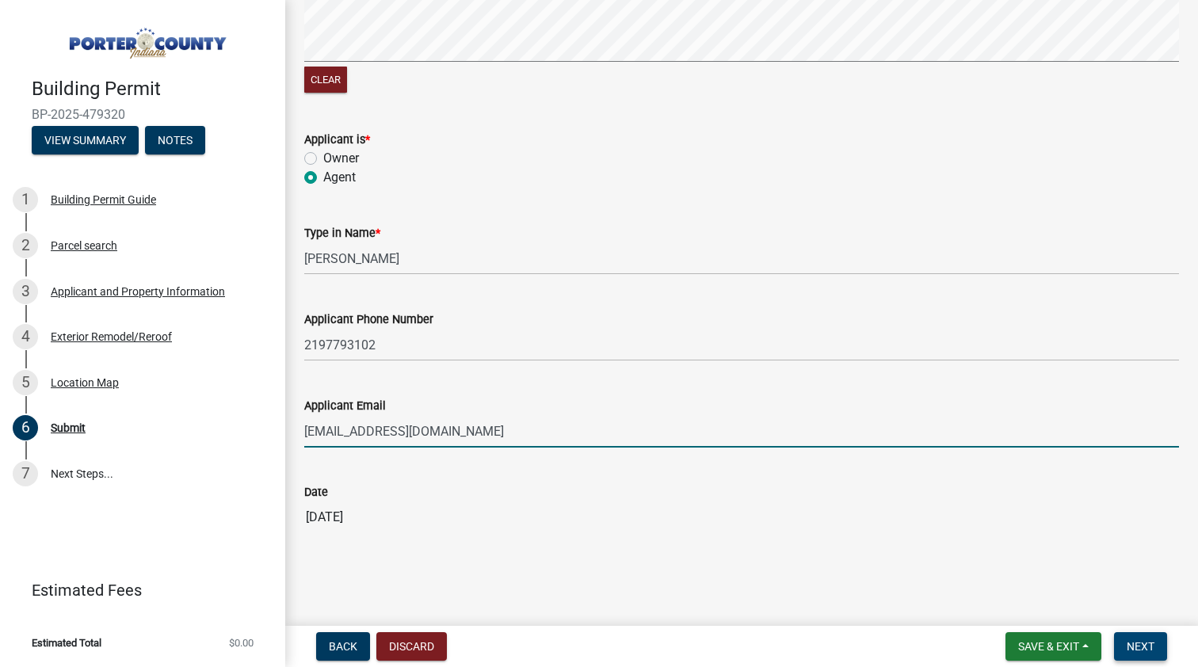
type input "[EMAIL_ADDRESS][DOMAIN_NAME]"
click at [1147, 642] on span "Next" at bounding box center [1141, 646] width 28 height 13
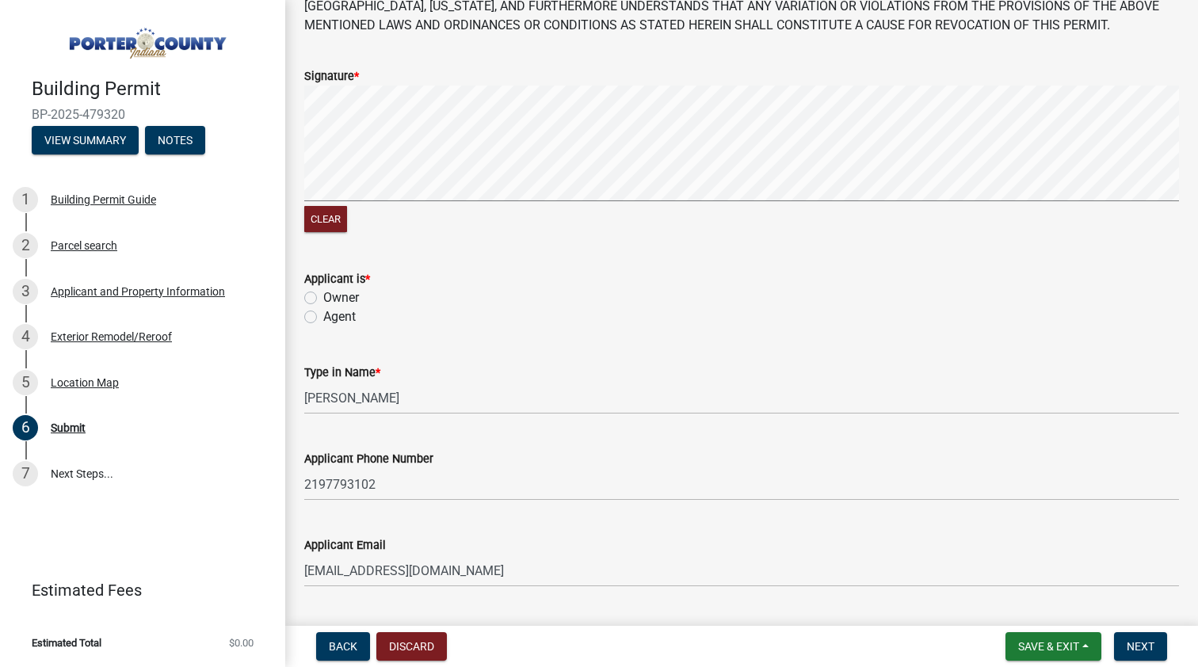
scroll to position [182, 0]
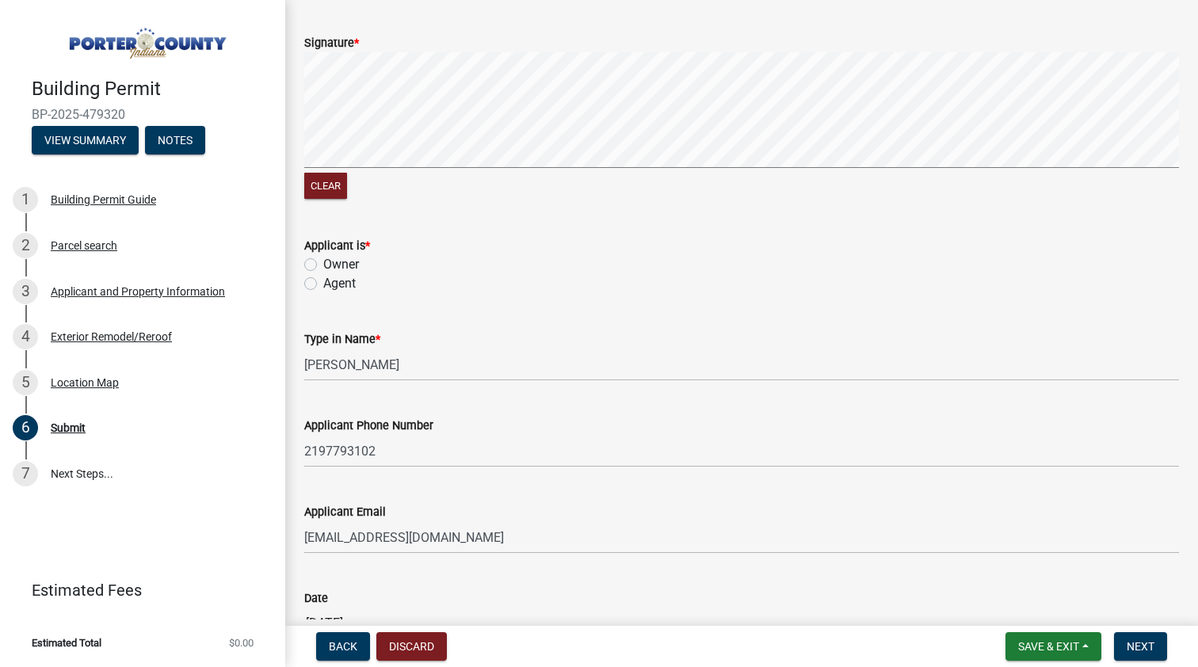
click at [323, 258] on label "Owner" at bounding box center [341, 264] width 36 height 19
click at [323, 258] on input "Owner" at bounding box center [328, 260] width 10 height 10
radio input "true"
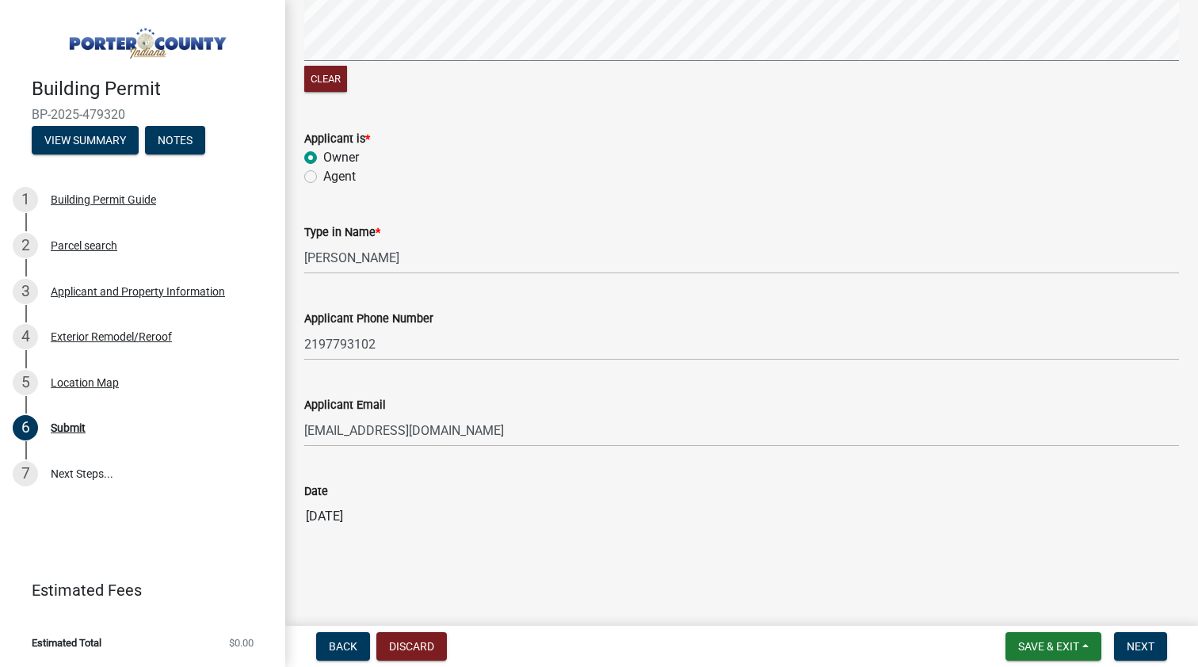
scroll to position [288, 0]
click at [1137, 637] on button "Next" at bounding box center [1140, 646] width 53 height 29
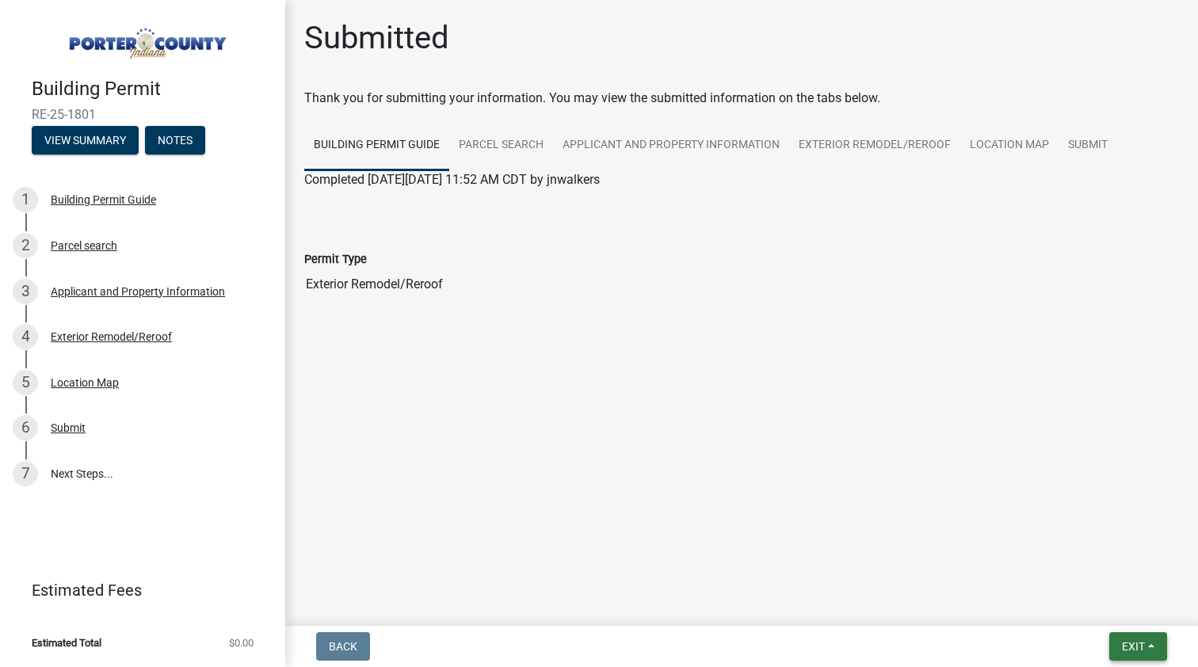
click at [1140, 644] on span "Exit" at bounding box center [1133, 646] width 23 height 13
click at [1113, 600] on button "Save & Exit" at bounding box center [1104, 605] width 127 height 38
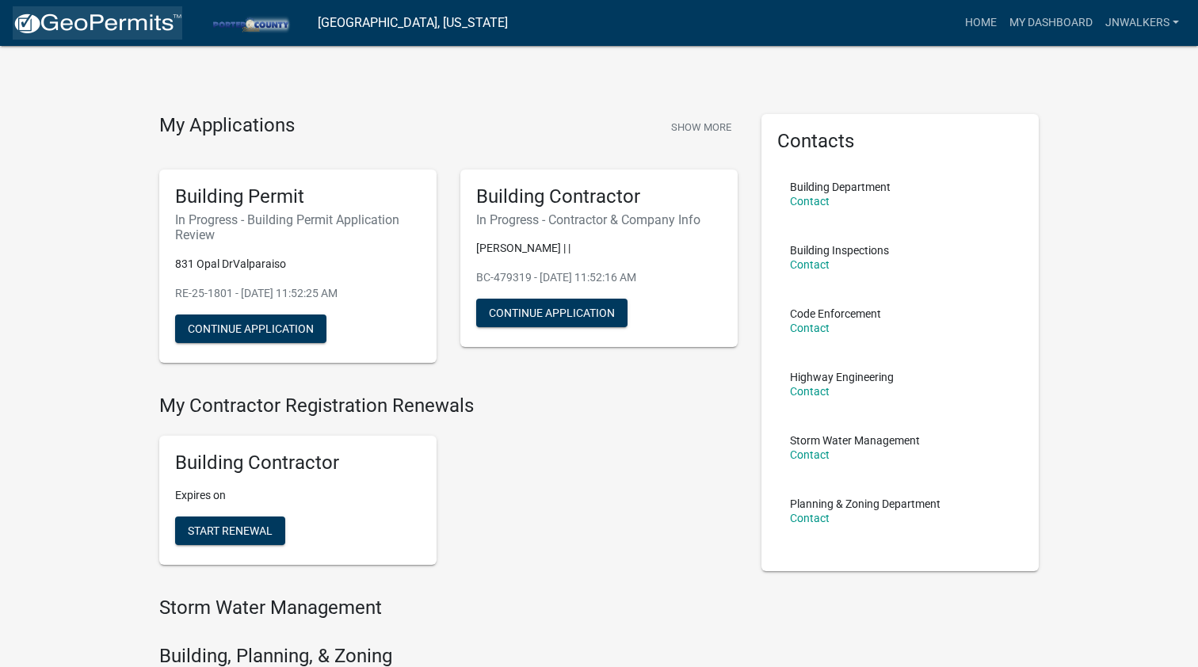
click at [143, 15] on img at bounding box center [98, 24] width 170 height 24
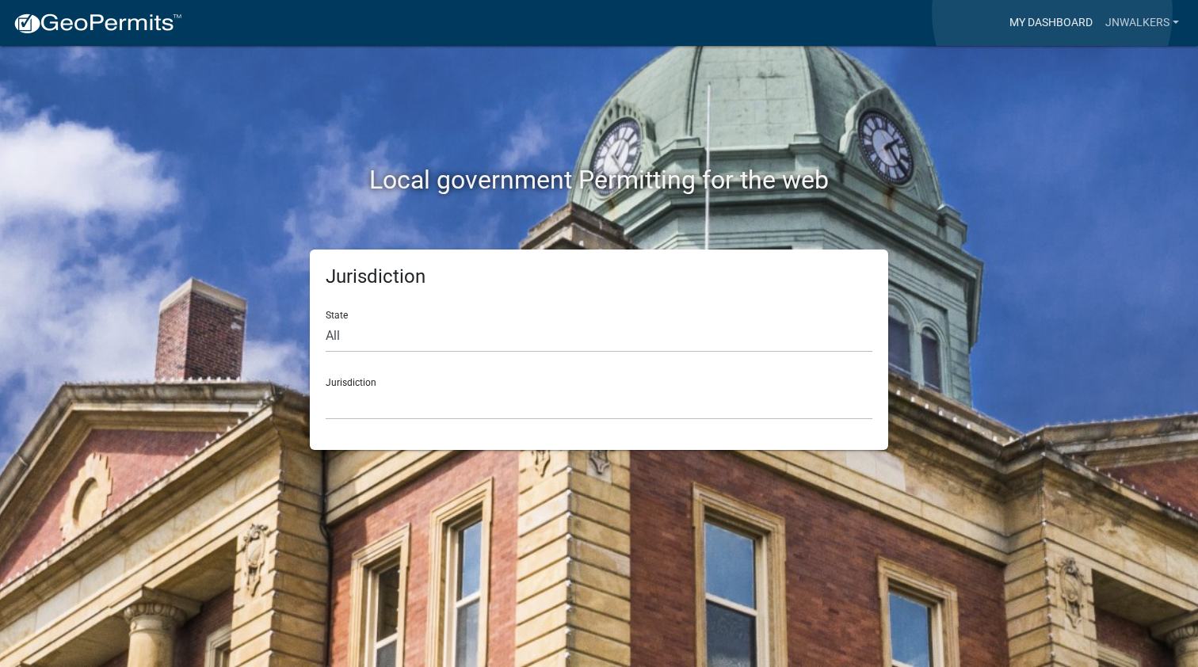
click at [1052, 13] on link "My Dashboard" at bounding box center [1051, 23] width 96 height 30
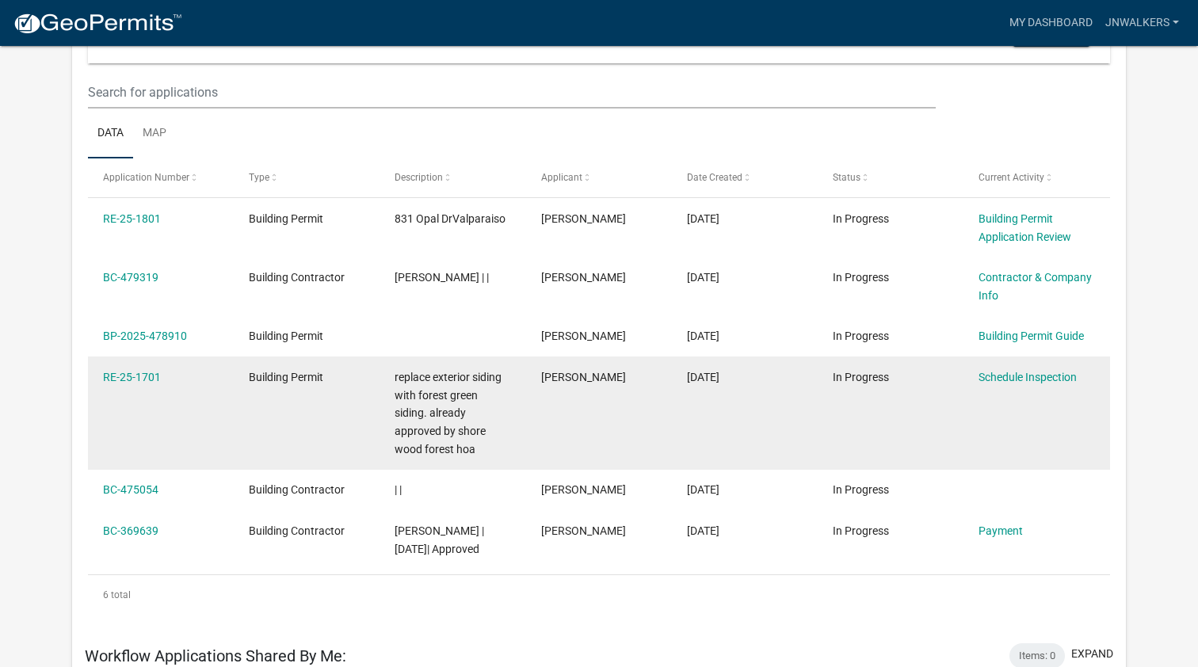
scroll to position [195, 0]
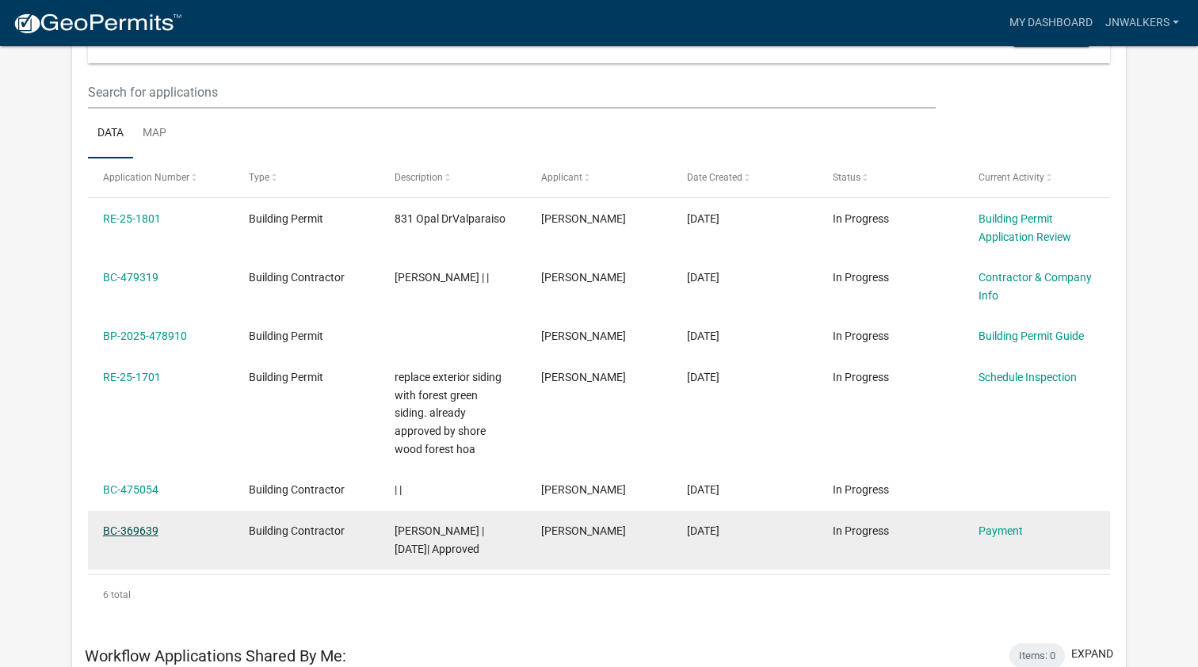
click at [136, 526] on link "BC-369639" at bounding box center [130, 531] width 55 height 13
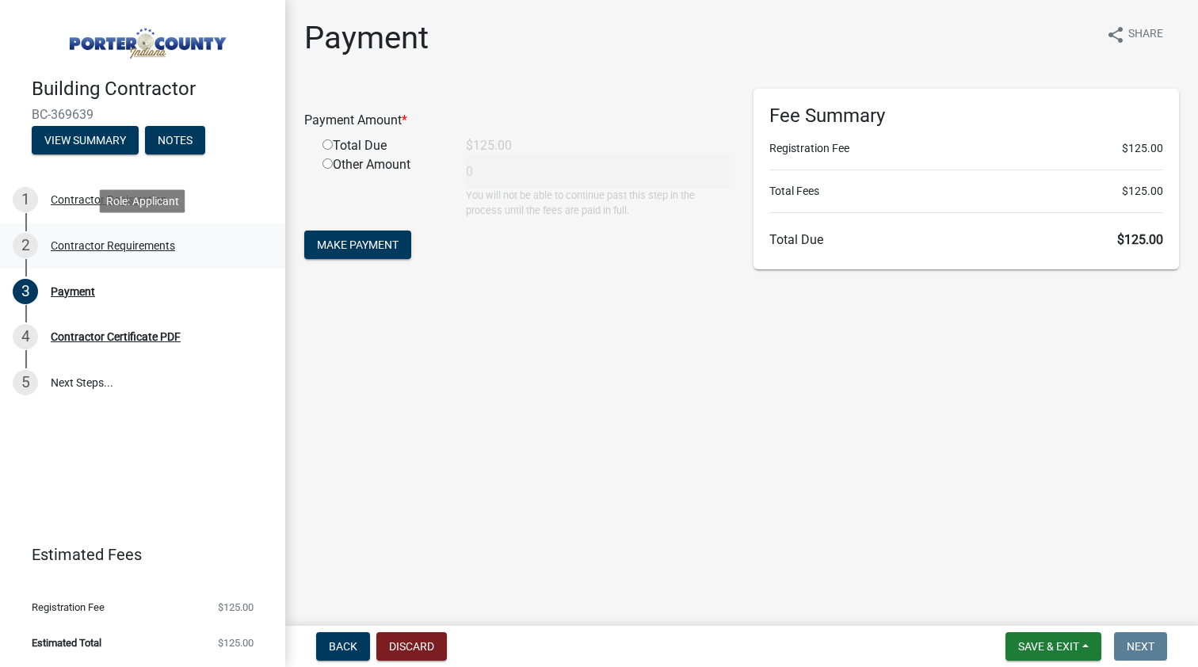
click at [161, 251] on div "Contractor Requirements" at bounding box center [113, 245] width 124 height 11
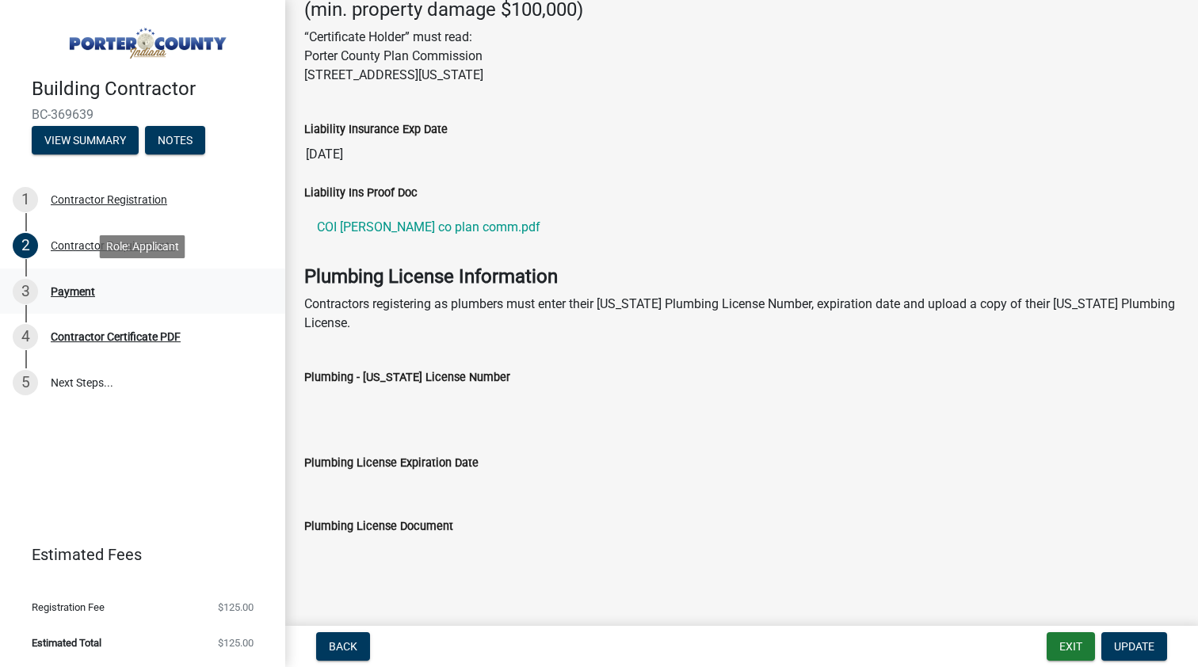
click at [92, 300] on div "3 Payment" at bounding box center [136, 291] width 247 height 25
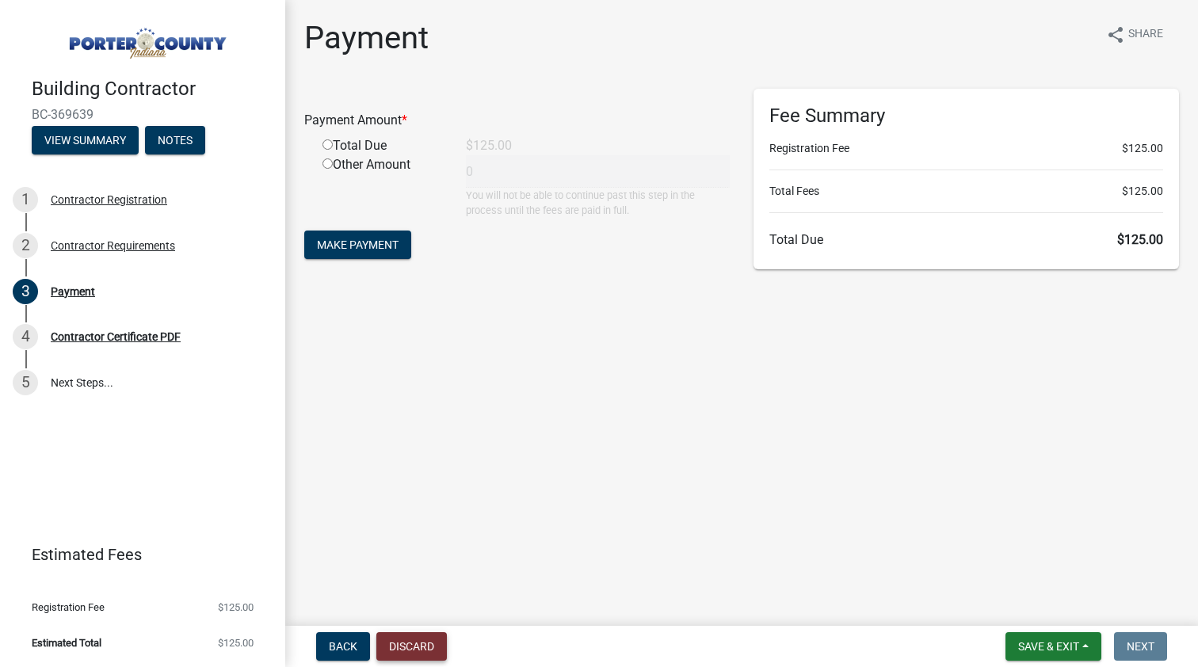
click at [395, 650] on button "Discard" at bounding box center [411, 646] width 71 height 29
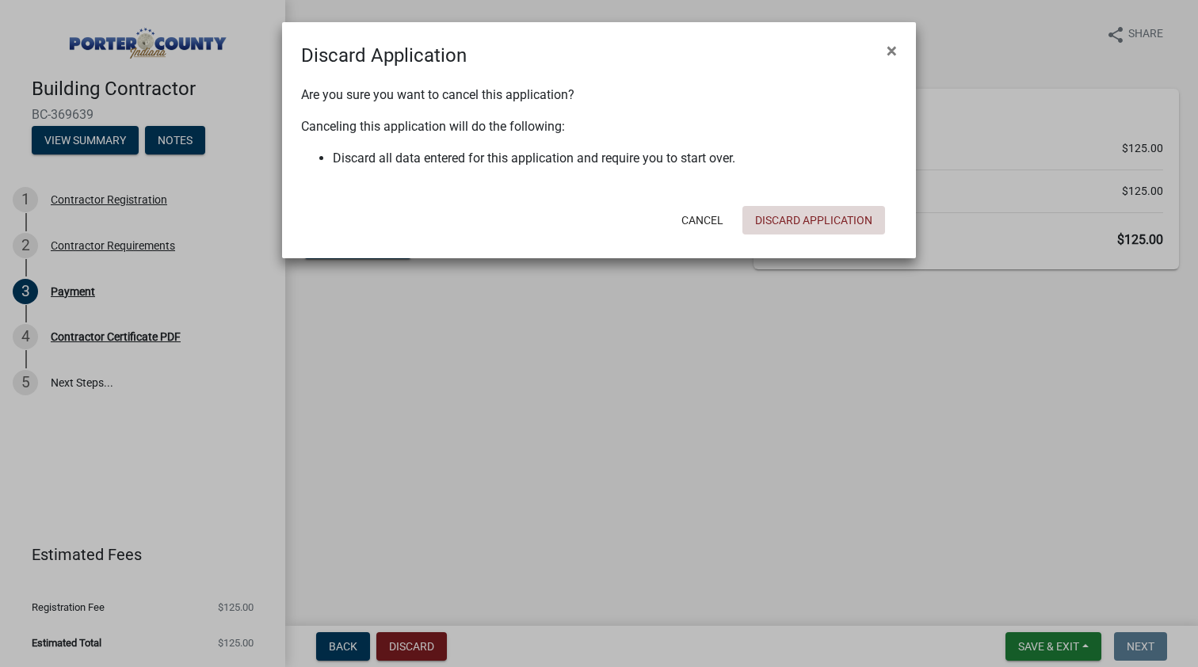
click at [821, 223] on button "Discard Application" at bounding box center [814, 220] width 143 height 29
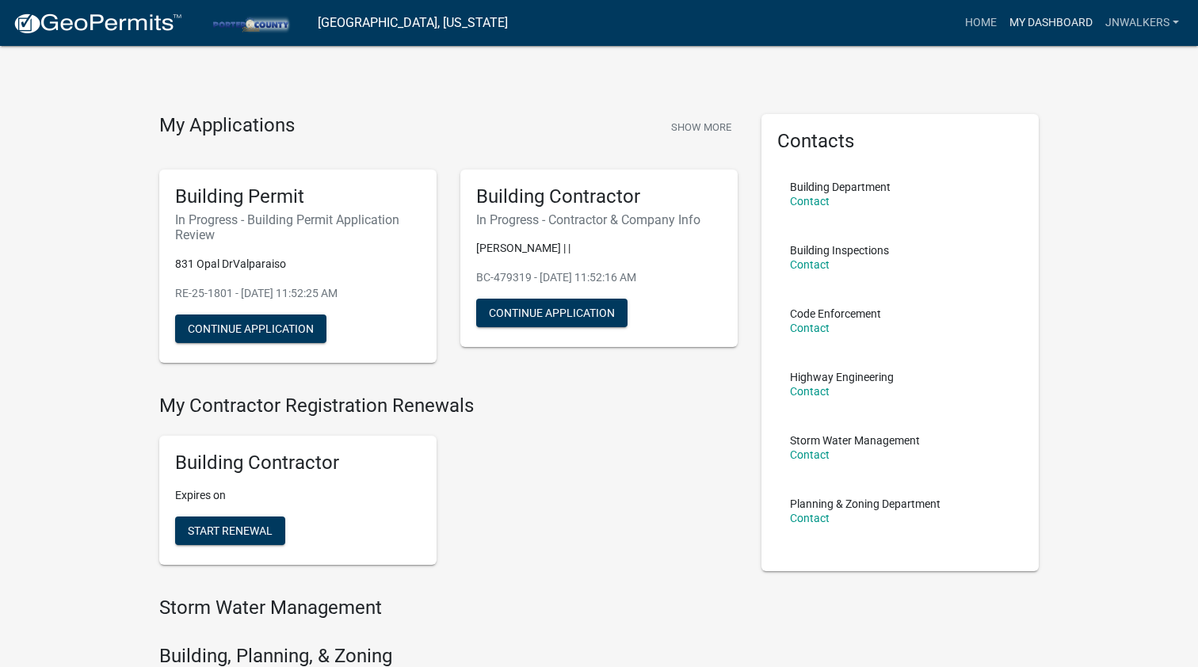
click at [1045, 17] on link "My Dashboard" at bounding box center [1051, 23] width 96 height 30
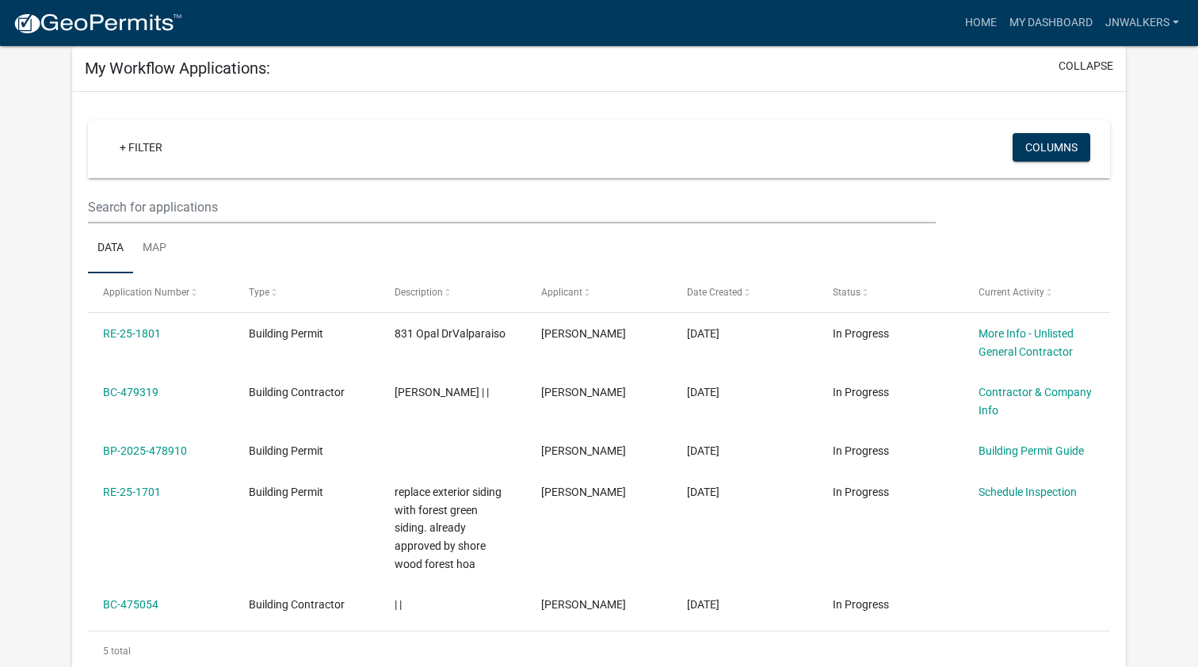
scroll to position [129, 0]
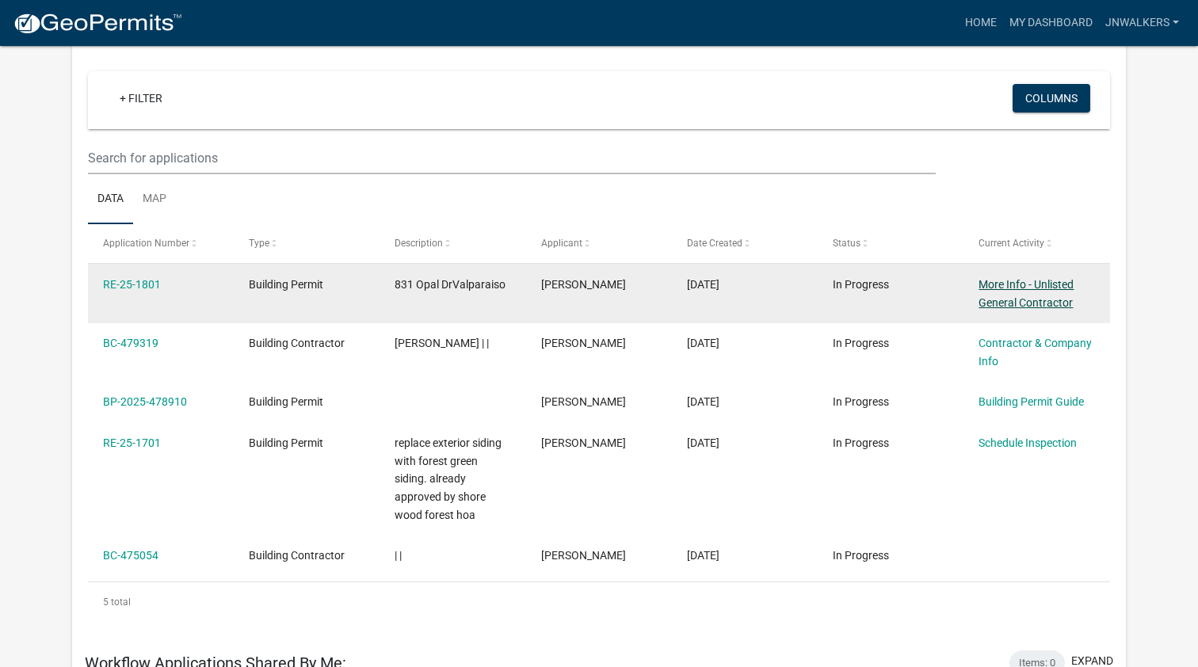
click at [1008, 300] on link "More Info - Unlisted General Contractor" at bounding box center [1026, 293] width 95 height 31
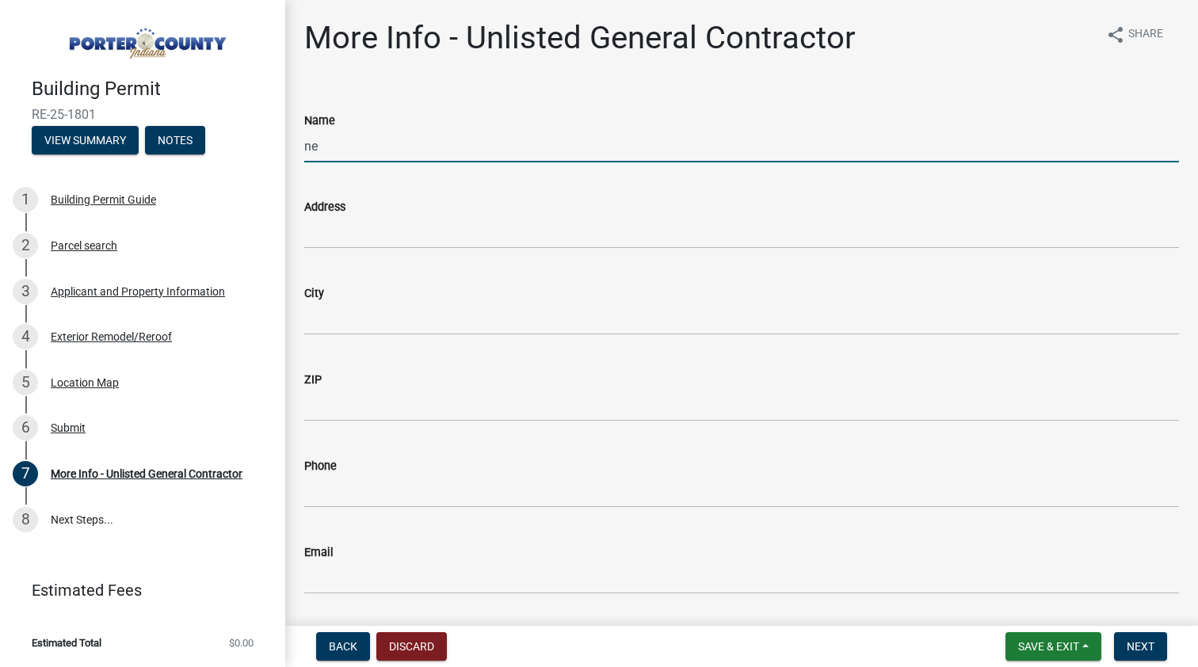
type input "n"
type input "[PERSON_NAME]"
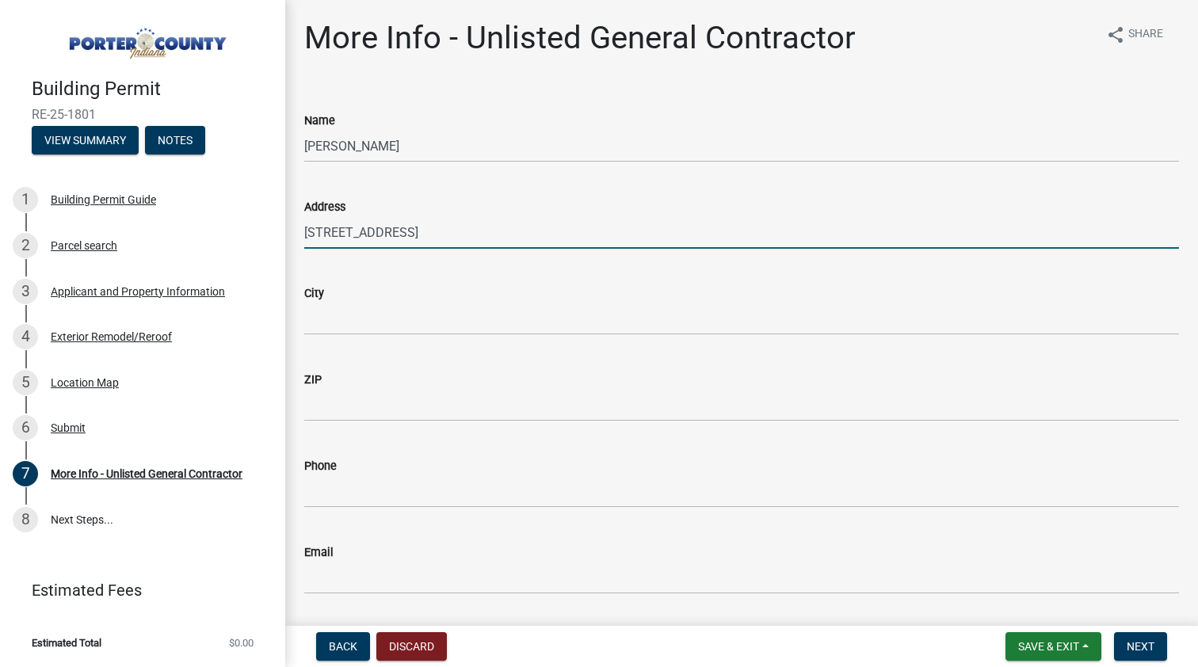
type input "[STREET_ADDRESS]"
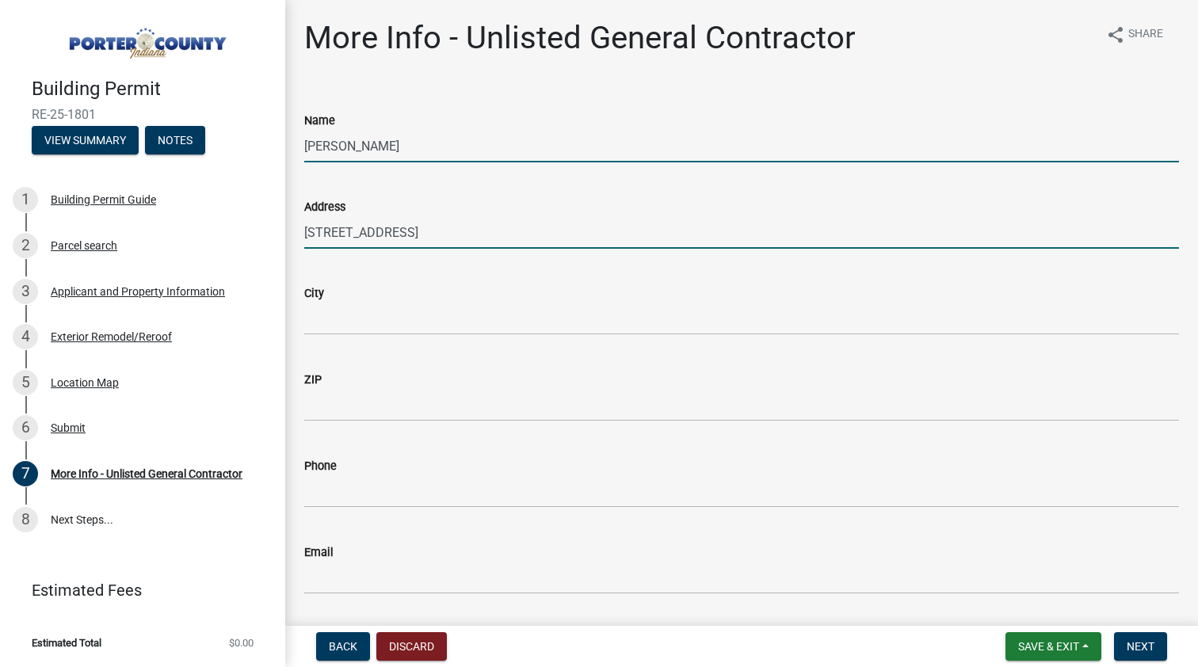
click at [398, 154] on input "[PERSON_NAME]" at bounding box center [741, 146] width 875 height 32
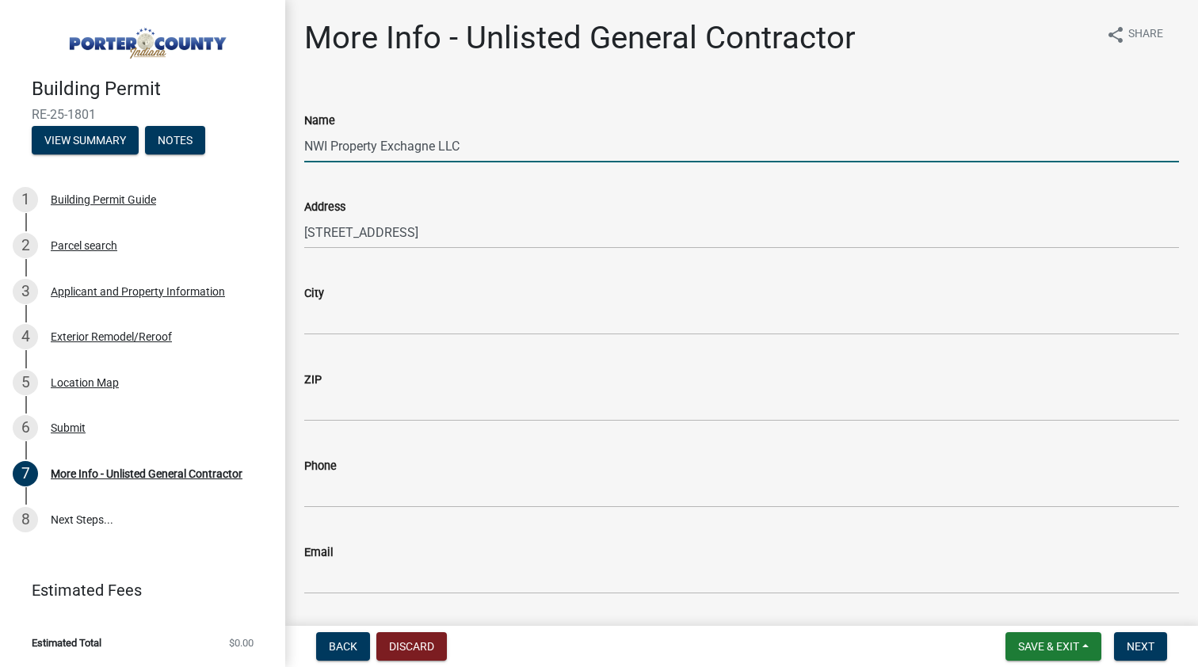
type input "NWI Property Exchagne LLC"
click at [364, 319] on input "City" at bounding box center [741, 319] width 875 height 32
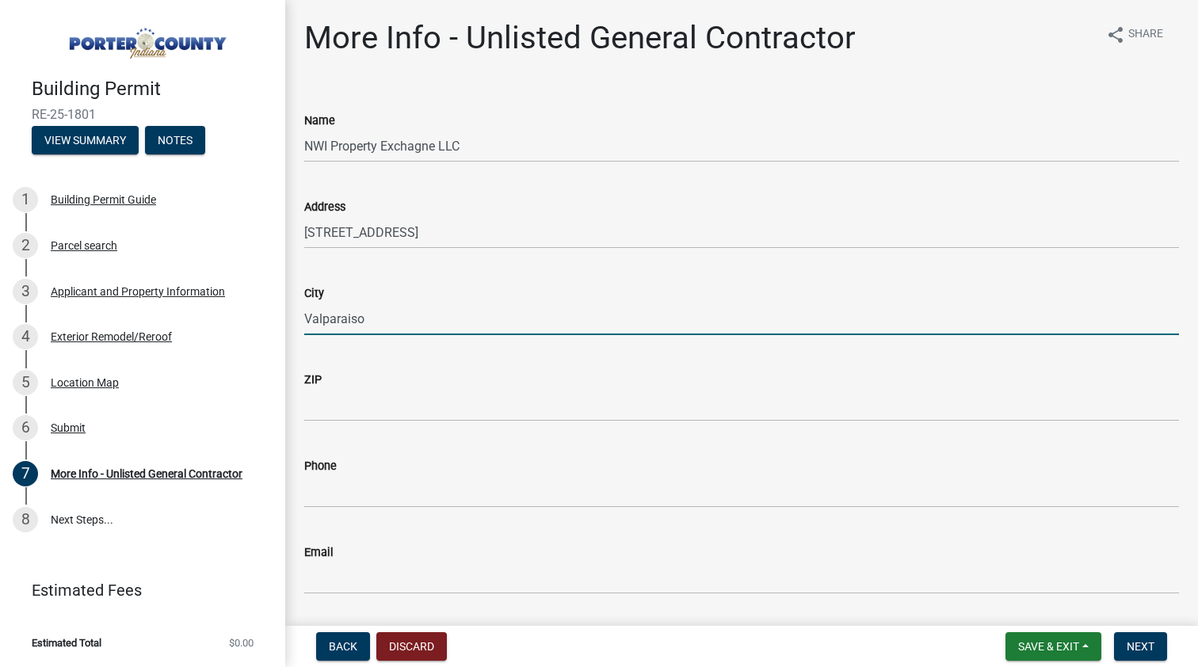
type input "Valparaiso"
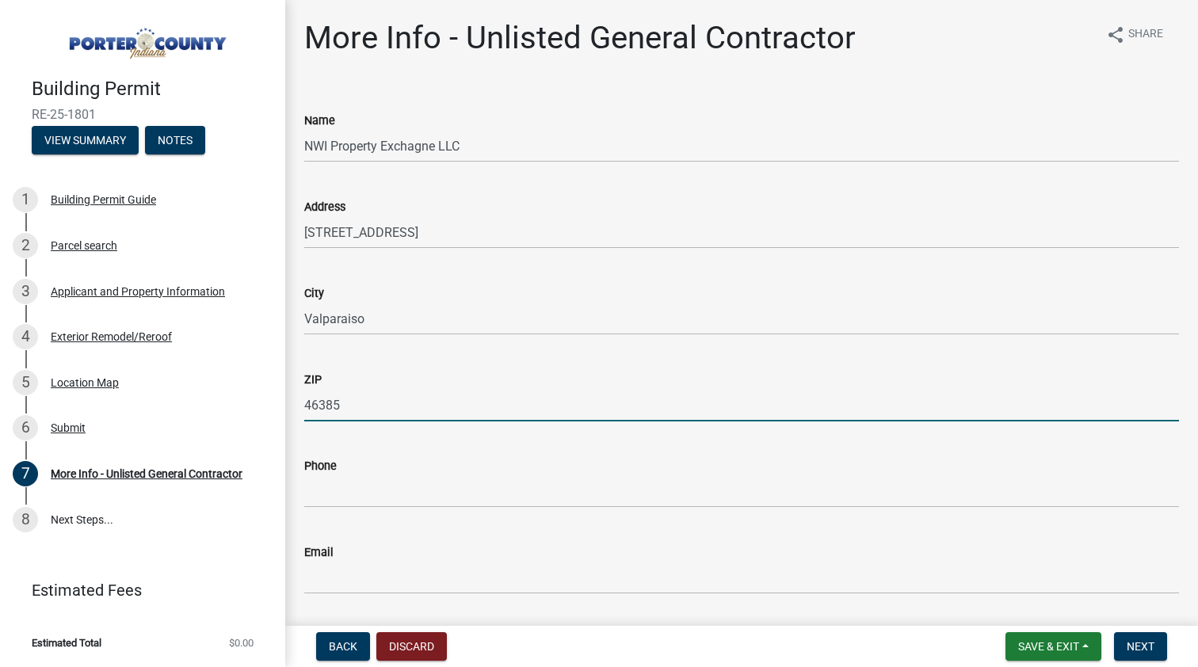
type input "46385"
click at [336, 493] on input "Phone" at bounding box center [741, 491] width 875 height 32
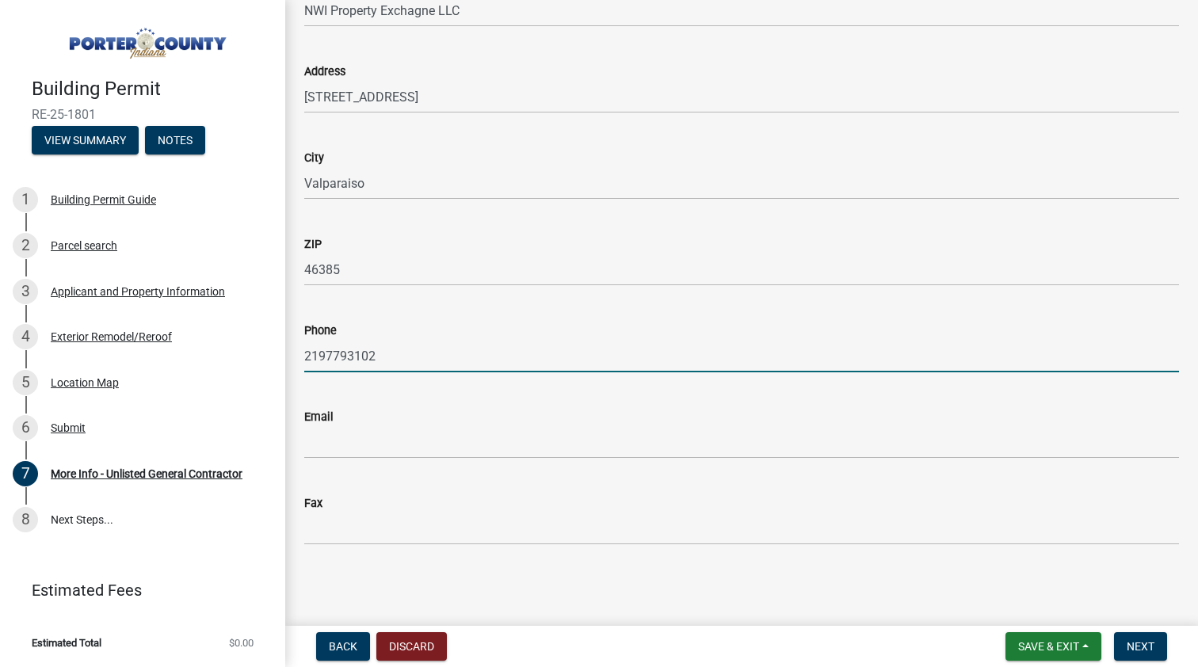
scroll to position [136, 0]
type input "2197793102"
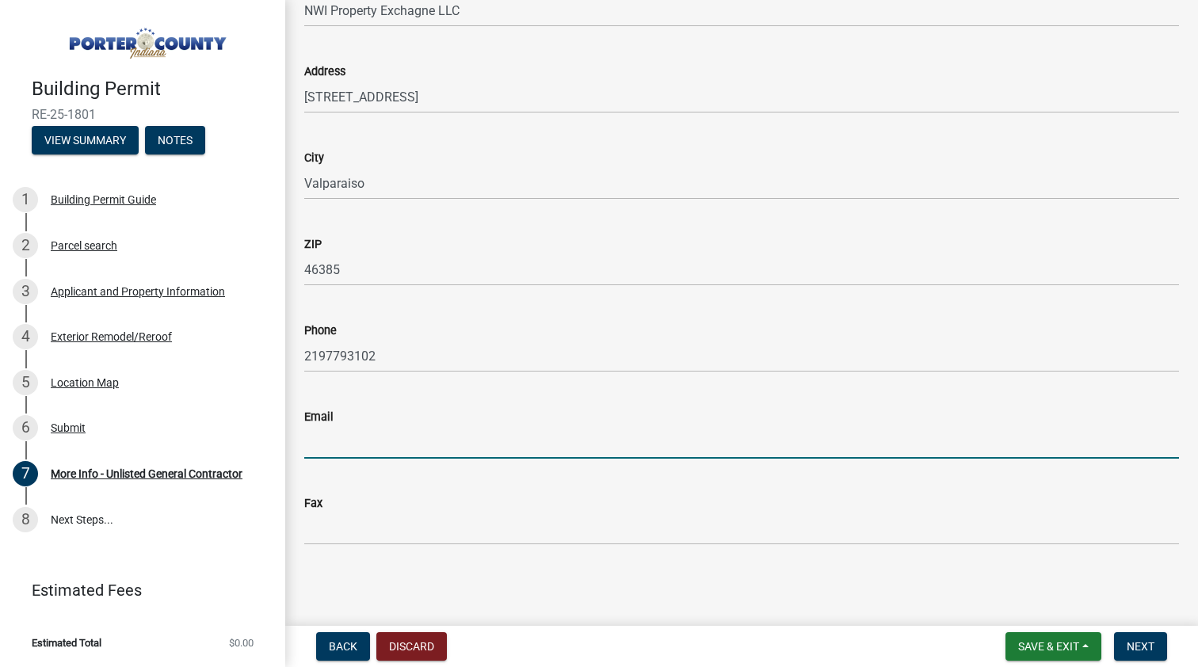
click at [340, 440] on input "Email" at bounding box center [741, 442] width 875 height 32
type input "[EMAIL_ADDRESS][DOMAIN_NAME]"
click at [1147, 653] on button "Next" at bounding box center [1140, 646] width 53 height 29
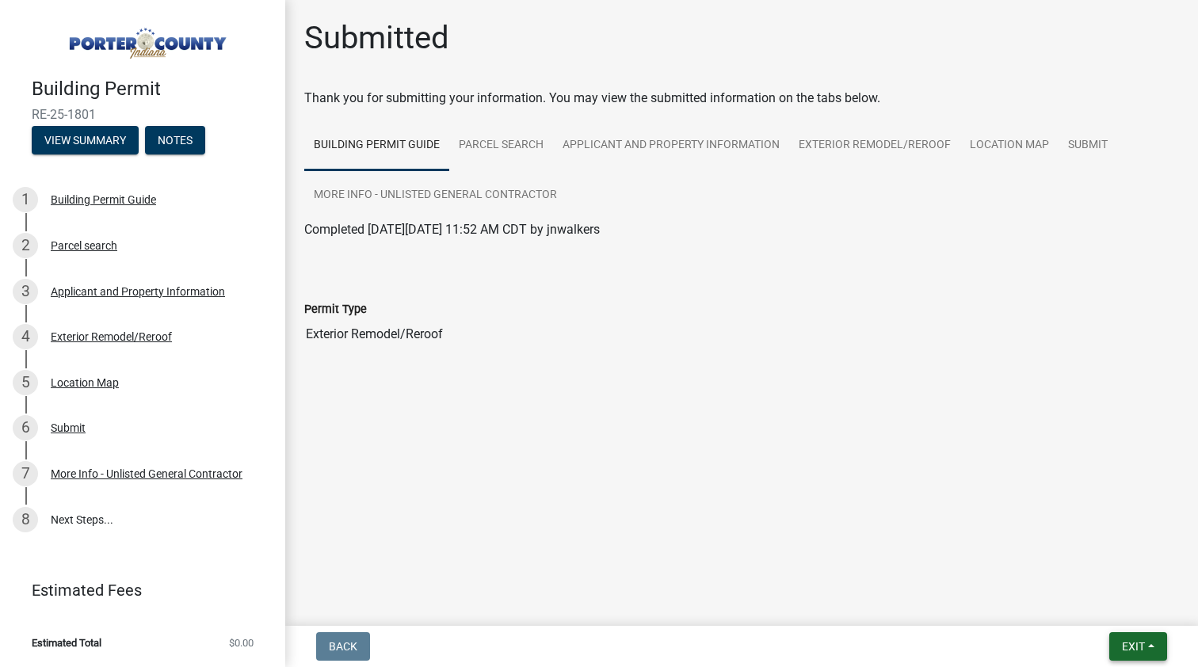
click at [1144, 647] on span "Exit" at bounding box center [1133, 646] width 23 height 13
click at [1085, 613] on button "Save & Exit" at bounding box center [1104, 605] width 127 height 38
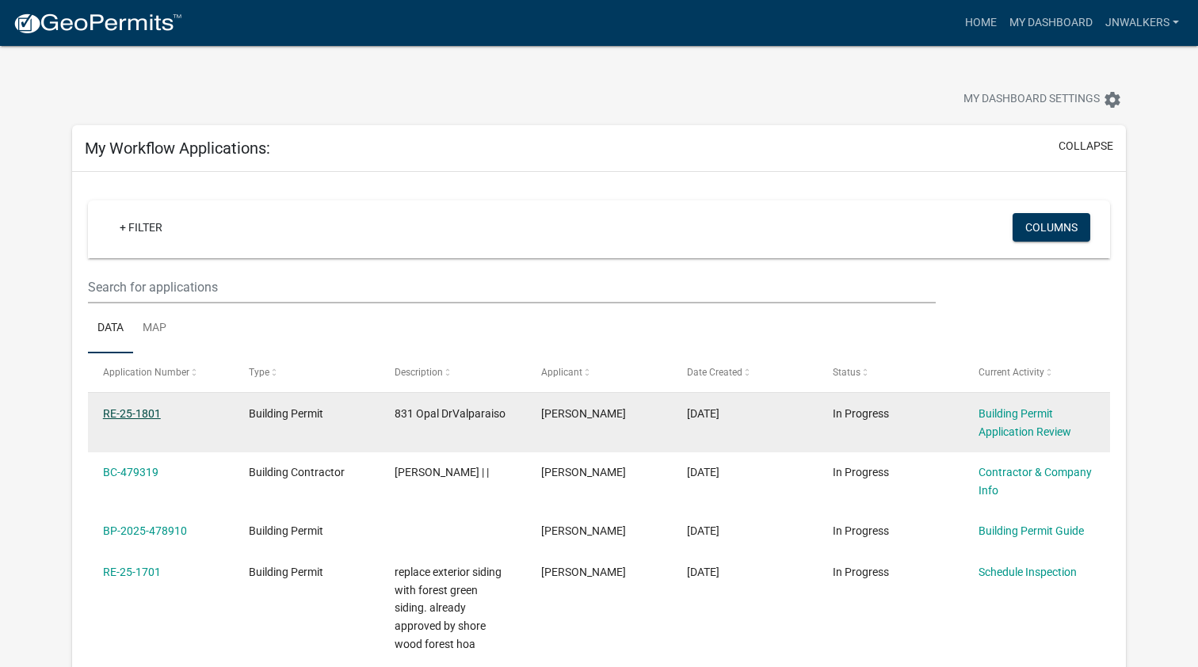
click at [128, 417] on link "RE-25-1801" at bounding box center [132, 413] width 58 height 13
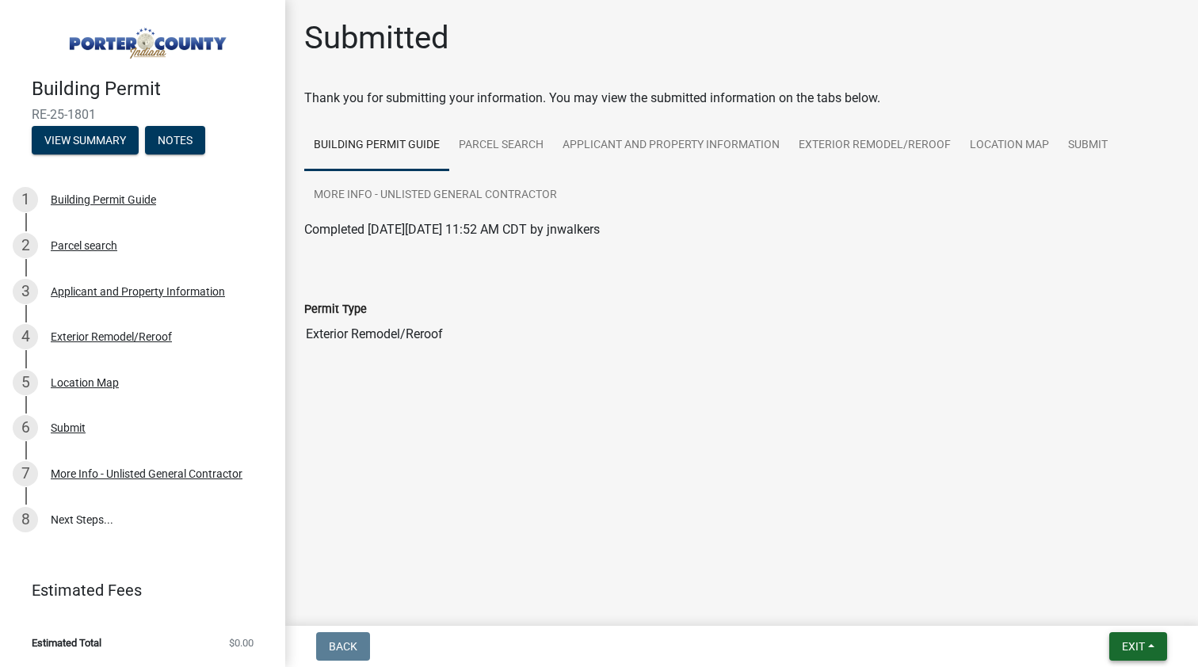
click at [1127, 649] on span "Exit" at bounding box center [1133, 646] width 23 height 13
click at [1116, 609] on button "Save & Exit" at bounding box center [1104, 605] width 127 height 38
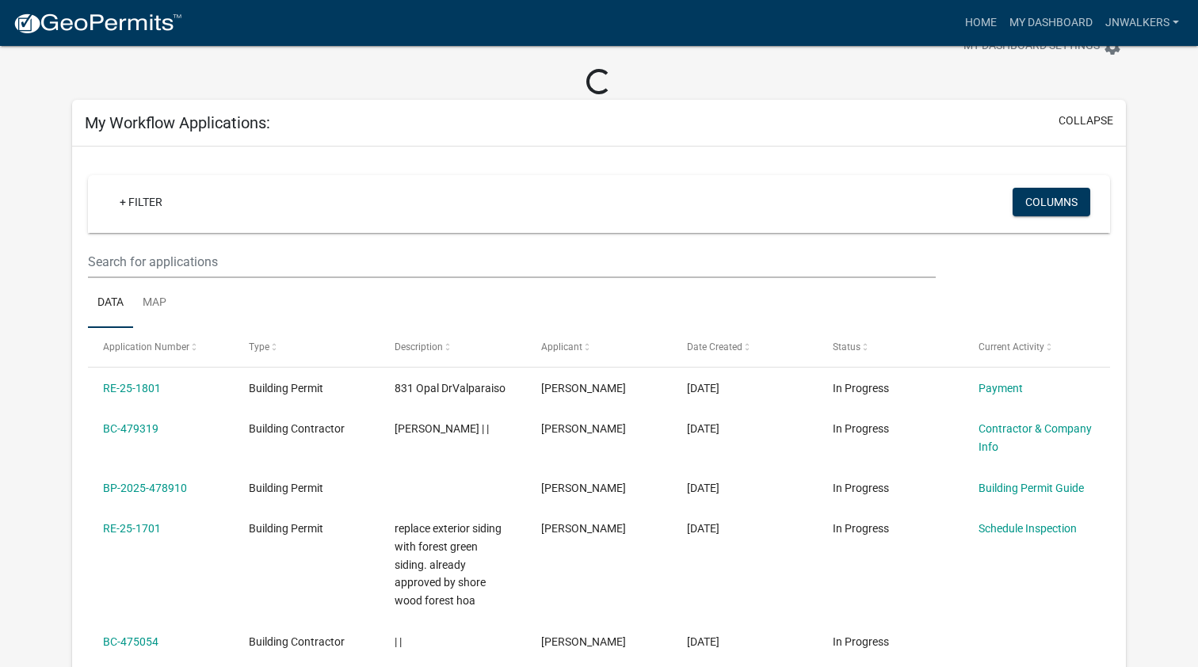
scroll to position [55, 0]
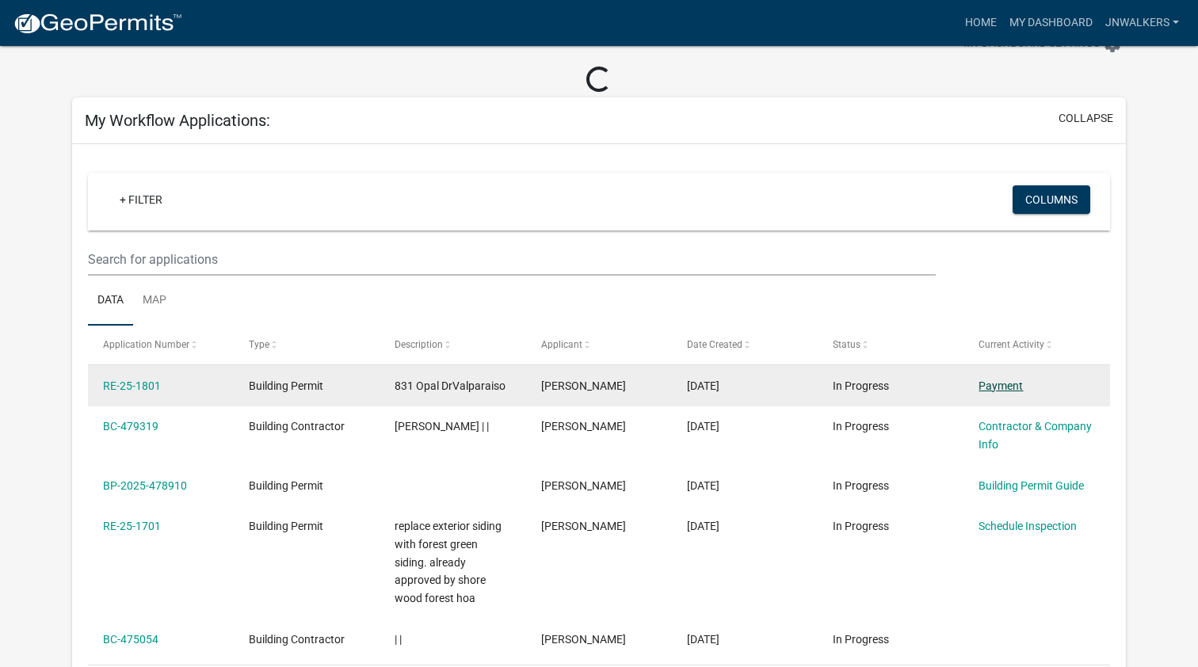
click at [1009, 386] on link "Payment" at bounding box center [1001, 386] width 44 height 13
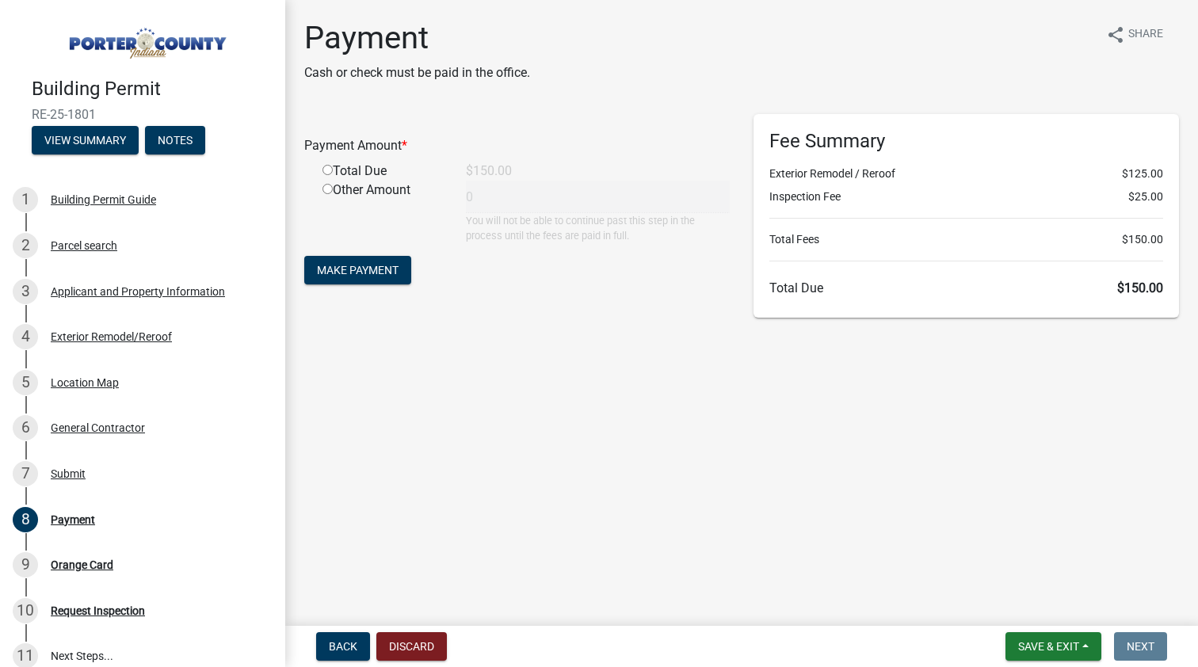
click at [327, 168] on input "radio" at bounding box center [328, 170] width 10 height 10
radio input "true"
type input "150"
click at [1040, 652] on span "Save & Exit" at bounding box center [1048, 646] width 61 height 13
click at [1178, 514] on main "Payment Cash or check must be paid in the office. share Share Payment Amount * …" at bounding box center [741, 310] width 913 height 620
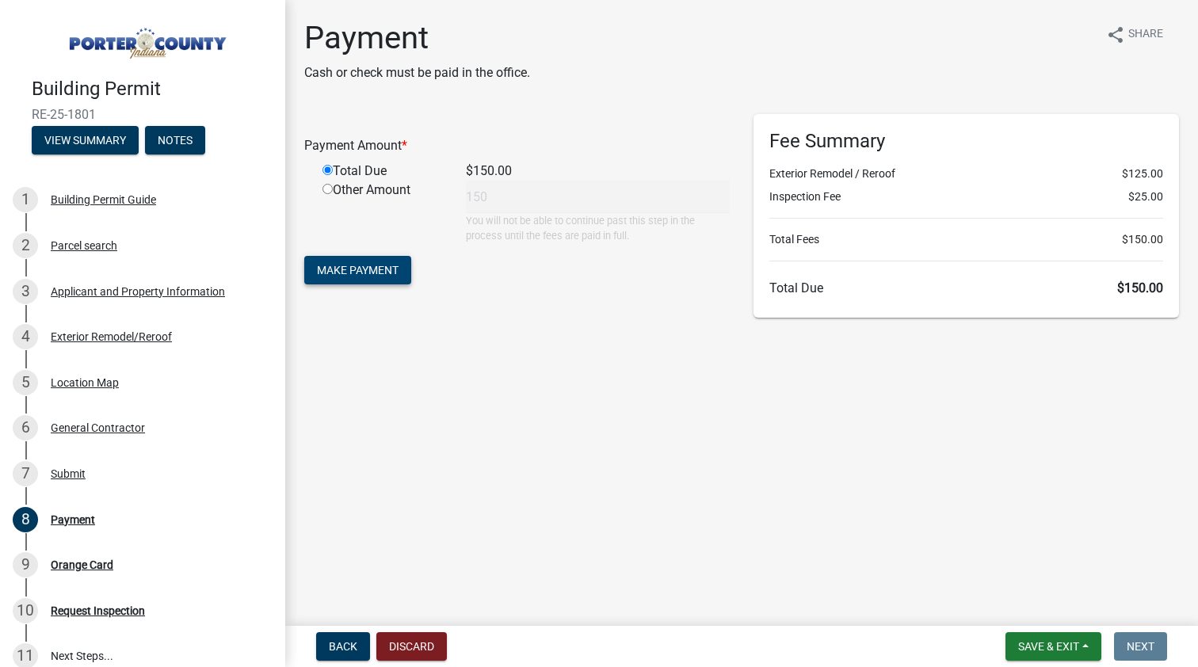
click at [385, 272] on span "Make Payment" at bounding box center [358, 270] width 82 height 13
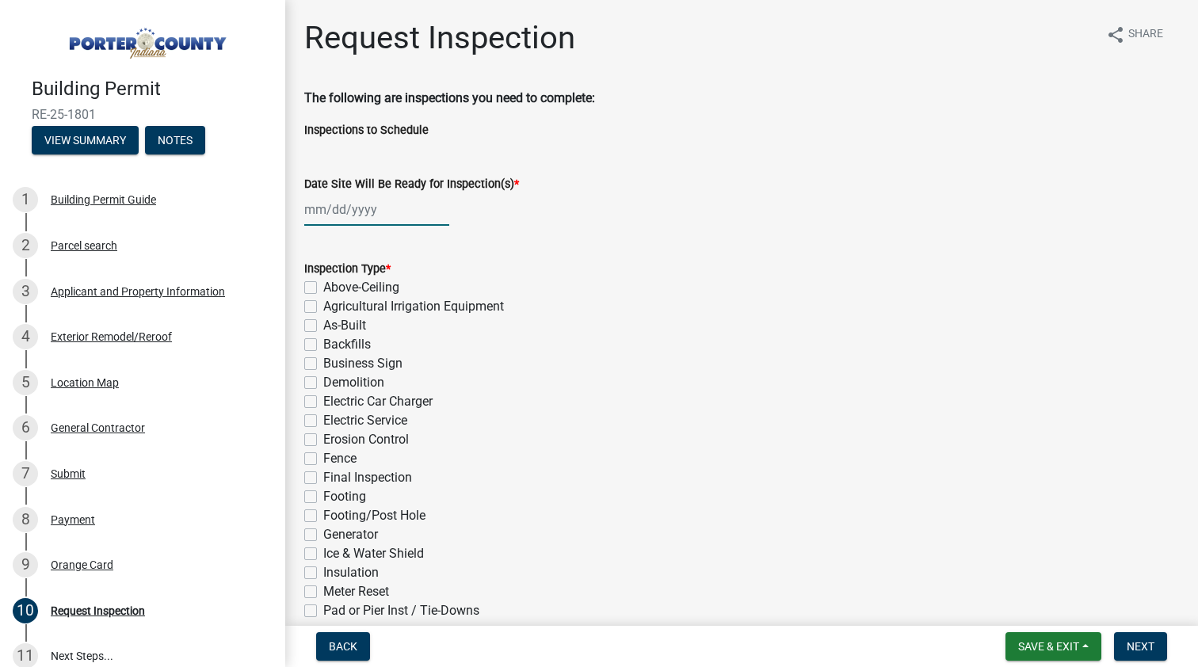
select select "9"
select select "2025"
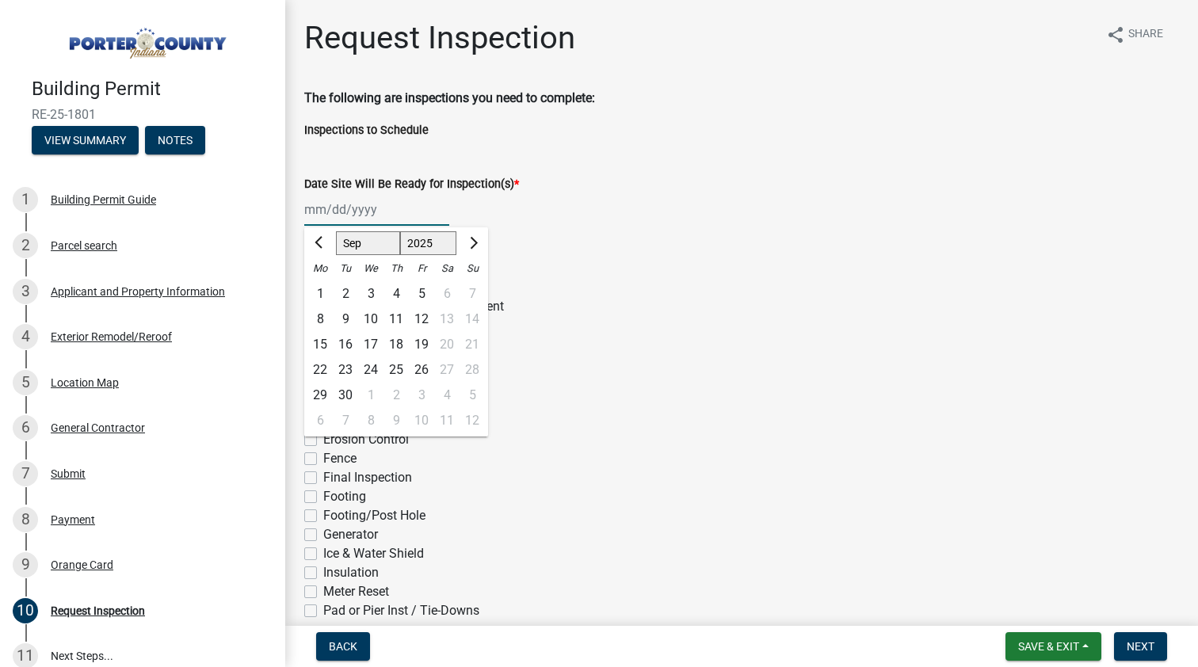
click at [339, 209] on div "Jan Feb Mar Apr May Jun Jul Aug Sep Oct Nov Dec 1525 1526 1527 1528 1529 1530 1…" at bounding box center [376, 209] width 145 height 32
click at [472, 246] on span "Next month" at bounding box center [472, 243] width 12 height 12
select select "11"
click at [396, 322] on div "6" at bounding box center [396, 319] width 25 height 25
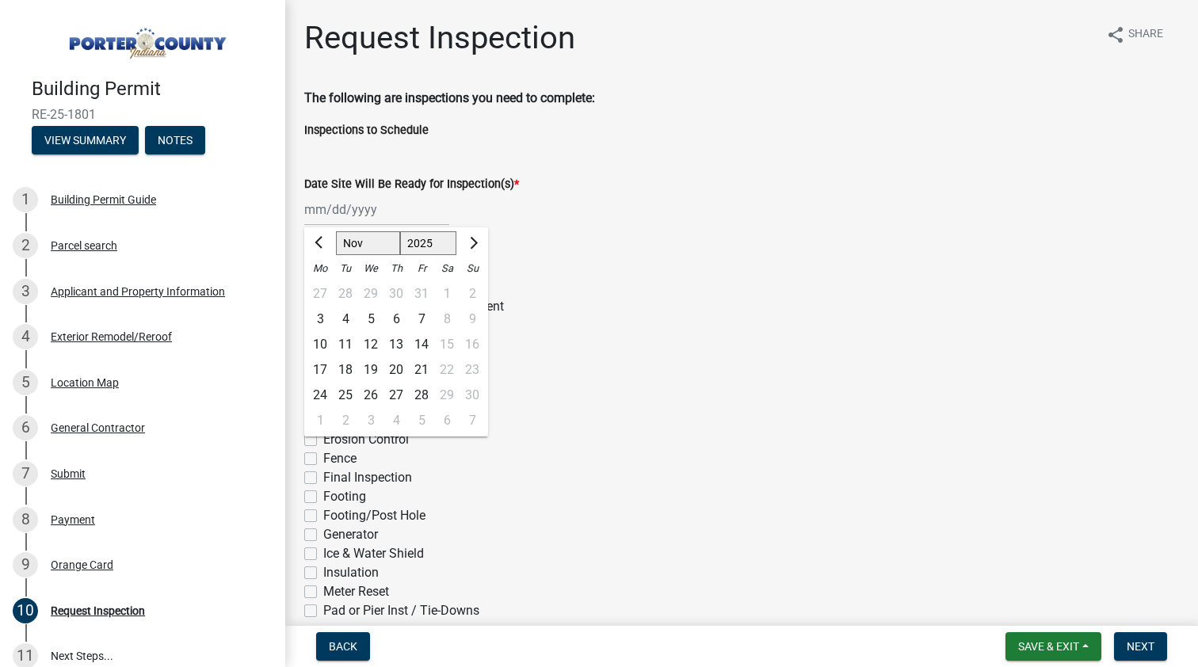
type input "11/06/2025"
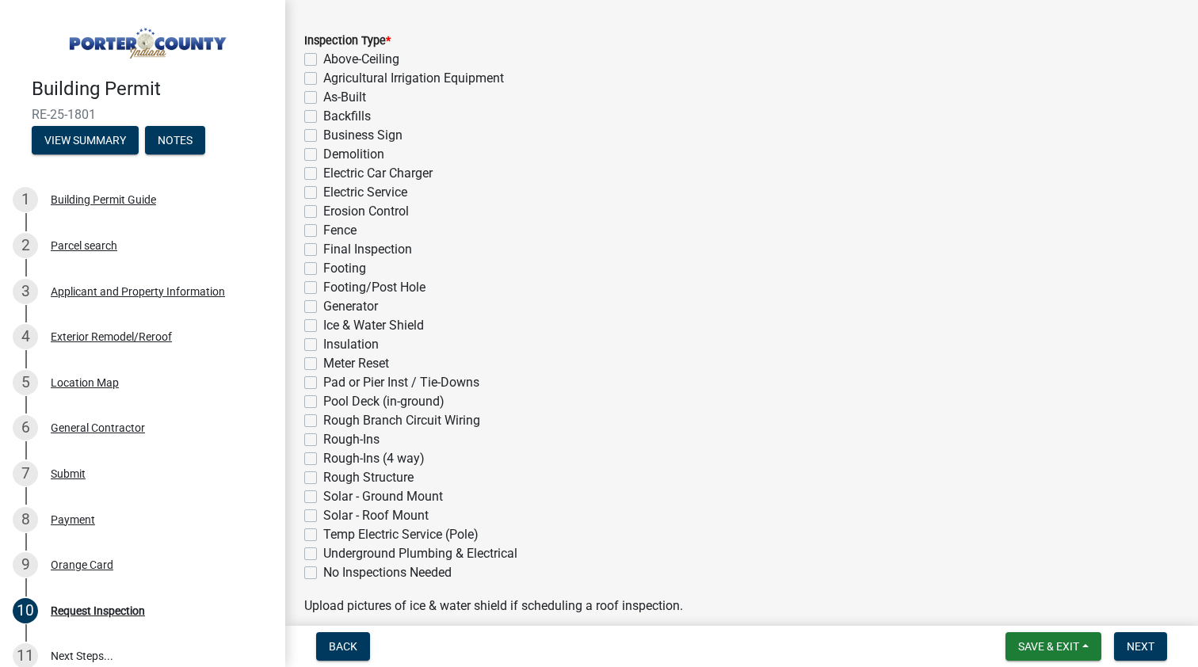
scroll to position [224, 0]
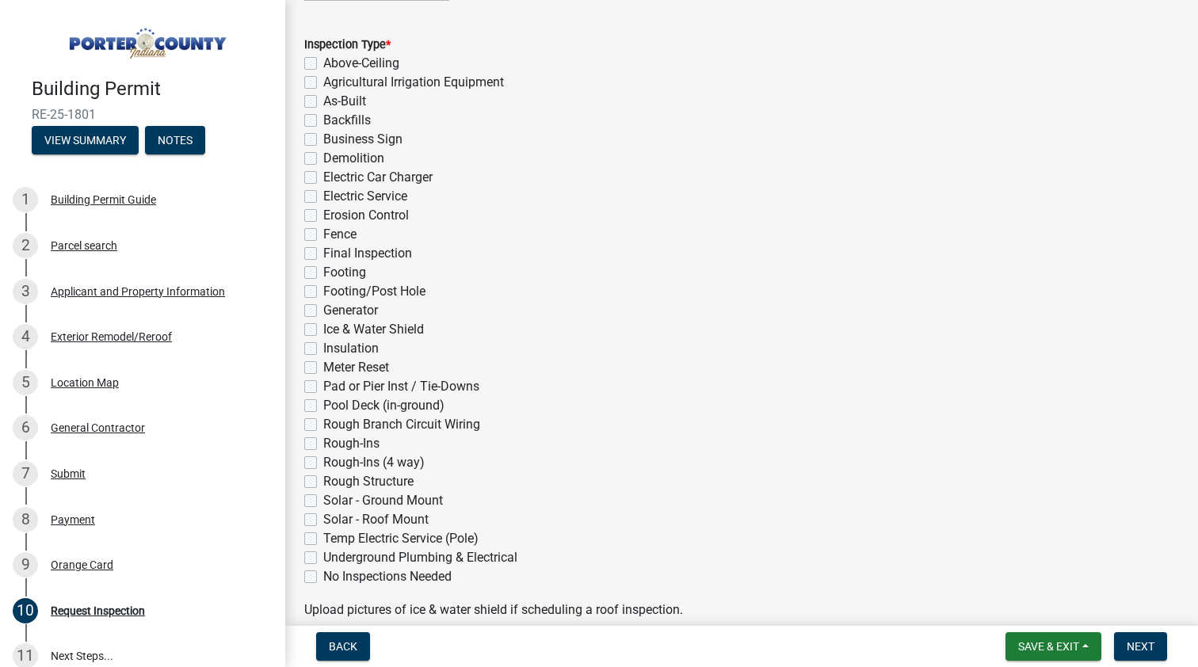
click at [323, 258] on label "Final Inspection" at bounding box center [367, 253] width 89 height 19
click at [323, 254] on input "Final Inspection" at bounding box center [328, 249] width 10 height 10
checkbox input "true"
checkbox input "false"
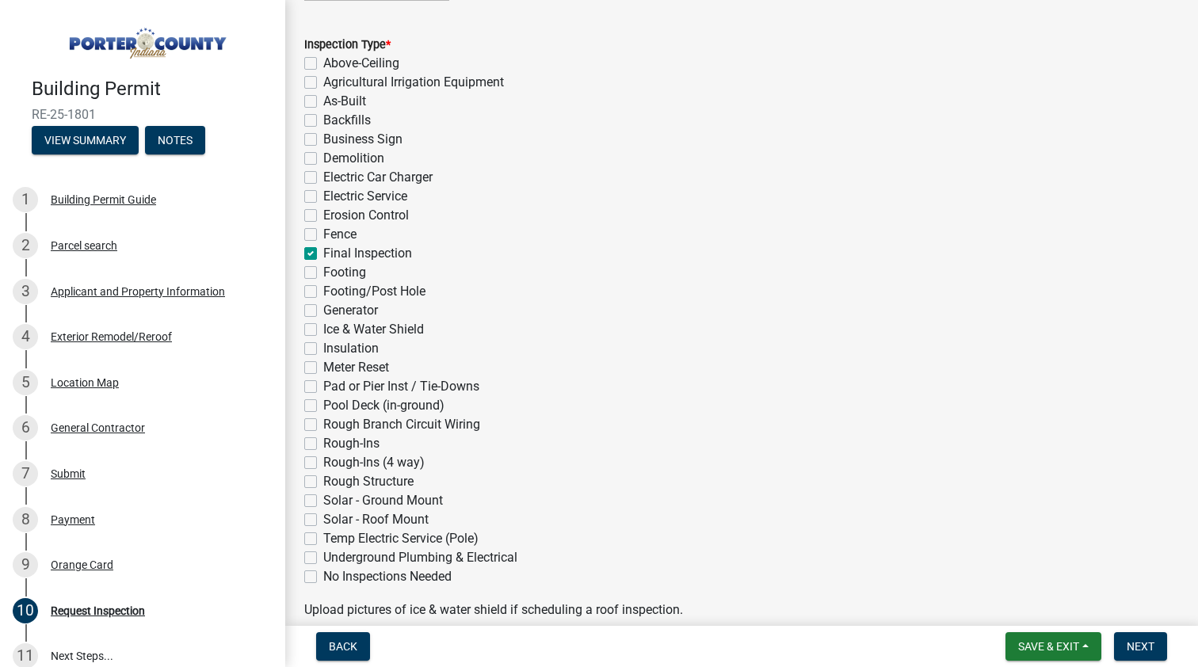
checkbox input "false"
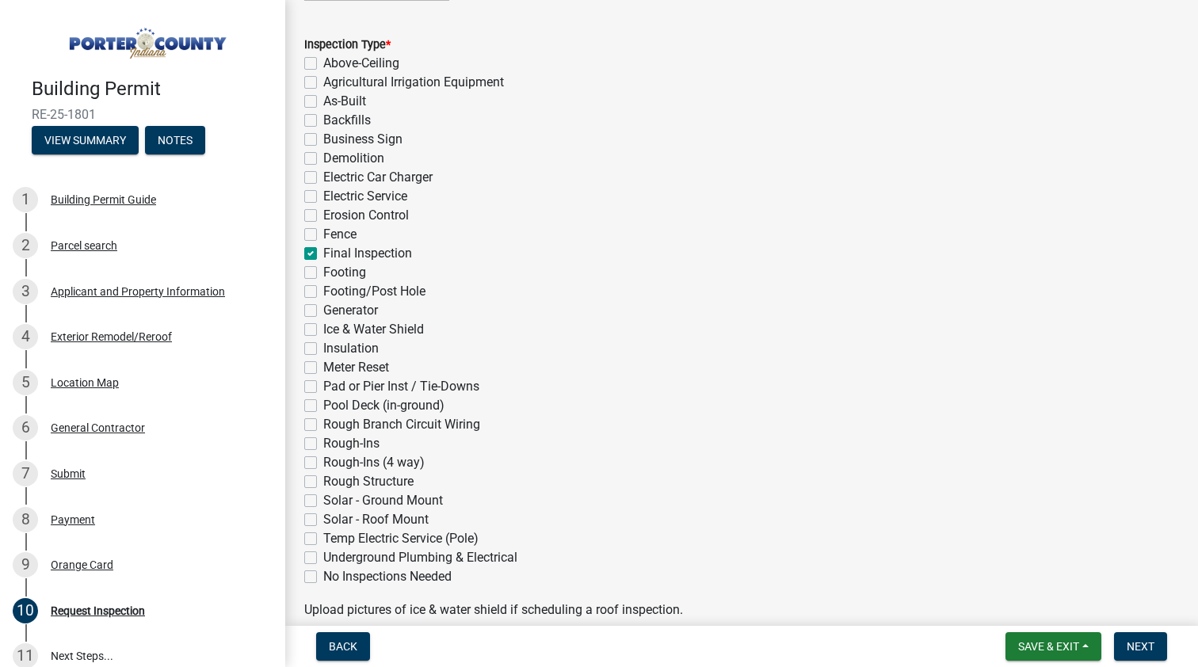
checkbox input "false"
checkbox input "true"
checkbox input "false"
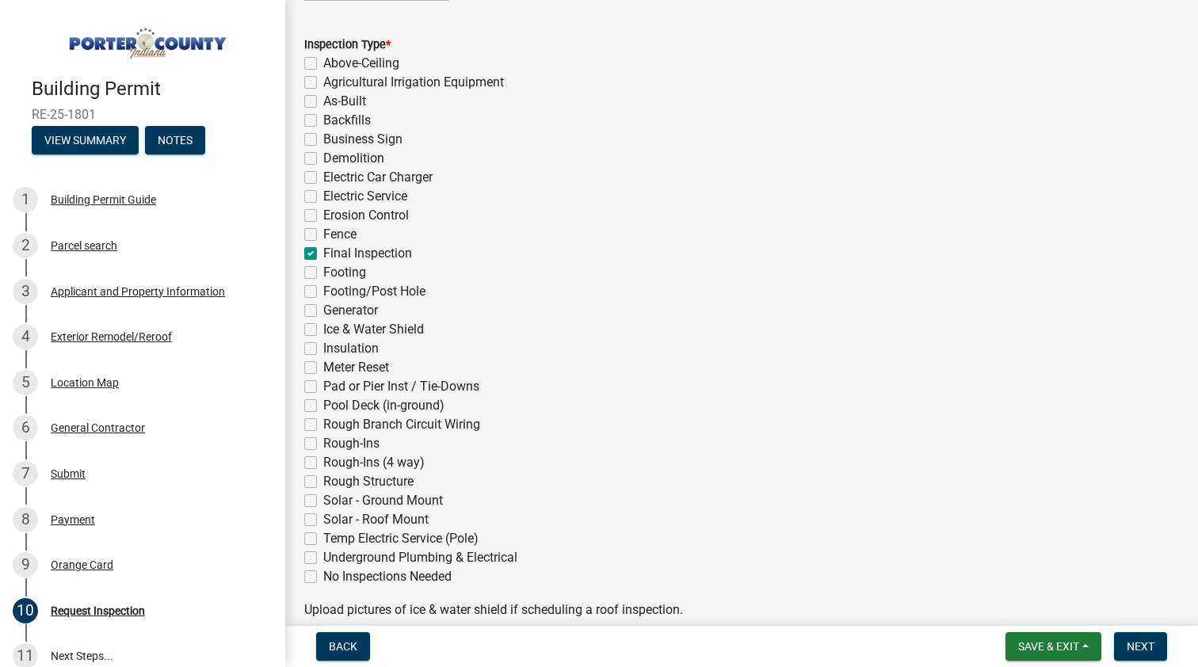
checkbox input "false"
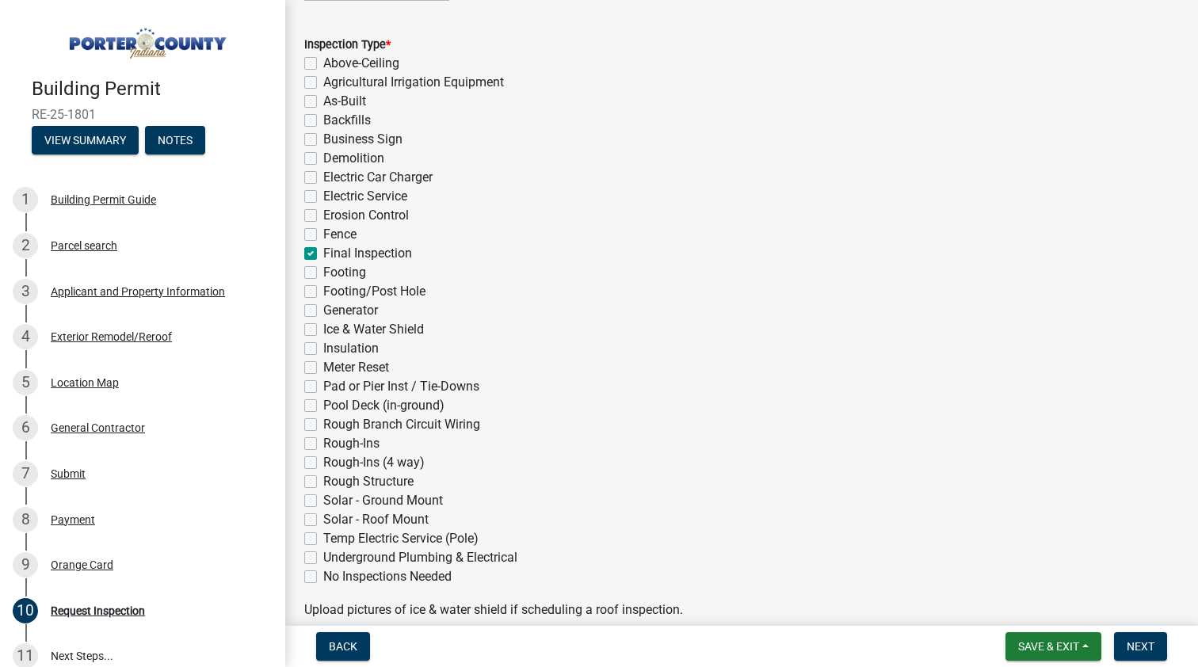
checkbox input "false"
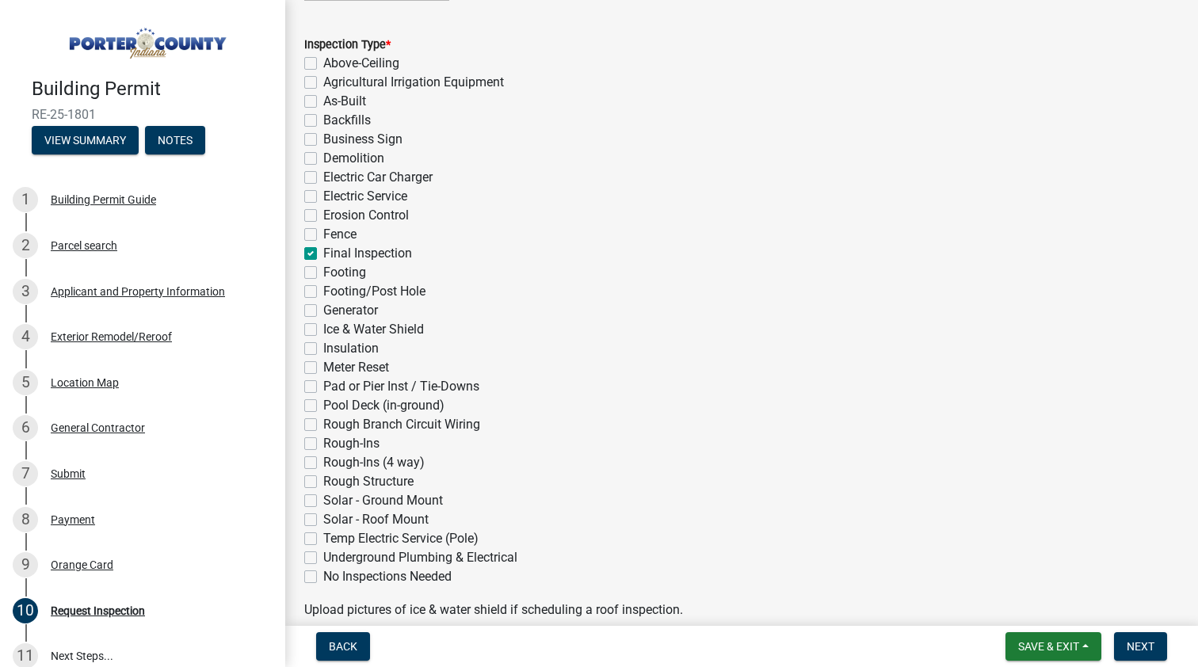
checkbox input "false"
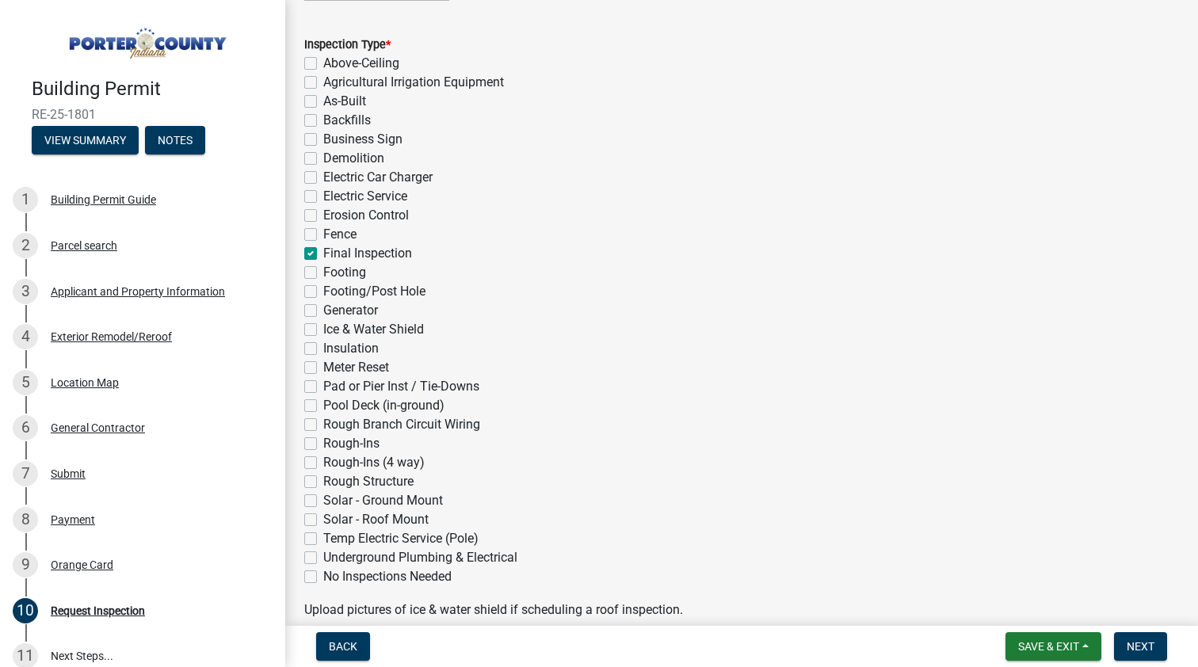
checkbox input "false"
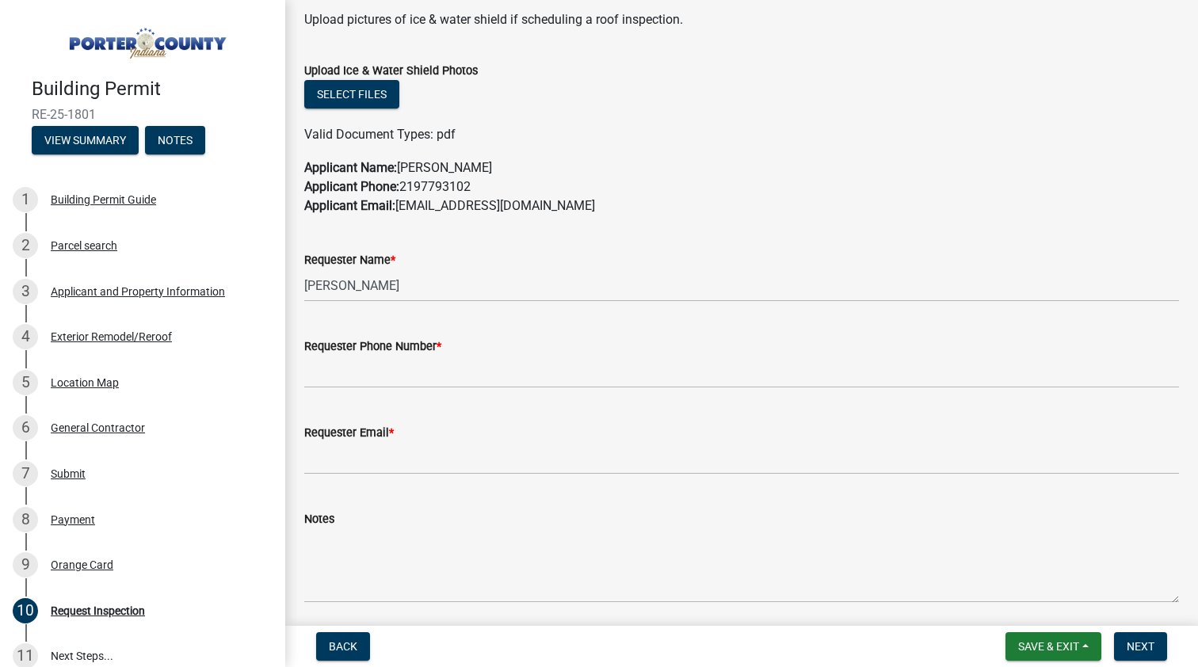
scroll to position [841, 0]
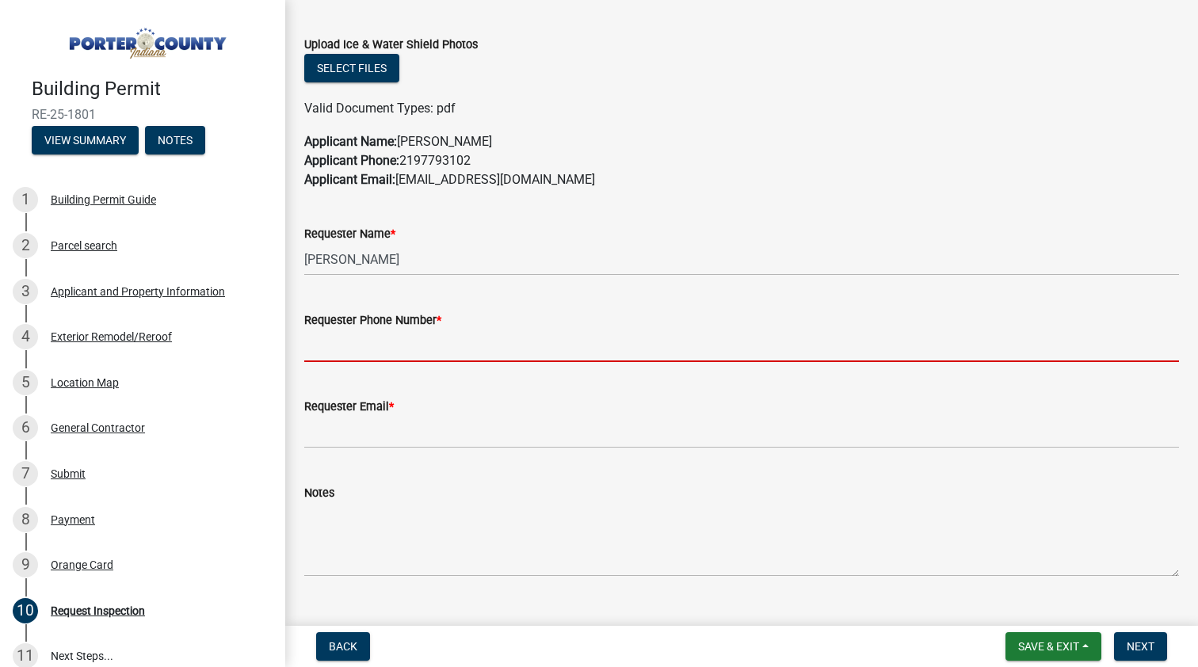
click at [396, 342] on input "Requester Phone Number *" at bounding box center [741, 346] width 875 height 32
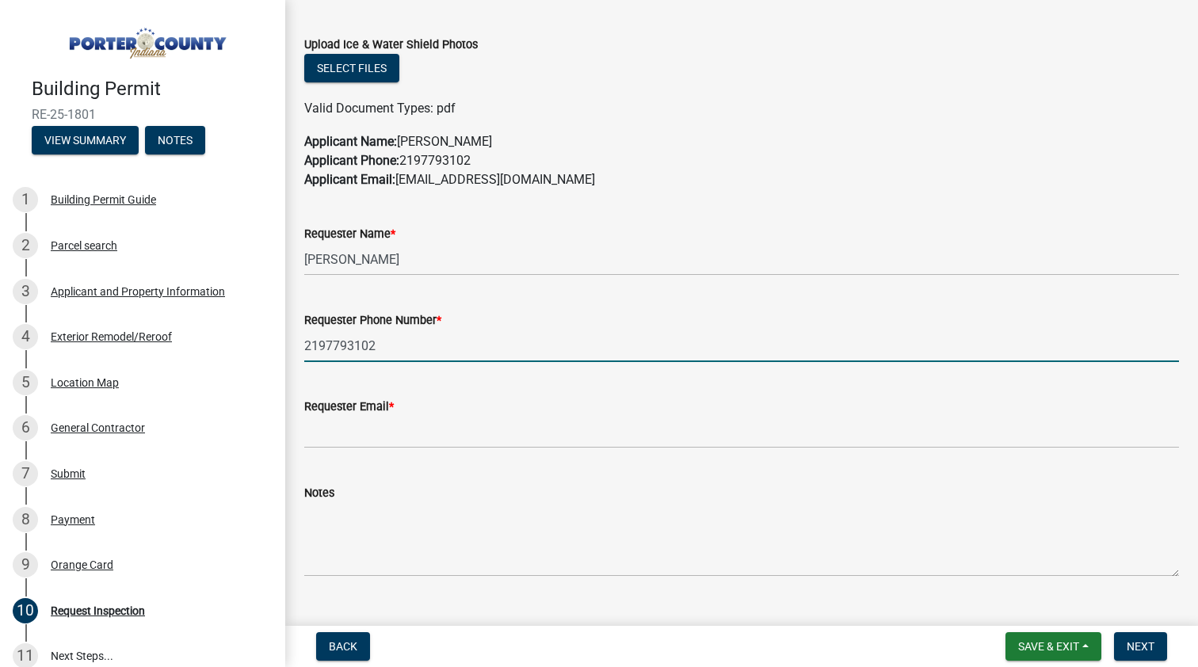
type input "2197793102"
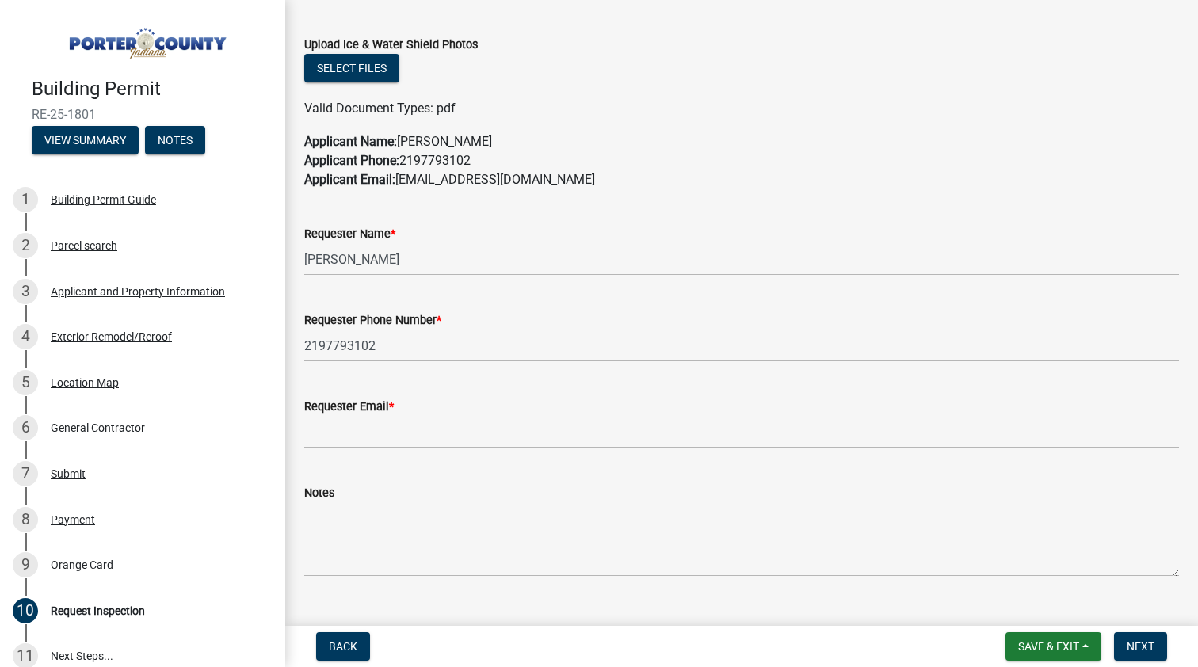
click at [397, 452] on wm-data-entity-input "Requester Email *" at bounding box center [741, 418] width 875 height 86
click at [394, 433] on input "Requester Email *" at bounding box center [741, 432] width 875 height 32
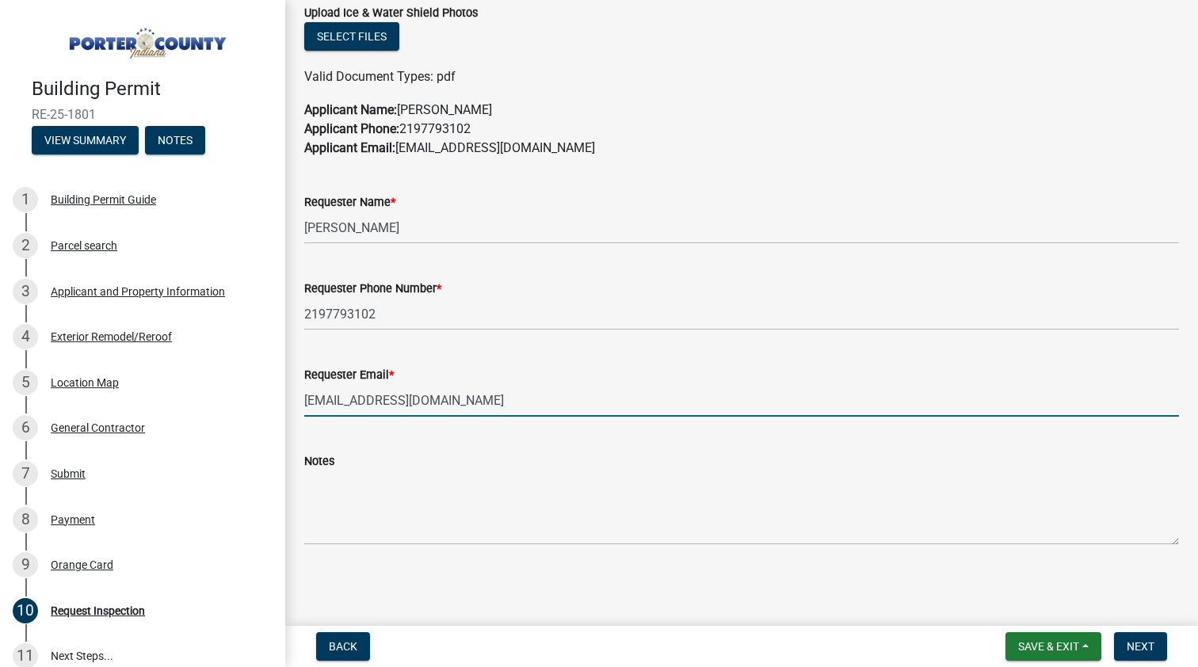
scroll to position [873, 0]
type input "[EMAIL_ADDRESS][DOMAIN_NAME]"
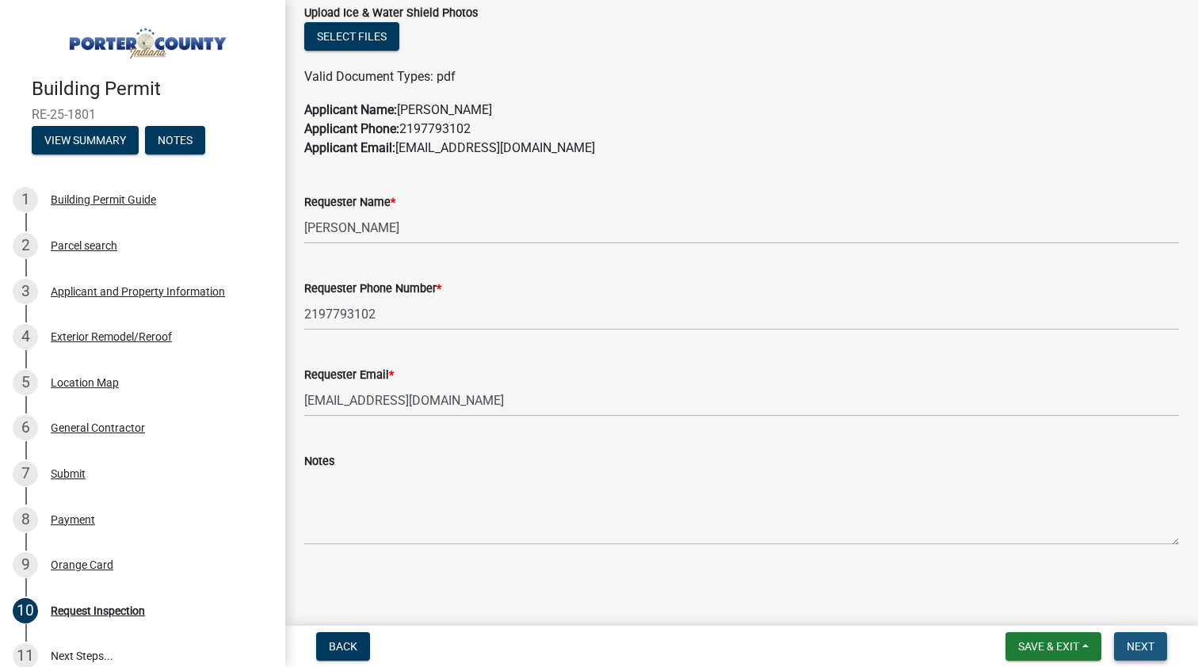
click at [1143, 648] on span "Next" at bounding box center [1141, 646] width 28 height 13
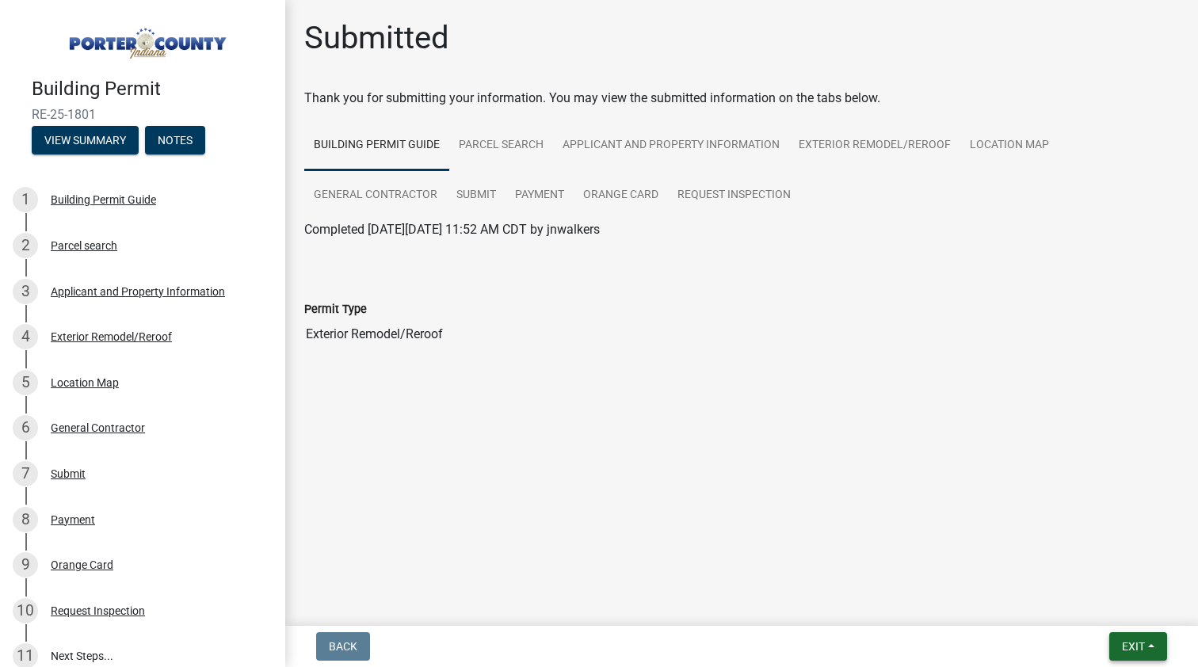
click at [1142, 648] on span "Exit" at bounding box center [1133, 646] width 23 height 13
click at [1112, 605] on button "Save & Exit" at bounding box center [1104, 605] width 127 height 38
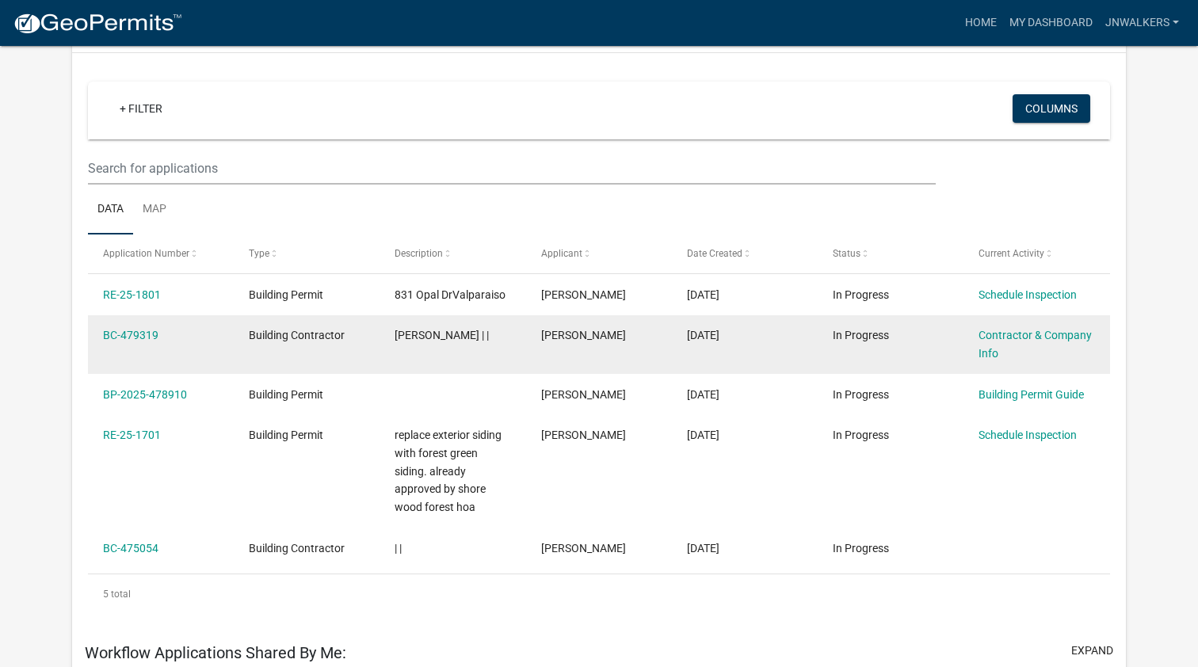
scroll to position [113, 0]
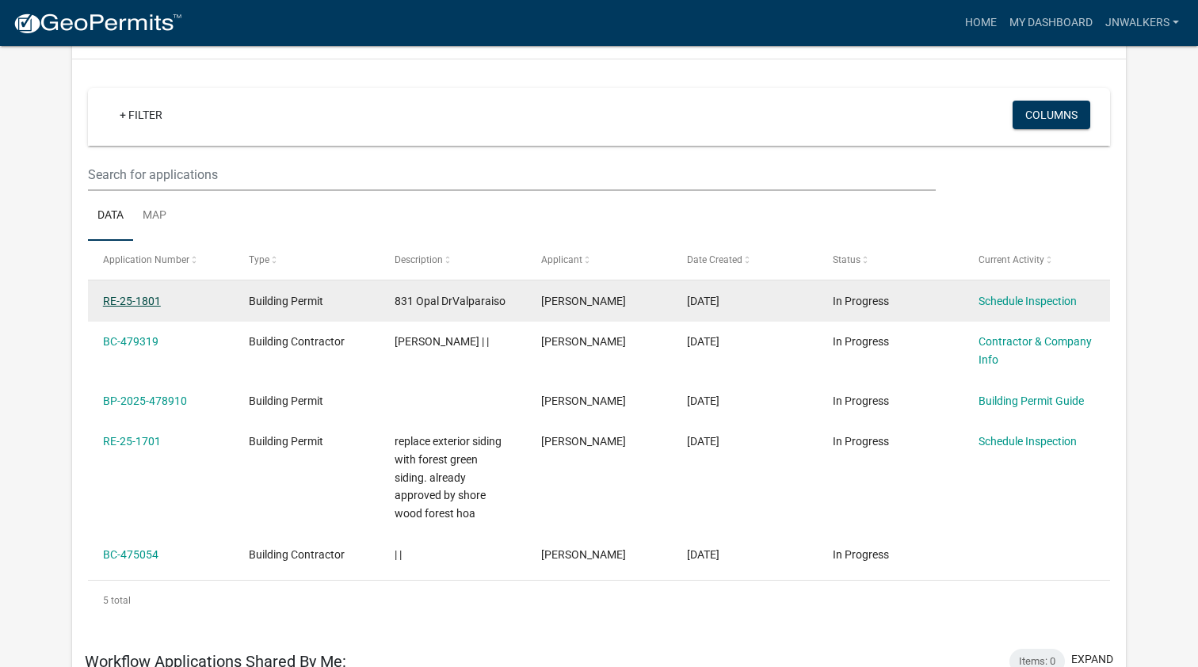
click at [133, 295] on link "RE-25-1801" at bounding box center [132, 301] width 58 height 13
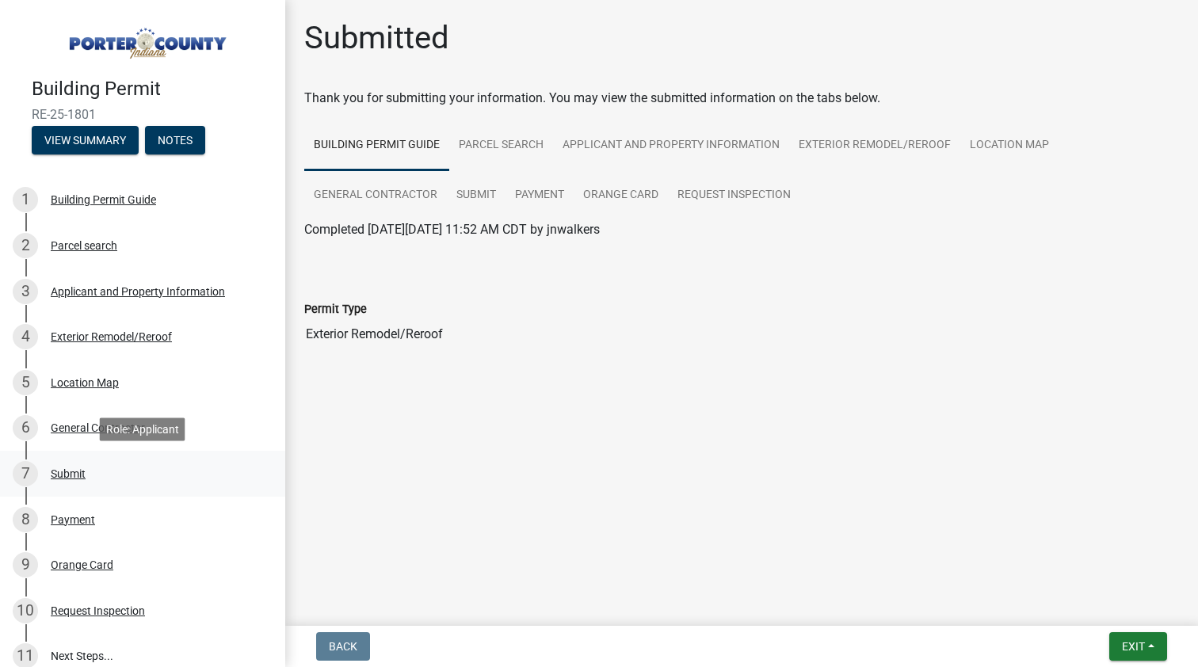
scroll to position [71, 0]
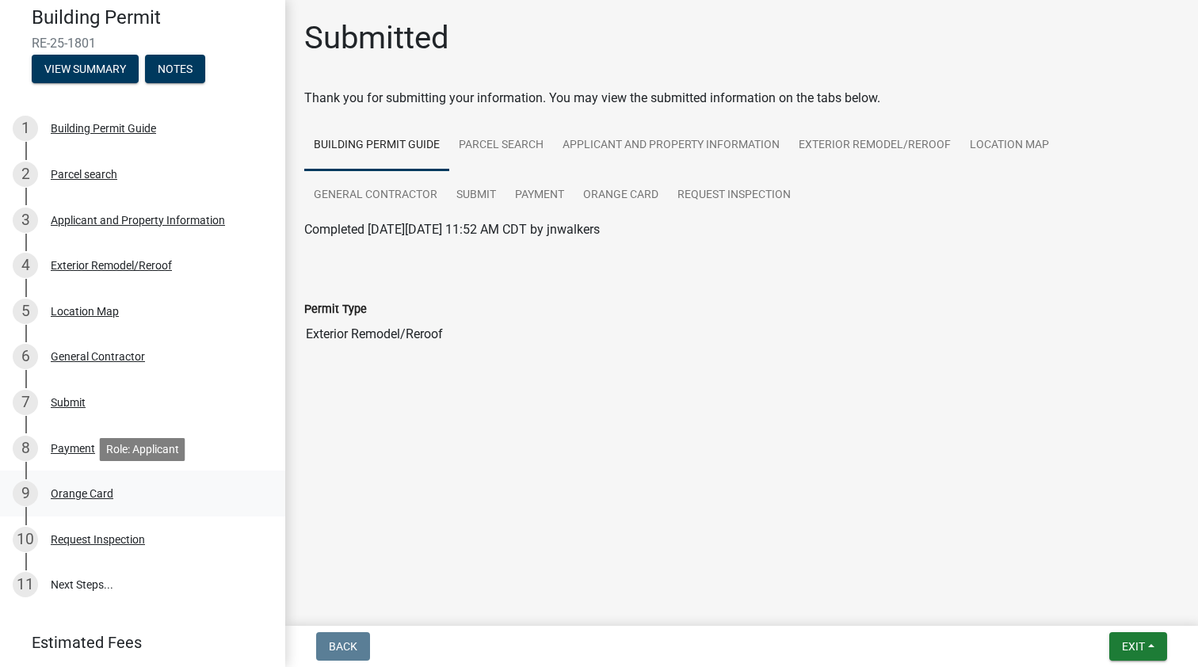
click at [108, 488] on div "Orange Card" at bounding box center [82, 493] width 63 height 11
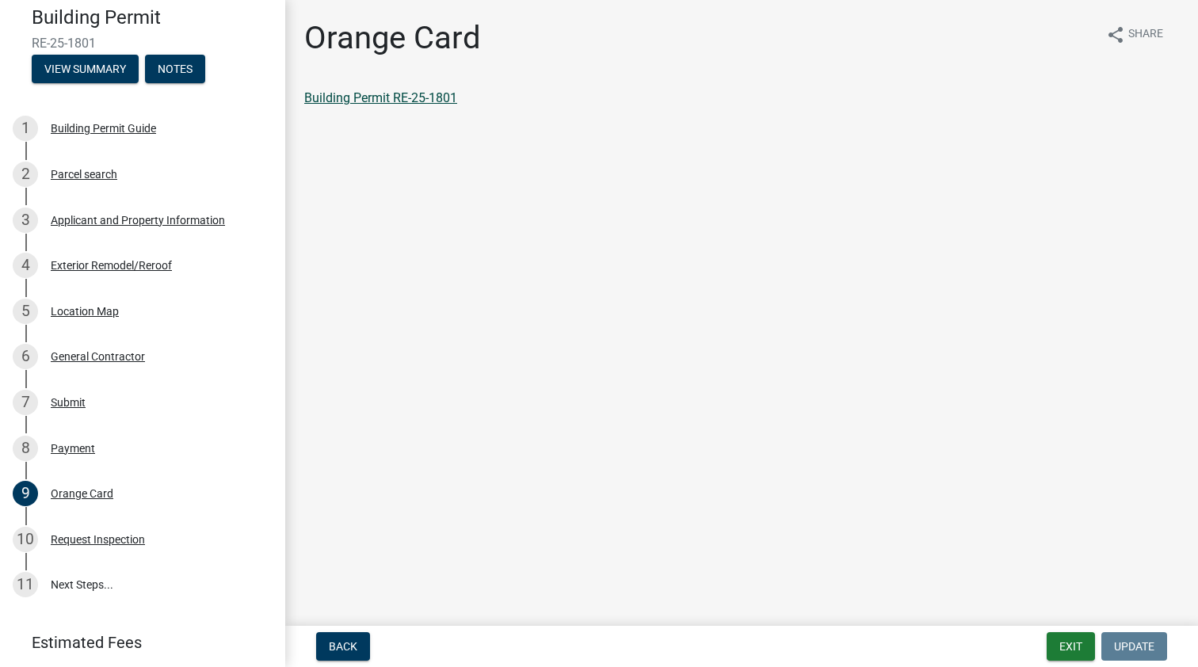
click at [433, 102] on link "Building Permit RE-25-1801" at bounding box center [380, 97] width 153 height 15
